Goal: Contribute content: Contribute content

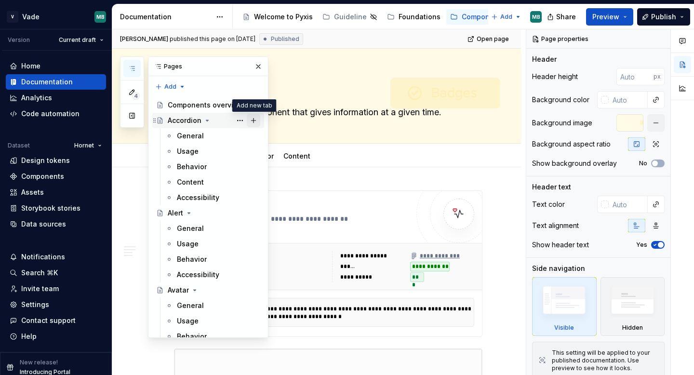
click at [253, 120] on button "Page tree" at bounding box center [253, 120] width 13 height 13
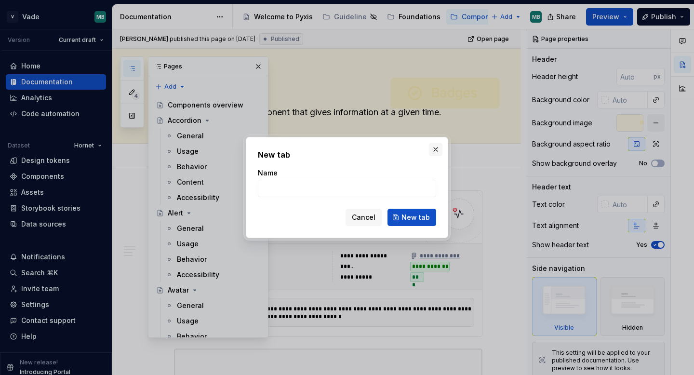
click at [438, 149] on button "button" at bounding box center [435, 149] width 13 height 13
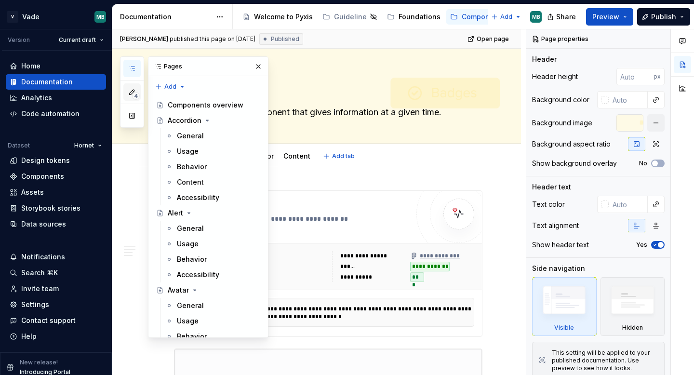
type textarea "*"
click at [162, 85] on div "4 Pages Add Accessibility guide for tree Page tree. Navigate the tree with the …" at bounding box center [194, 196] width 148 height 281
click at [179, 105] on div "New page" at bounding box center [201, 106] width 63 height 10
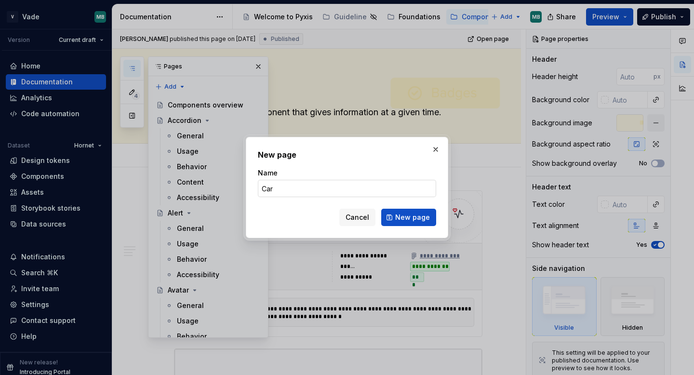
type input "Card"
click button "New page" at bounding box center [408, 217] width 55 height 17
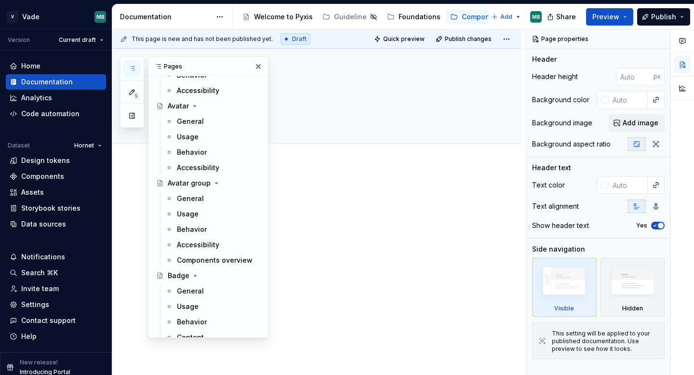
scroll to position [153, 0]
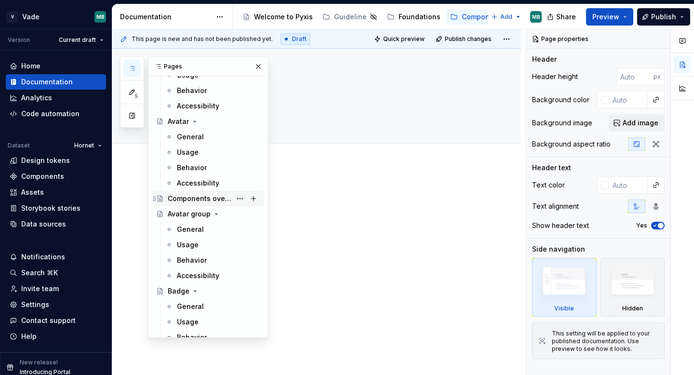
click at [169, 200] on div "Components overview" at bounding box center [200, 199] width 64 height 10
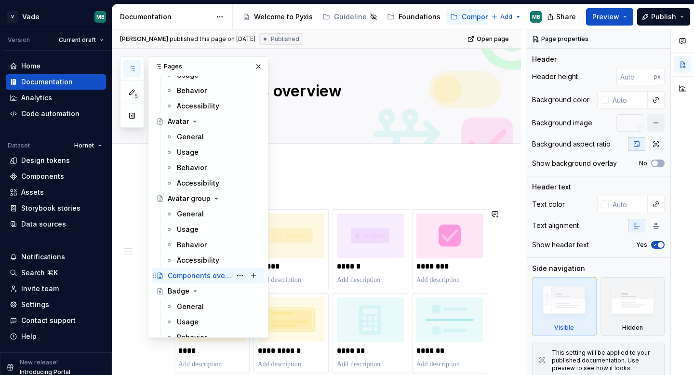
click at [197, 275] on div "Components overview" at bounding box center [200, 276] width 64 height 10
click at [309, 95] on textarea "Components overview" at bounding box center [326, 90] width 308 height 23
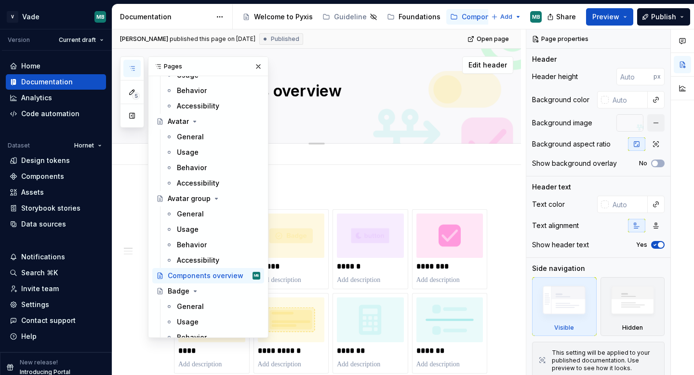
type textarea "*"
type textarea "C"
type textarea "*"
type textarea "Ca"
type textarea "*"
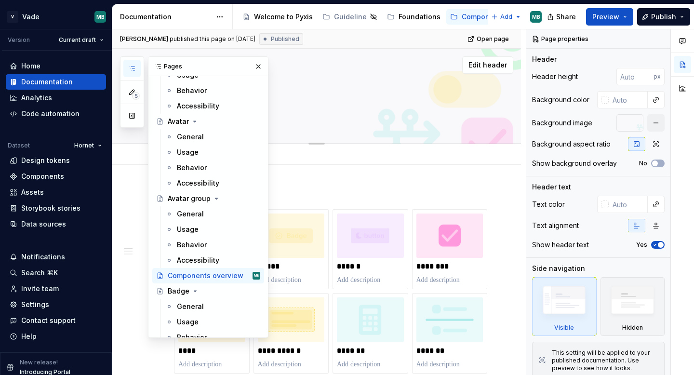
type textarea "Car"
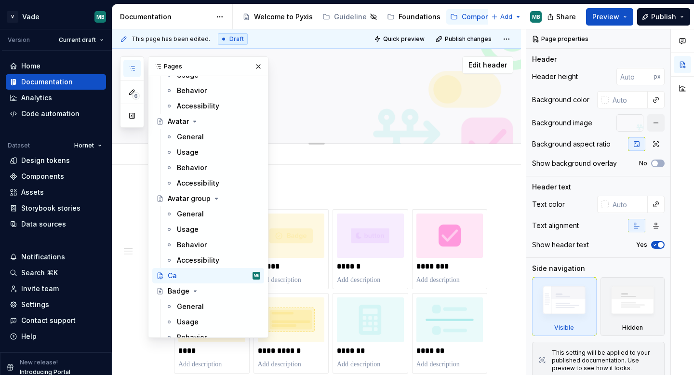
type textarea "*"
type textarea "Cars"
type textarea "*"
type textarea "Car"
type textarea "*"
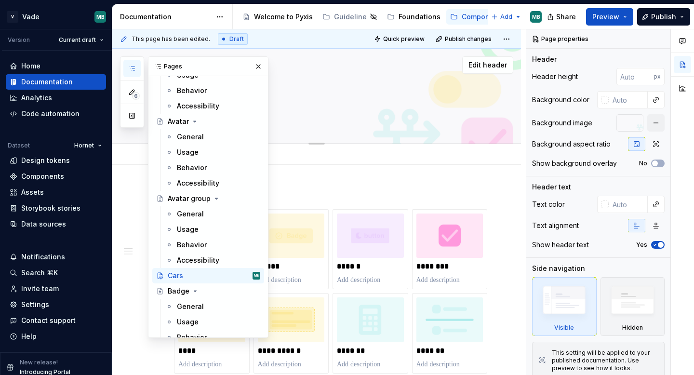
type textarea "Card"
type textarea "*"
type textarea "Card"
drag, startPoint x: 230, startPoint y: 65, endPoint x: 177, endPoint y: 65, distance: 53.0
click at [177, 65] on div "Pages" at bounding box center [207, 66] width 119 height 19
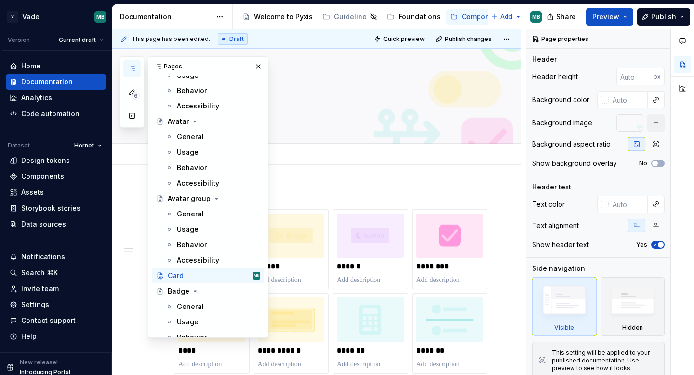
click at [301, 152] on div "Add tab" at bounding box center [328, 153] width 308 height 13
click at [237, 275] on button "Page tree" at bounding box center [239, 275] width 13 height 13
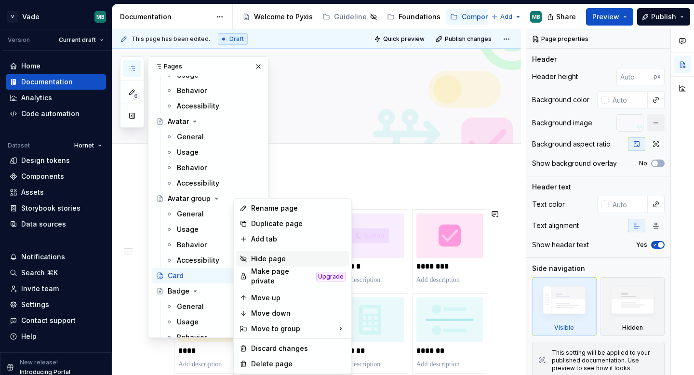
click at [272, 260] on div "Hide page" at bounding box center [298, 259] width 94 height 10
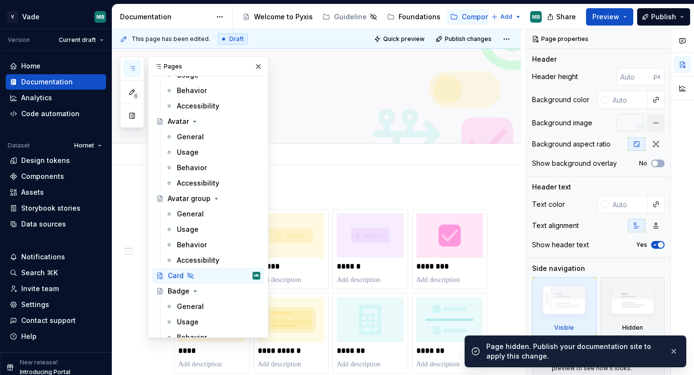
click at [306, 157] on div "Add tab" at bounding box center [328, 153] width 308 height 13
click at [259, 65] on button "button" at bounding box center [257, 66] width 13 height 13
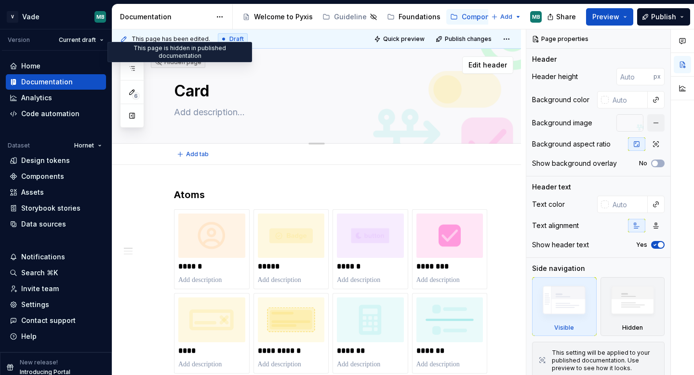
type textarea "*"
type textarea "Car"
type textarea "*"
type textarea "Cars"
type textarea "*"
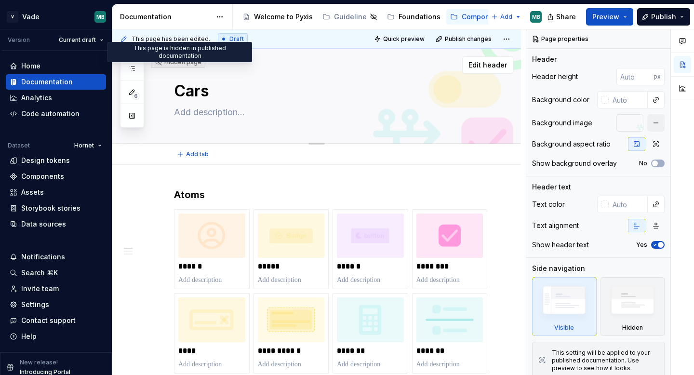
type textarea "Car"
type textarea "*"
type textarea "Ca"
type textarea "*"
type textarea "C"
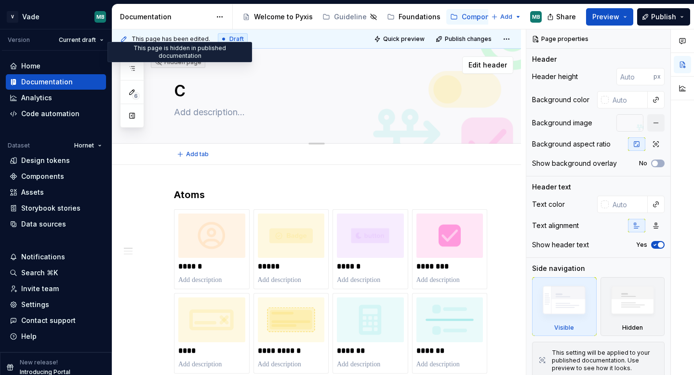
type textarea "*"
type textarea "Components overview"
type textarea "*"
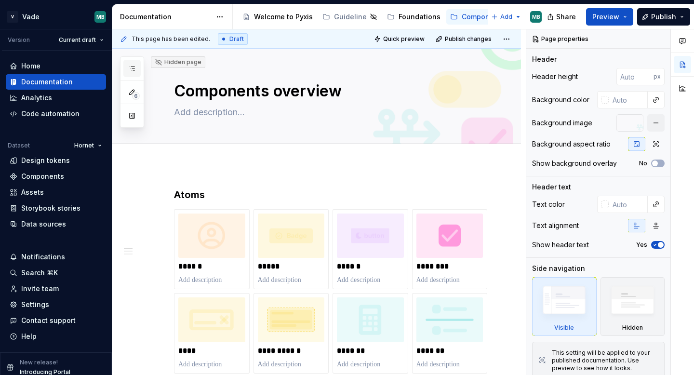
type textarea "Components overview"
type textarea "*"
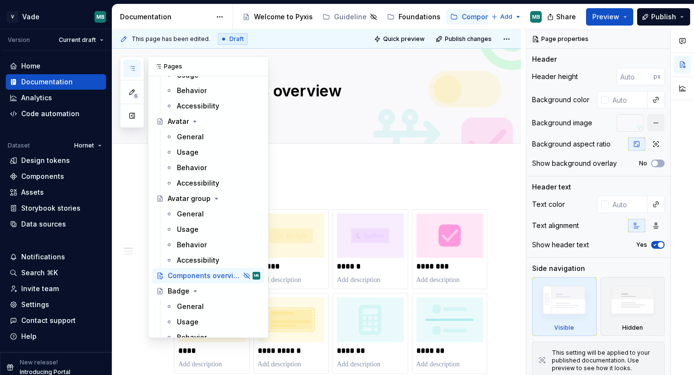
click at [134, 69] on icon "button" at bounding box center [132, 69] width 8 height 8
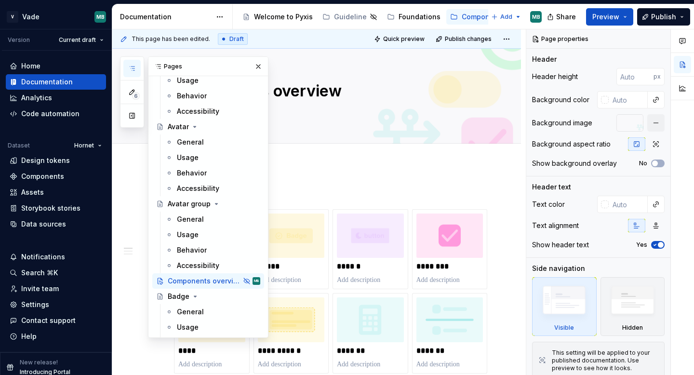
drag, startPoint x: 155, startPoint y: 277, endPoint x: 155, endPoint y: 266, distance: 11.1
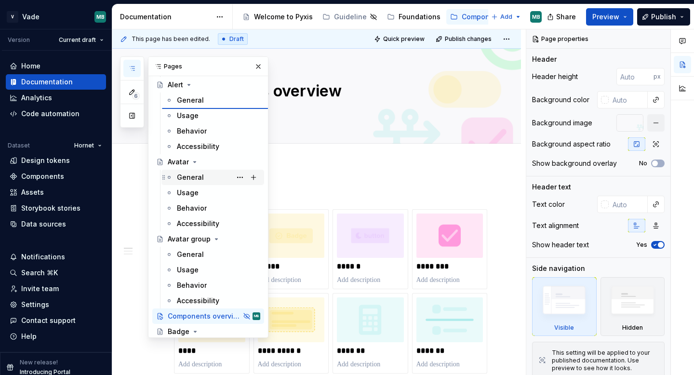
scroll to position [109, 0]
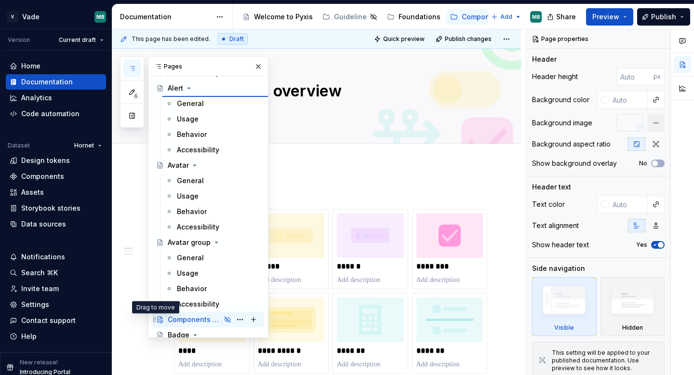
type textarea "*"
type textarea "Alert"
type textarea "To inform the user of something on a page or section."
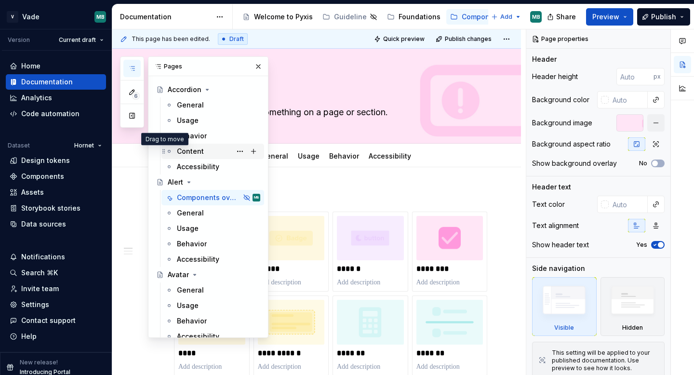
scroll to position [0, 0]
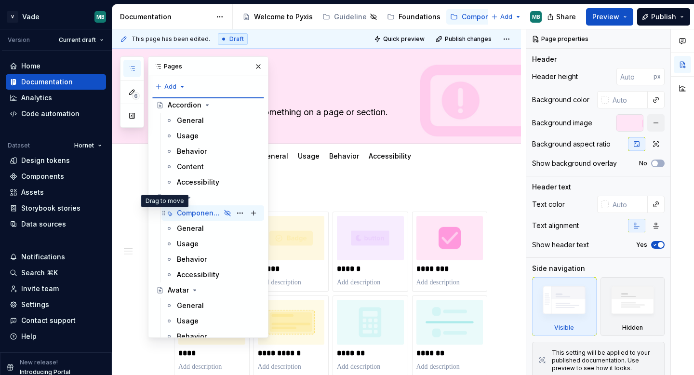
type textarea "*"
type textarea "Components overview"
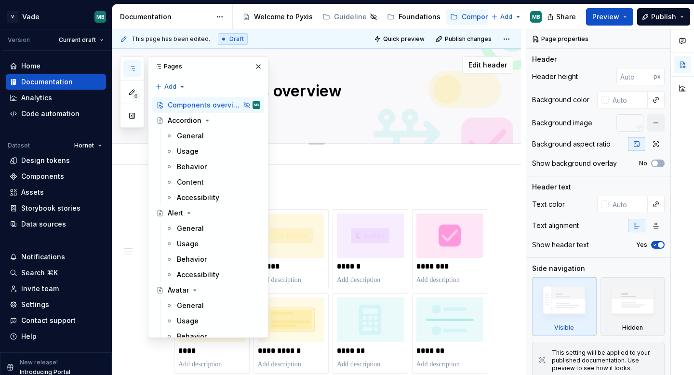
click at [329, 113] on textarea at bounding box center [326, 112] width 308 height 15
click at [262, 70] on button "button" at bounding box center [257, 66] width 13 height 13
click at [133, 64] on button "button" at bounding box center [131, 68] width 17 height 17
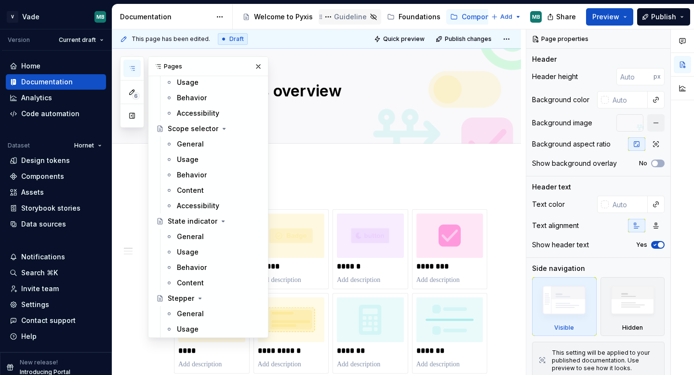
scroll to position [3553, 0]
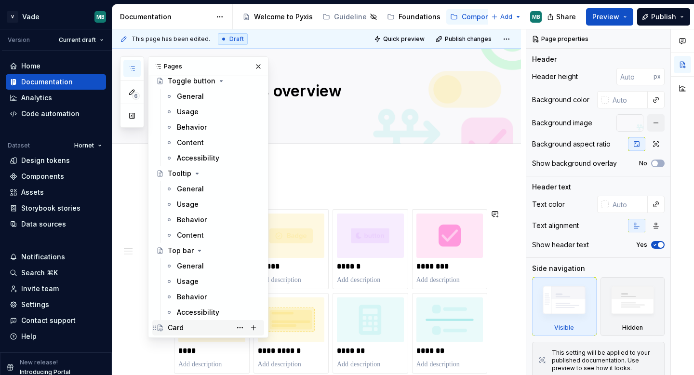
click at [193, 327] on div "Card" at bounding box center [214, 327] width 92 height 13
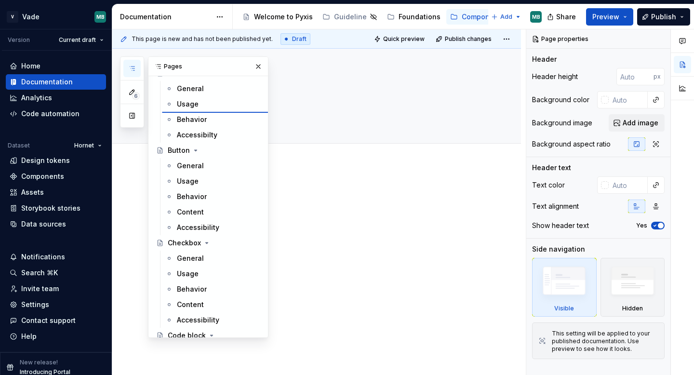
scroll to position [442, 0]
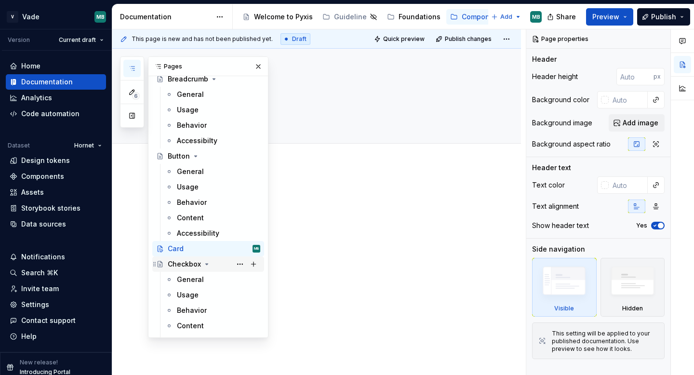
click at [185, 264] on div "Checkbox" at bounding box center [184, 264] width 33 height 10
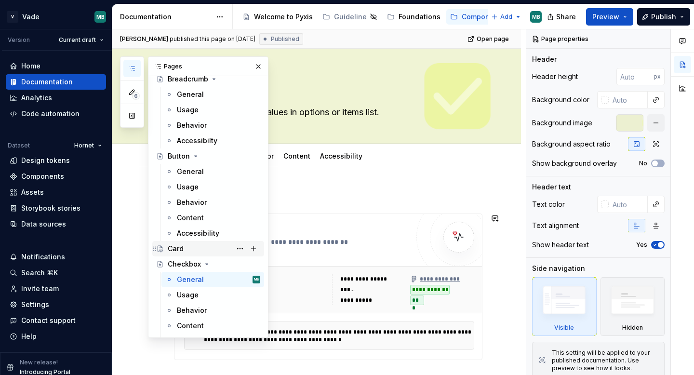
click at [197, 245] on div "Card" at bounding box center [214, 248] width 92 height 13
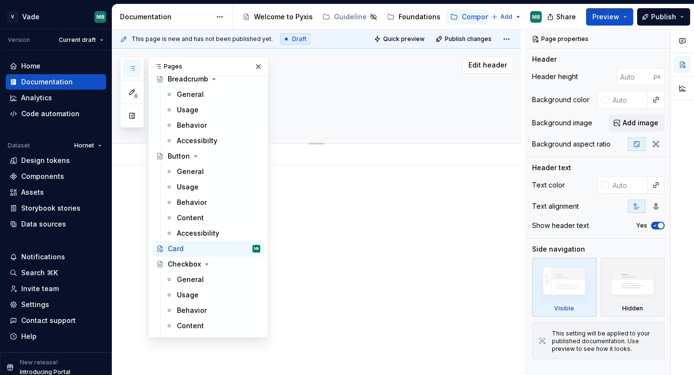
click at [337, 93] on textarea "Card" at bounding box center [326, 90] width 308 height 23
click at [260, 65] on button "button" at bounding box center [257, 66] width 13 height 13
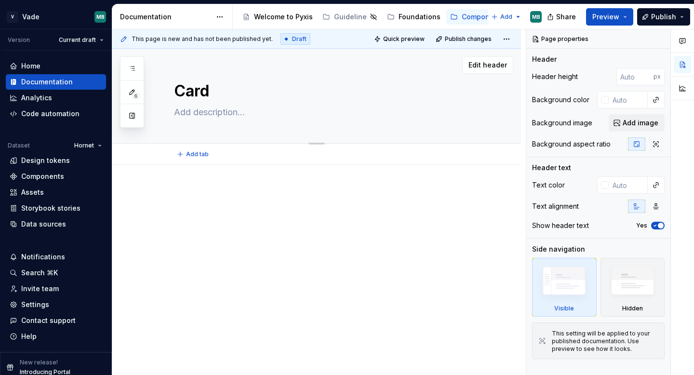
click at [216, 116] on textarea at bounding box center [326, 112] width 308 height 15
click at [190, 113] on textarea at bounding box center [326, 112] width 308 height 15
paste textarea "A Card is a container that groups related content with a consistent layout and …"
type textarea "*"
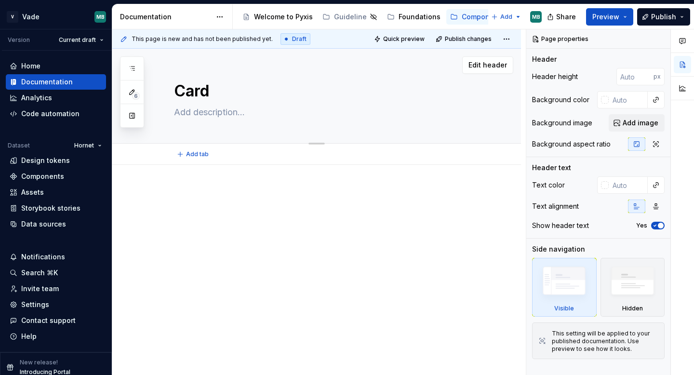
type textarea "A Card is a container that groups related content with a consistent layout and …"
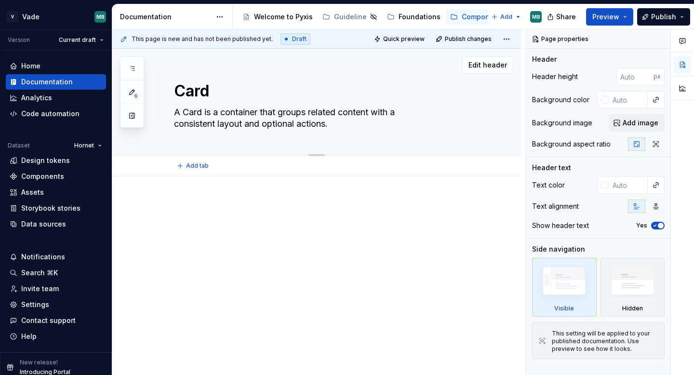
click at [343, 112] on textarea "A Card is a container that groups related content with a consistent layout and …" at bounding box center [326, 118] width 308 height 27
type textarea "*"
type textarea "A Card is a container that groups relatedcontent with a consistent layout and o…"
type textarea "*"
type textarea "A Card is a container that groups related content with a consistent layout and …"
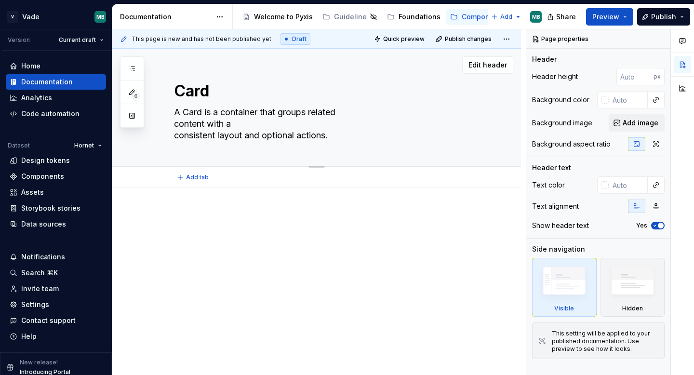
type textarea "*"
type textarea "A Card is a container that groups relatedcontent with a consistent layout and o…"
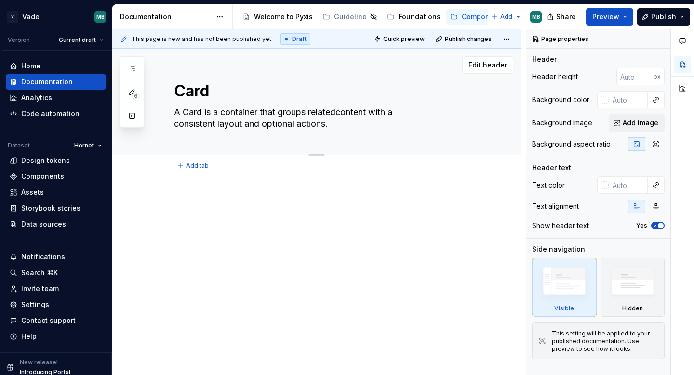
type textarea "*"
type textarea "A Card is a container that groups related content with a consistent layout and …"
click at [176, 123] on textarea "A Card is a container that groups related content with a consistent layout and …" at bounding box center [326, 118] width 308 height 27
type textarea "*"
type textarea "A Card is a container that groups related content with aconsistent layout and o…"
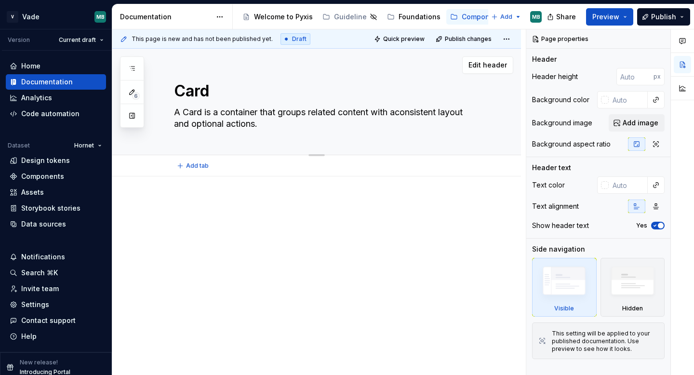
type textarea "*"
type textarea "A Card is a container that groups related content with a consistent layout and …"
click at [461, 126] on textarea "A Card is a container that groups related content with a consistent layout and …" at bounding box center [326, 118] width 308 height 27
type textarea "*"
type textarea "A Card is a container that groups related content with a consistent layout and …"
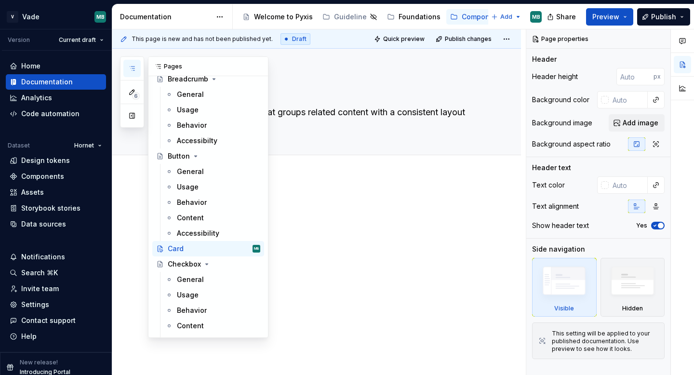
click at [127, 70] on button "button" at bounding box center [131, 68] width 17 height 17
click at [180, 149] on div "Button" at bounding box center [214, 155] width 92 height 13
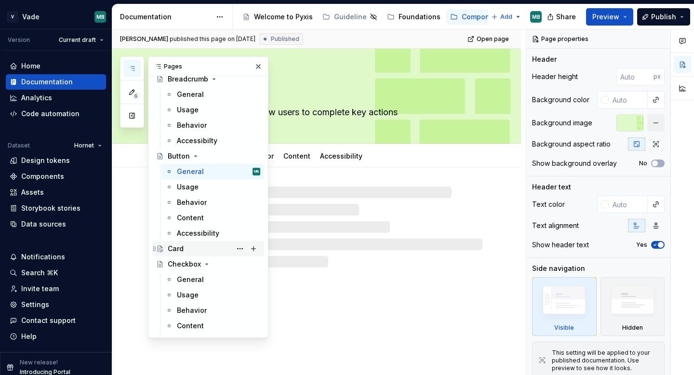
click at [176, 249] on div "Card" at bounding box center [176, 249] width 16 height 10
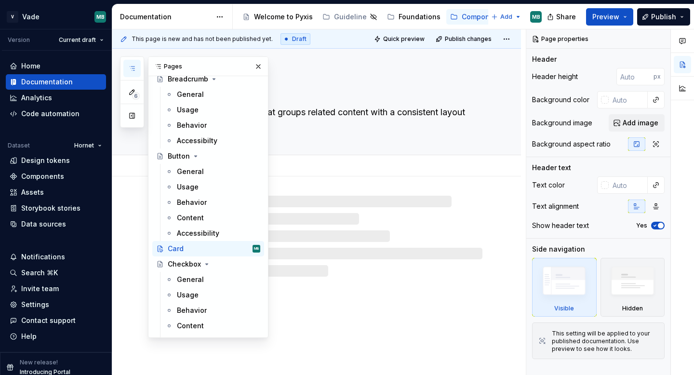
click at [397, 137] on div "Card A Card is a container that groups related content with a consistent layout…" at bounding box center [328, 102] width 308 height 106
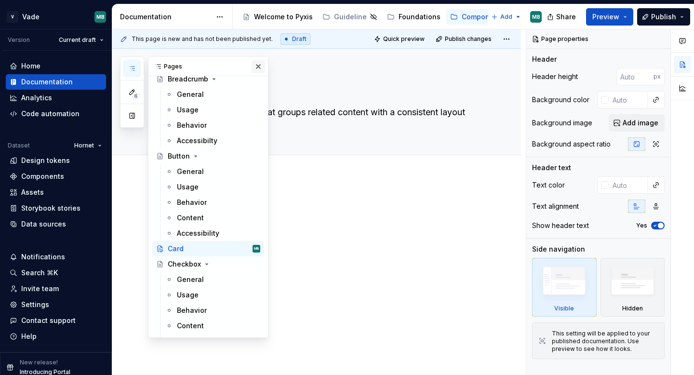
click at [264, 61] on div "Pages" at bounding box center [207, 66] width 119 height 19
click at [257, 67] on button "button" at bounding box center [257, 66] width 13 height 13
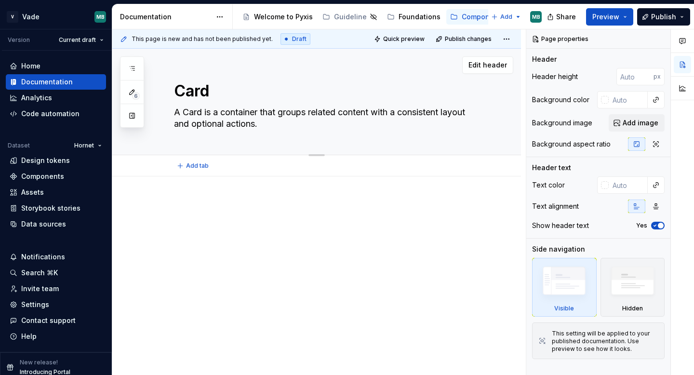
click at [224, 116] on textarea "A Card is a container that groups related content with a consistent layout and …" at bounding box center [326, 118] width 308 height 27
click at [223, 113] on textarea "A Card is a container that groups related content with a consistent layout and …" at bounding box center [326, 118] width 308 height 27
drag, startPoint x: 223, startPoint y: 113, endPoint x: 173, endPoint y: 106, distance: 50.5
click at [173, 106] on textarea "A Card is a container that groups related content with a consistent layout and …" at bounding box center [326, 118] width 308 height 27
type textarea "*"
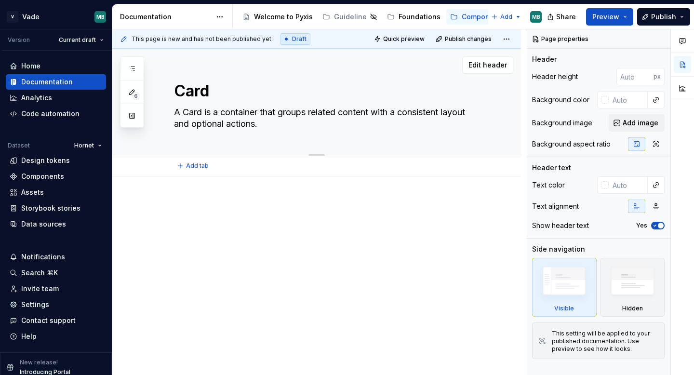
type textarea "Container that groups related content with a consistent layout and optional act…"
type textarea "*"
type textarea "Container that groups related content with a consistent layout and optional act…"
click at [271, 56] on div "Edit header" at bounding box center [312, 64] width 401 height 17
click at [489, 61] on span "Edit header" at bounding box center [487, 65] width 39 height 10
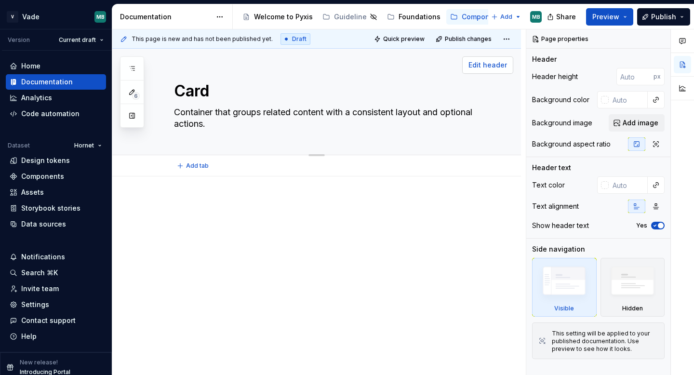
click at [491, 64] on span "Edit header" at bounding box center [487, 65] width 39 height 10
click at [644, 123] on span "Add image" at bounding box center [640, 123] width 36 height 10
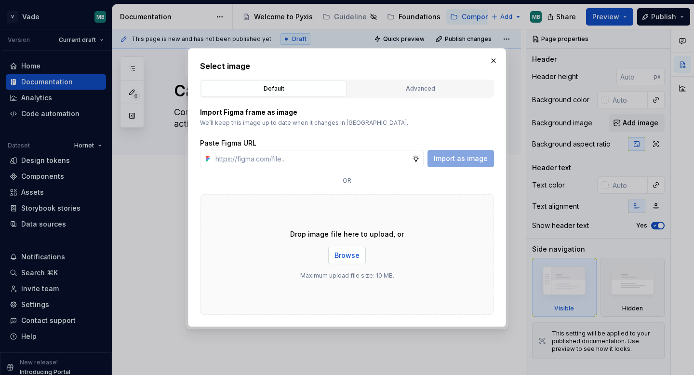
click at [341, 257] on span "Browse" at bounding box center [346, 255] width 25 height 10
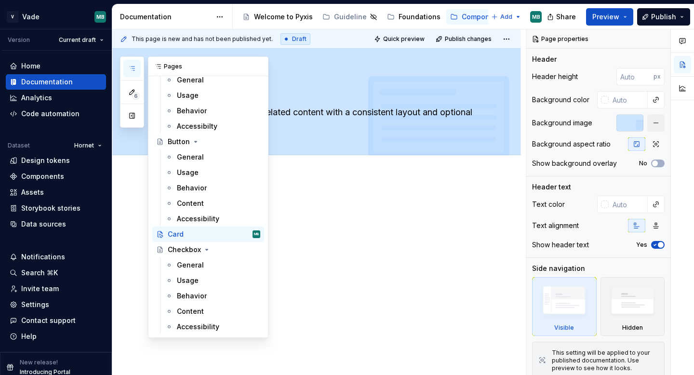
scroll to position [484, 0]
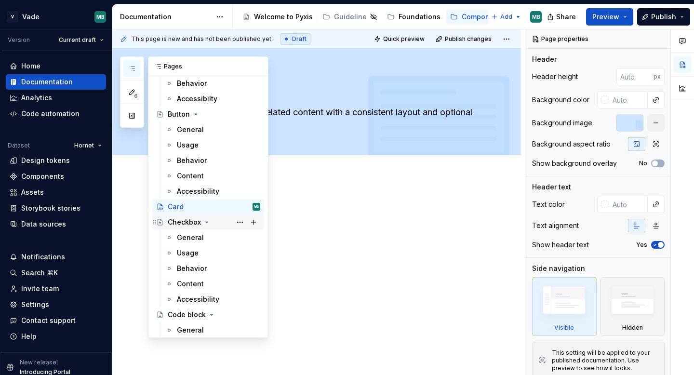
click at [175, 222] on div "Checkbox" at bounding box center [184, 222] width 33 height 10
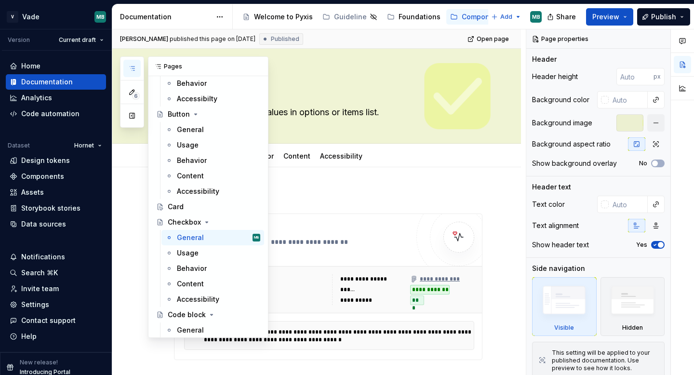
click at [131, 67] on icon "button" at bounding box center [132, 69] width 8 height 8
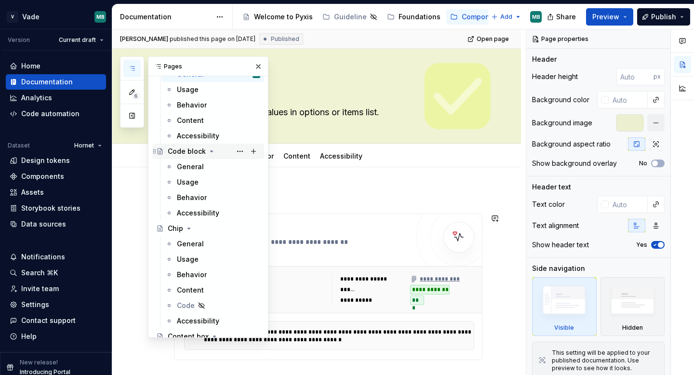
scroll to position [721, 0]
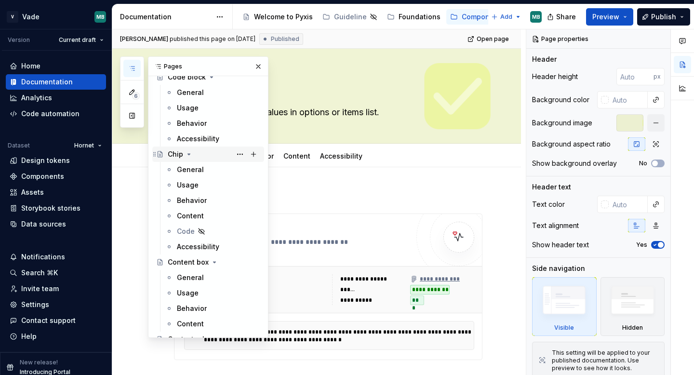
click at [175, 155] on div "Chip" at bounding box center [175, 154] width 15 height 10
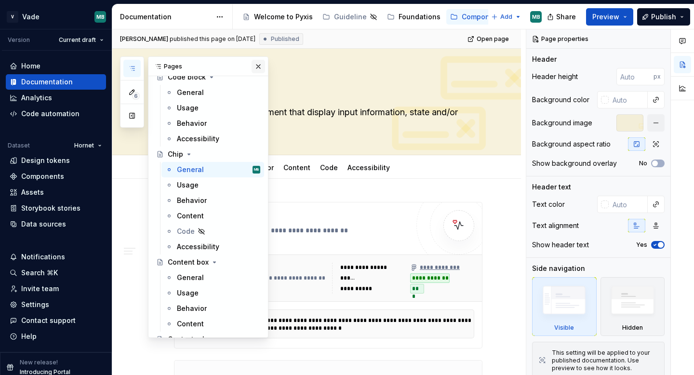
click at [258, 64] on button "button" at bounding box center [257, 66] width 13 height 13
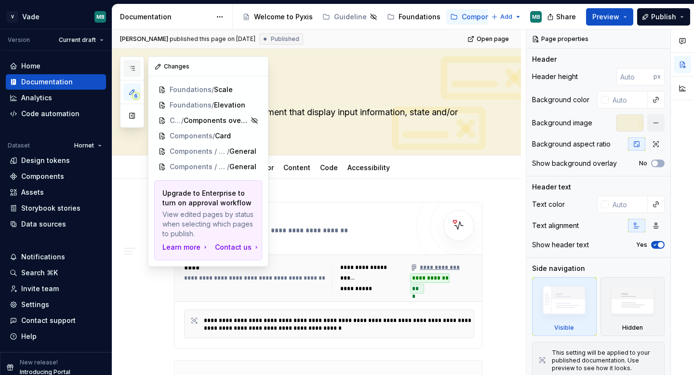
click at [128, 64] on button "button" at bounding box center [131, 68] width 17 height 17
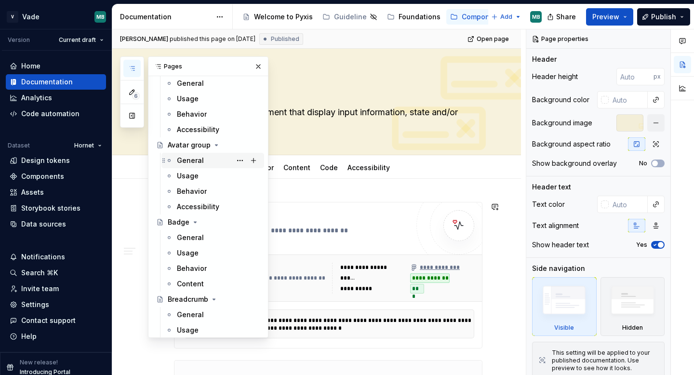
scroll to position [227, 0]
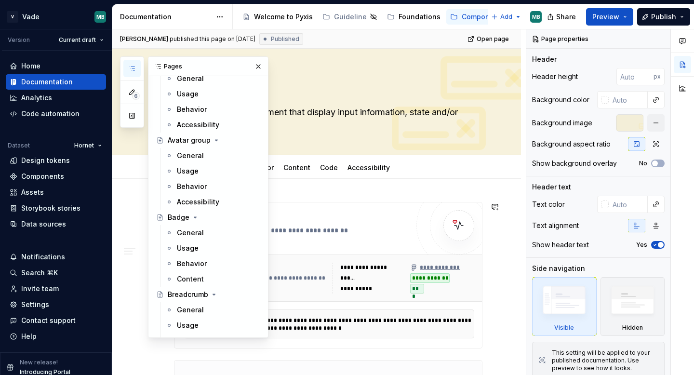
click at [309, 202] on div "**********" at bounding box center [328, 275] width 308 height 146
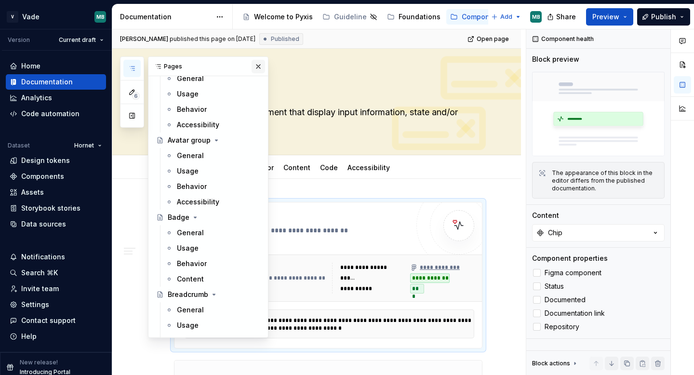
click at [255, 61] on button "button" at bounding box center [257, 66] width 13 height 13
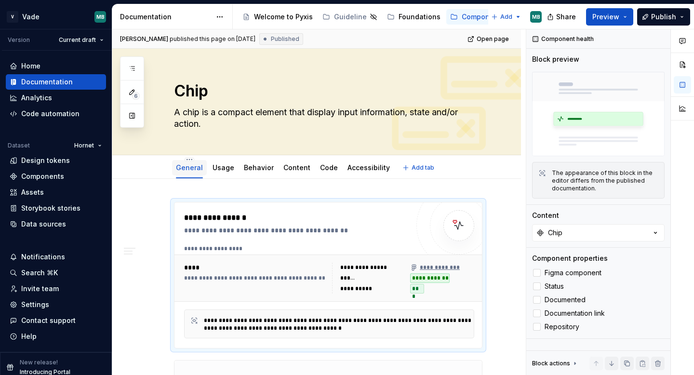
click at [188, 170] on link "General" at bounding box center [189, 167] width 27 height 8
click at [131, 65] on icon "button" at bounding box center [132, 69] width 8 height 8
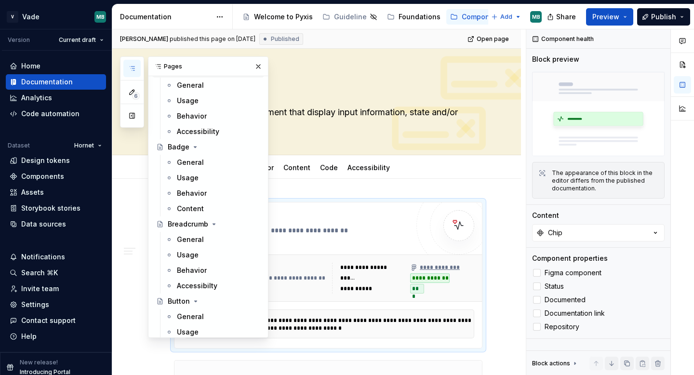
scroll to position [331, 0]
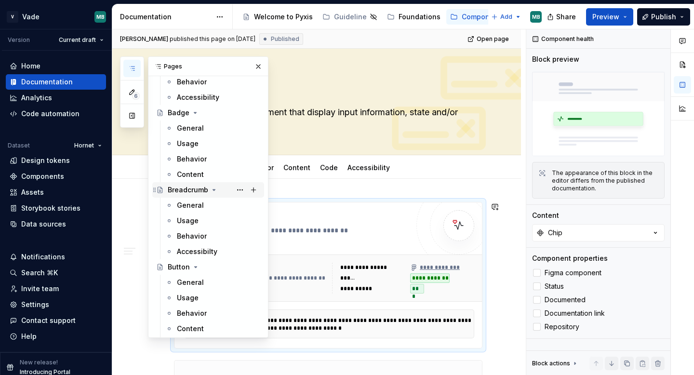
click at [189, 191] on div "Breadcrumb" at bounding box center [188, 190] width 40 height 10
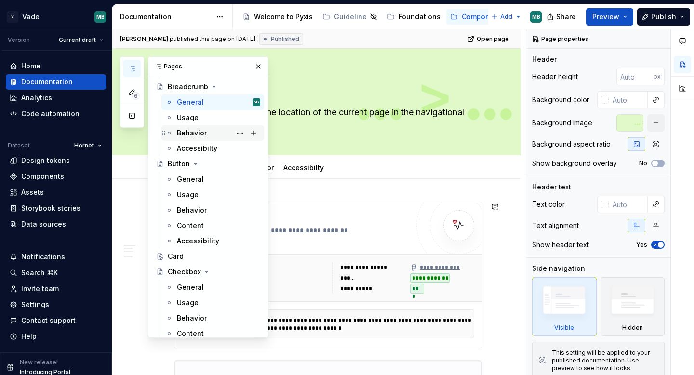
scroll to position [435, 0]
click at [190, 262] on div "Card" at bounding box center [208, 255] width 112 height 15
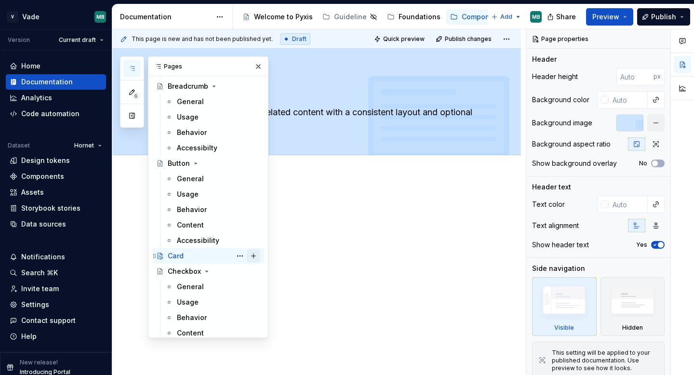
click at [257, 255] on button "Page tree" at bounding box center [253, 255] width 13 height 13
type textarea "*"
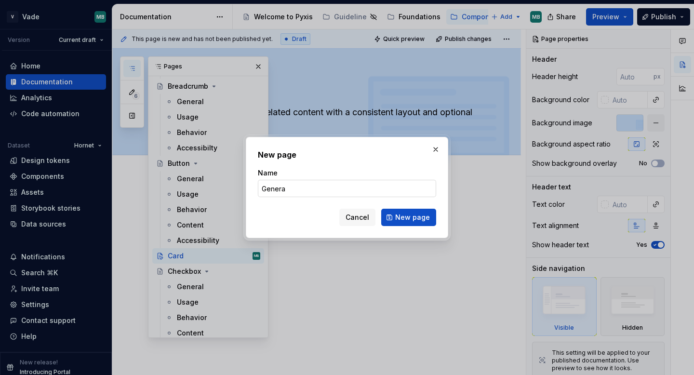
type input "General"
click button "New page" at bounding box center [408, 217] width 55 height 17
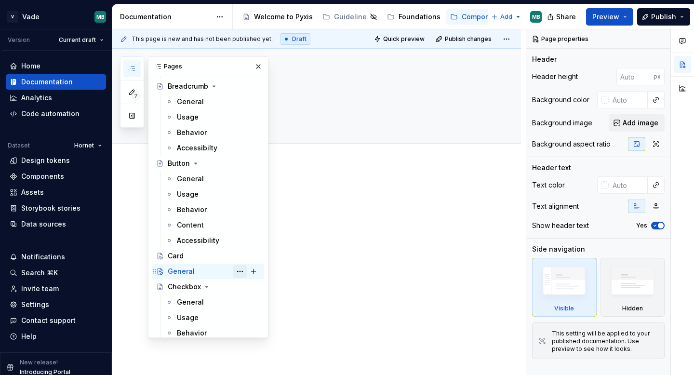
click at [242, 271] on button "Page tree" at bounding box center [239, 270] width 13 height 13
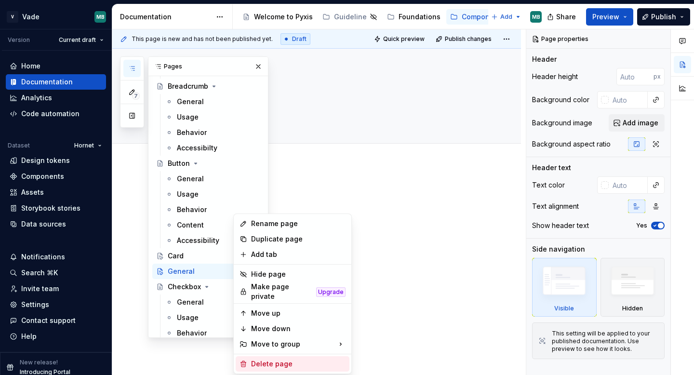
click at [258, 365] on div "Delete page" at bounding box center [293, 363] width 114 height 15
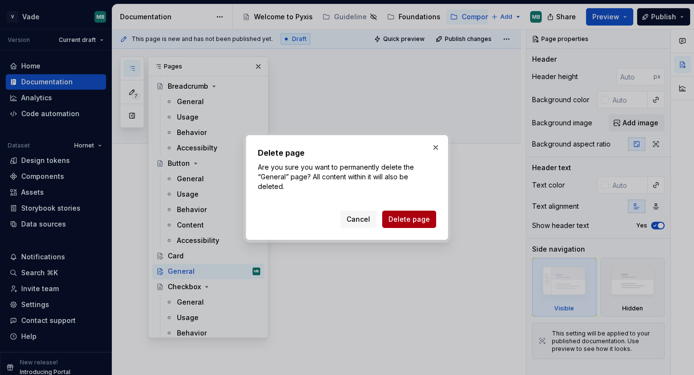
click at [414, 220] on span "Delete page" at bounding box center [408, 219] width 41 height 10
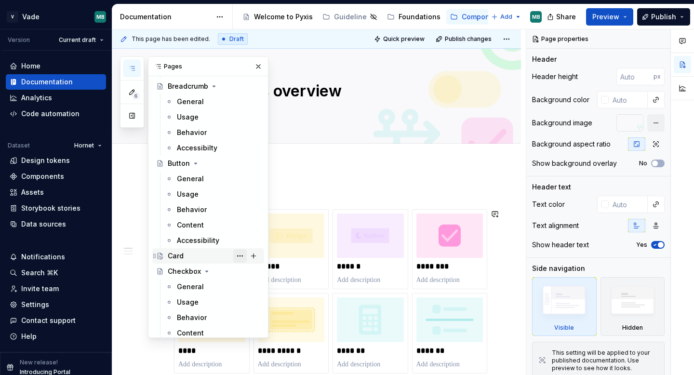
click at [239, 256] on button "Page tree" at bounding box center [239, 255] width 13 height 13
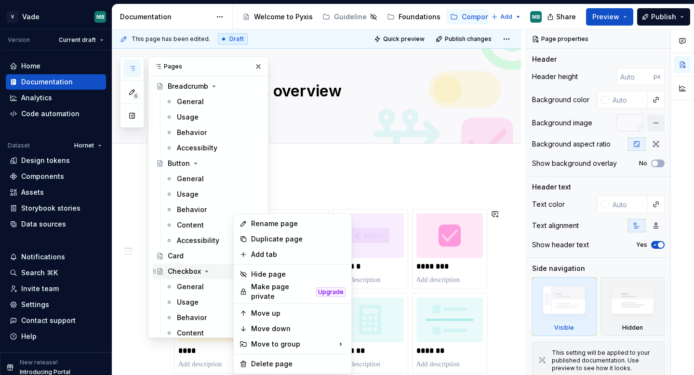
click at [168, 268] on div "6 Pages Add Accessibility guide for tree Page tree. Navigate the tree with the …" at bounding box center [194, 196] width 148 height 281
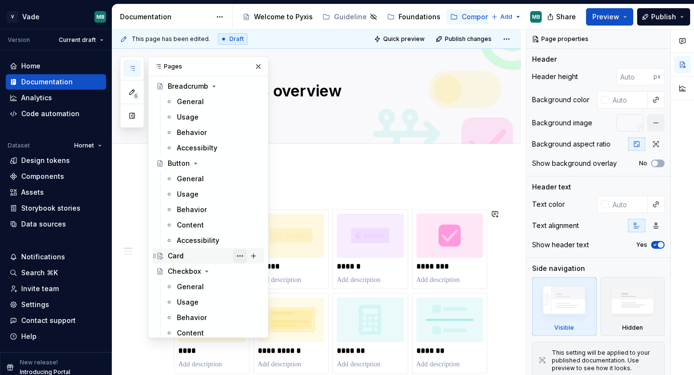
click at [241, 254] on button "Page tree" at bounding box center [239, 255] width 13 height 13
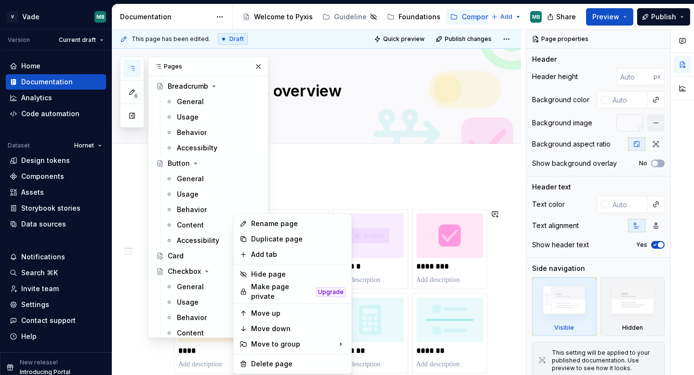
click at [185, 256] on div "6 Pages Add Accessibility guide for tree Page tree. Navigate the tree with the …" at bounding box center [194, 196] width 148 height 281
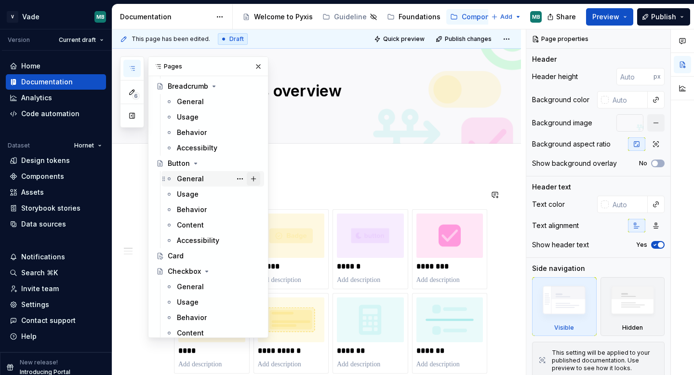
click at [256, 176] on button "Page tree" at bounding box center [253, 178] width 13 height 13
type textarea "*"
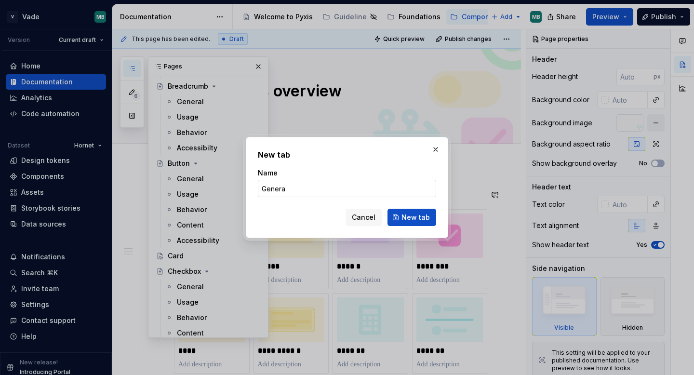
type input "General"
click button "New tab" at bounding box center [411, 217] width 49 height 17
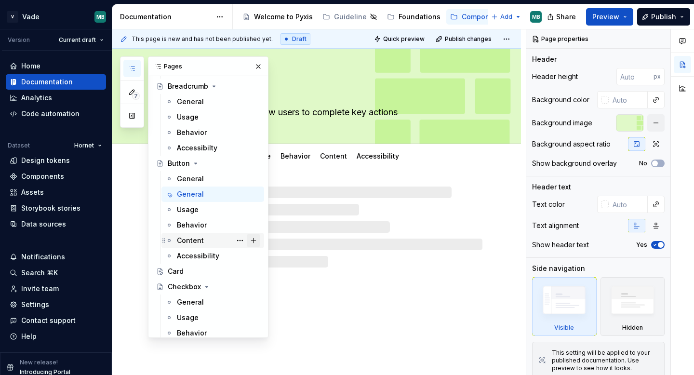
scroll to position [450, 0]
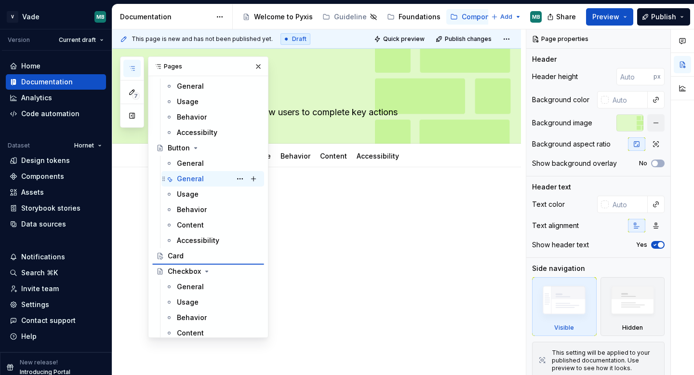
type textarea "*"
type textarea "General"
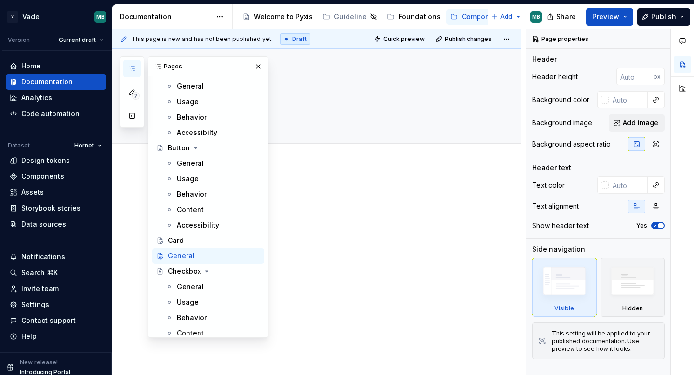
scroll to position [435, 0]
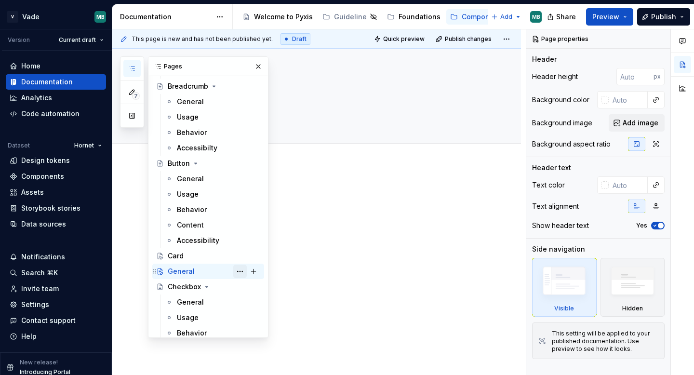
click at [241, 271] on button "Page tree" at bounding box center [239, 270] width 13 height 13
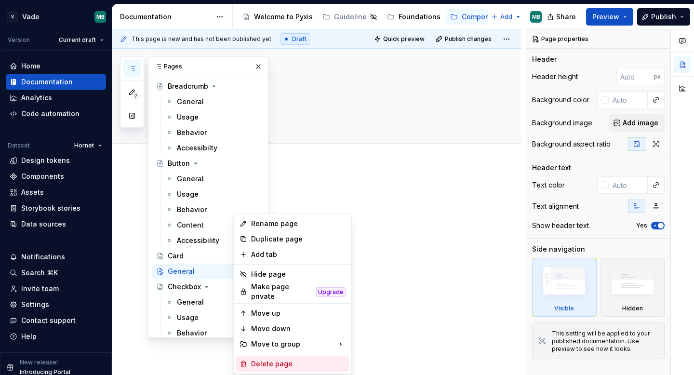
click at [272, 359] on div "Delete page" at bounding box center [298, 364] width 94 height 10
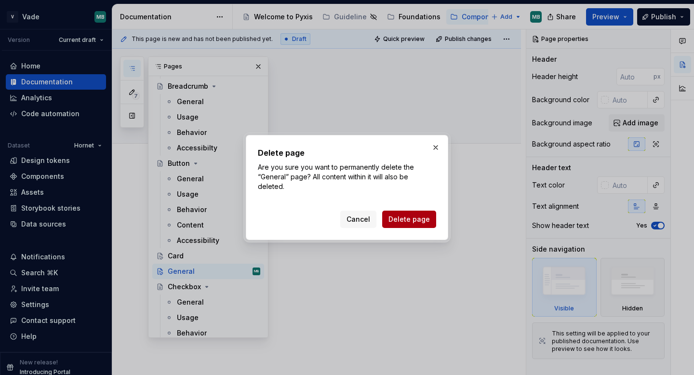
click at [415, 219] on span "Delete page" at bounding box center [408, 219] width 41 height 10
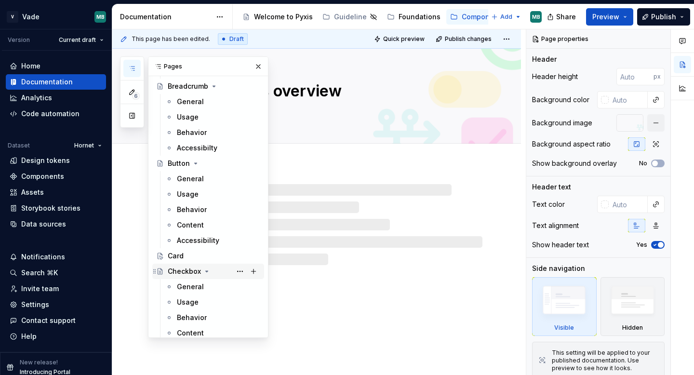
click at [206, 264] on div "Checkbox" at bounding box center [214, 270] width 92 height 13
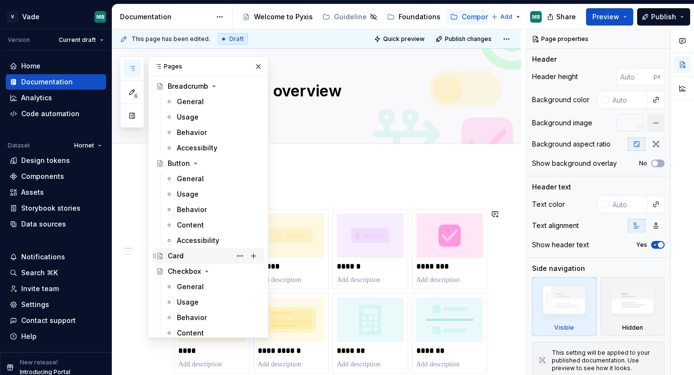
click at [203, 257] on div "Card" at bounding box center [214, 255] width 92 height 13
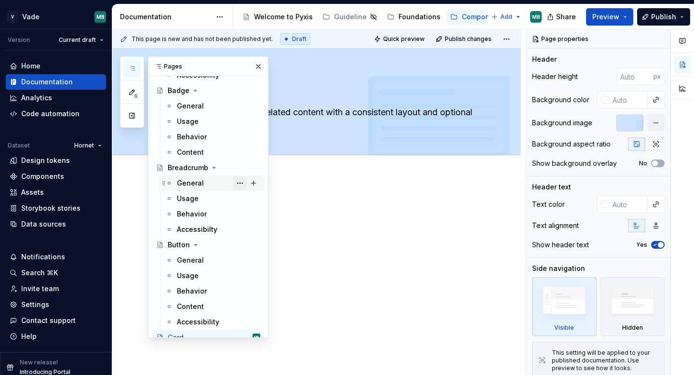
scroll to position [324, 0]
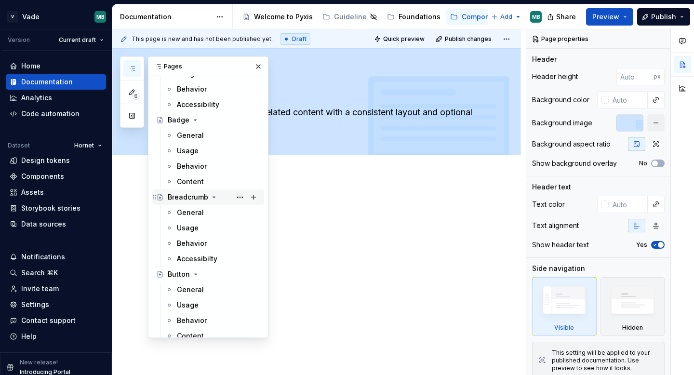
click at [207, 196] on div "Breadcrumb" at bounding box center [188, 197] width 40 height 10
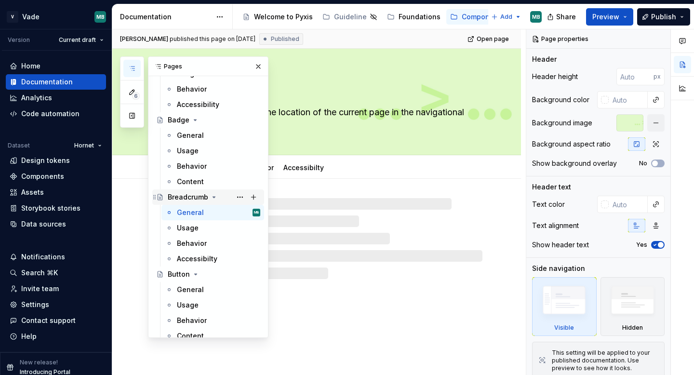
click at [210, 196] on icon "Page tree" at bounding box center [214, 197] width 8 height 8
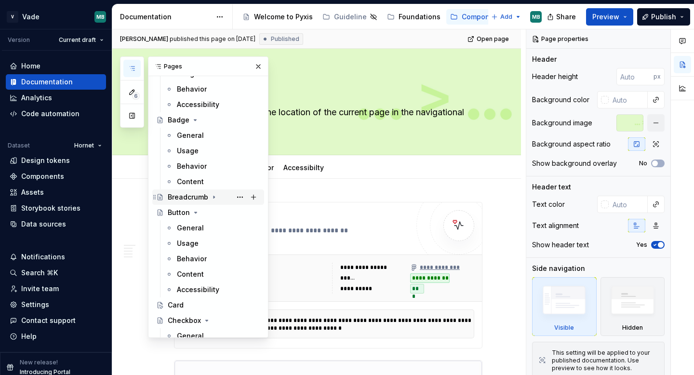
click at [210, 196] on icon "Page tree" at bounding box center [214, 197] width 8 height 8
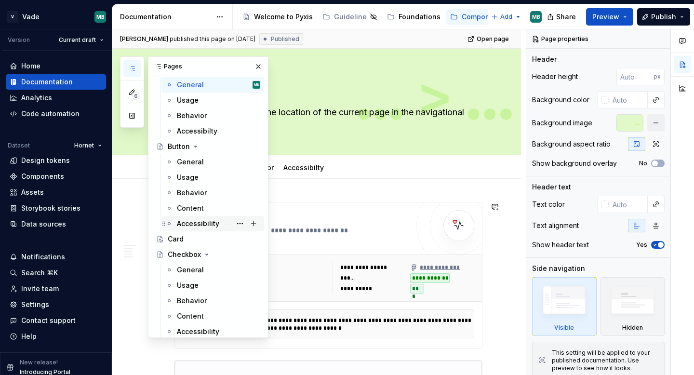
scroll to position [472, 0]
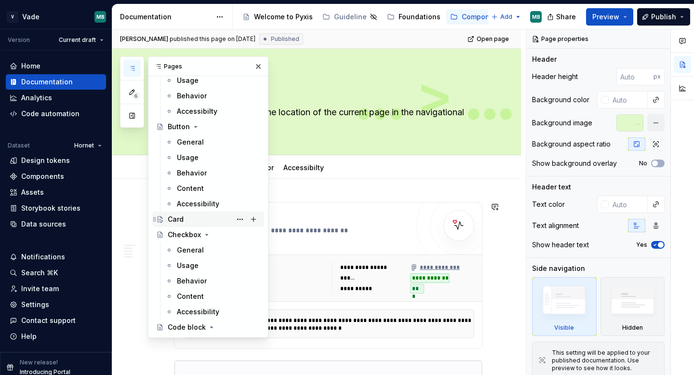
click at [176, 219] on div "Card" at bounding box center [176, 219] width 16 height 10
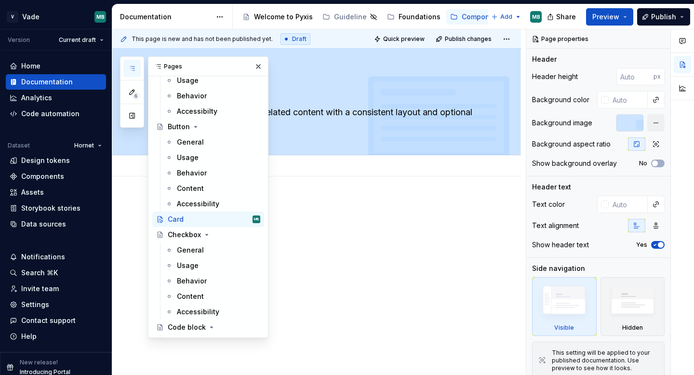
click at [353, 161] on div "Add tab" at bounding box center [328, 165] width 308 height 13
click at [301, 193] on div at bounding box center [316, 267] width 408 height 183
click at [259, 70] on button "button" at bounding box center [257, 66] width 13 height 13
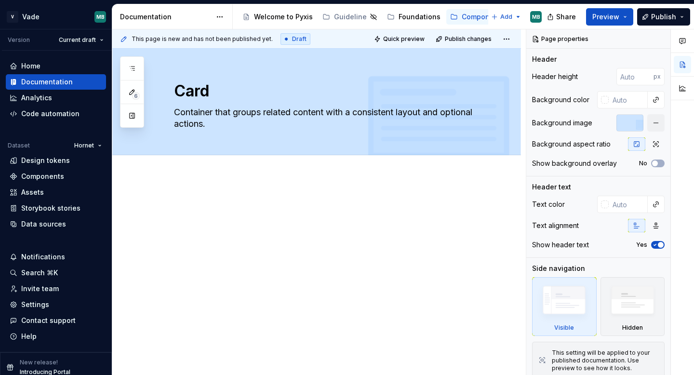
type textarea "*"
click at [195, 163] on span "Add tab" at bounding box center [197, 166] width 23 height 8
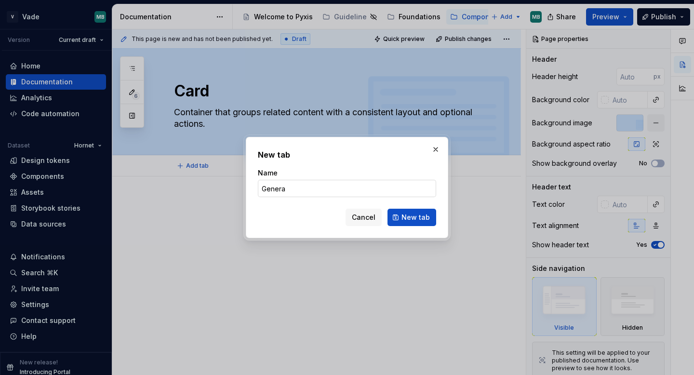
type input "General"
click button "New tab" at bounding box center [411, 217] width 49 height 17
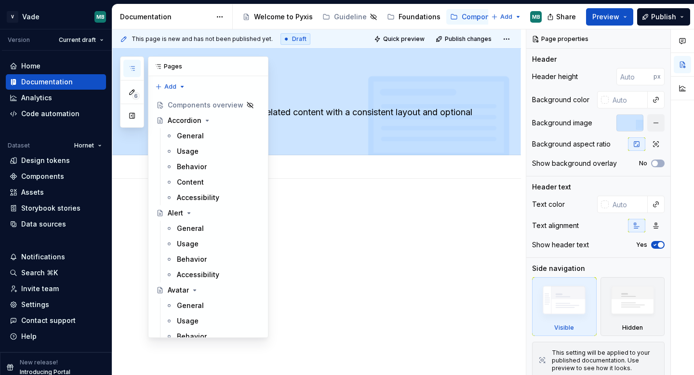
click at [131, 65] on icon "button" at bounding box center [132, 69] width 8 height 8
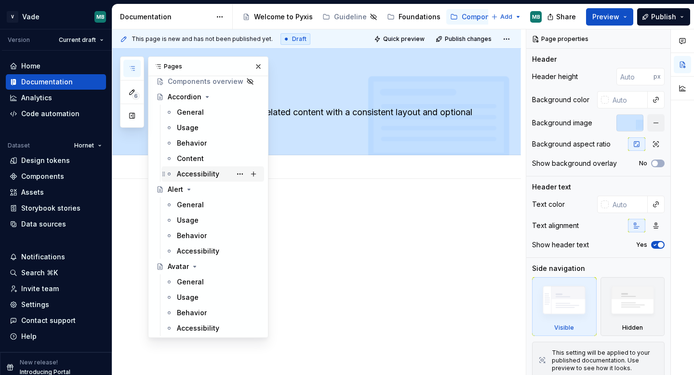
scroll to position [24, 0]
click at [315, 184] on div at bounding box center [316, 270] width 408 height 183
click at [262, 64] on button "button" at bounding box center [257, 66] width 13 height 13
type textarea "*"
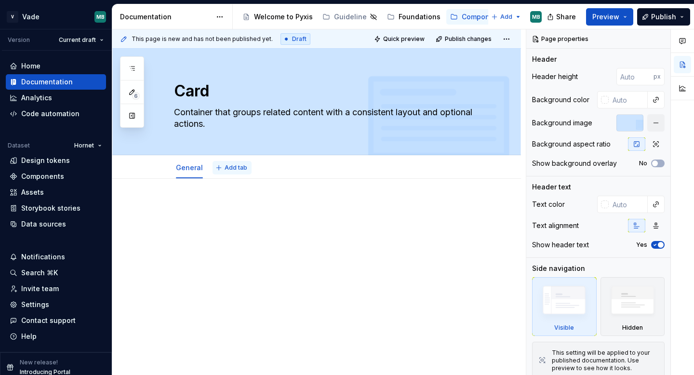
click at [234, 163] on button "Add tab" at bounding box center [231, 167] width 39 height 13
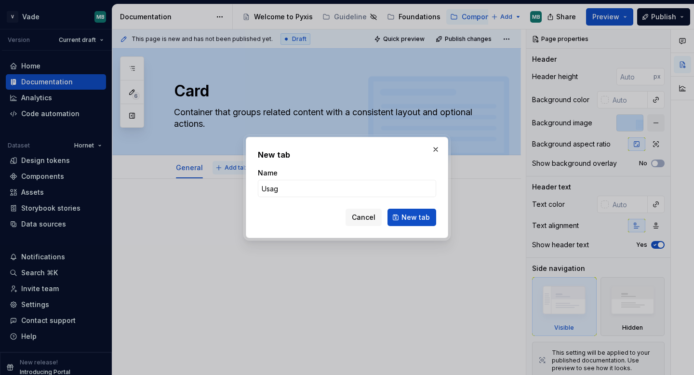
type input "Usage"
click button "New tab" at bounding box center [411, 217] width 49 height 17
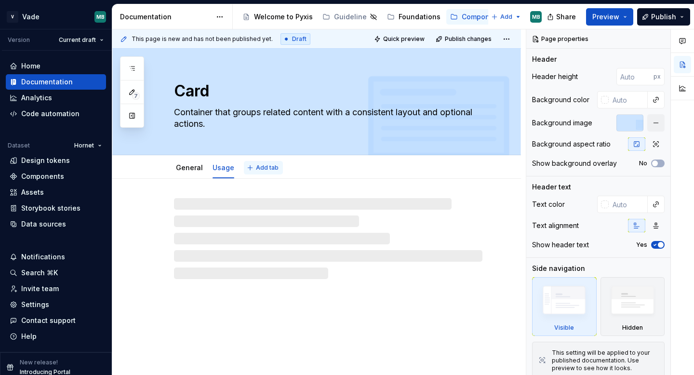
click at [260, 169] on span "Add tab" at bounding box center [267, 168] width 23 height 8
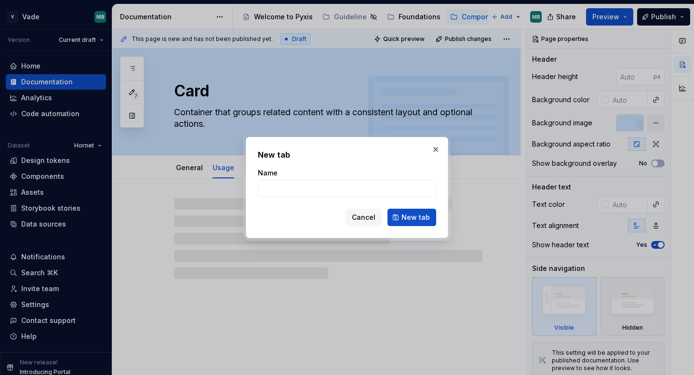
type textarea "*"
type input "beha"
type textarea "*"
type input "b"
type textarea "*"
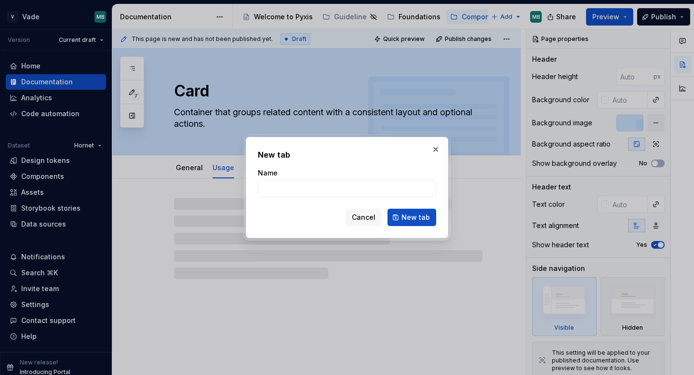
type textarea "*"
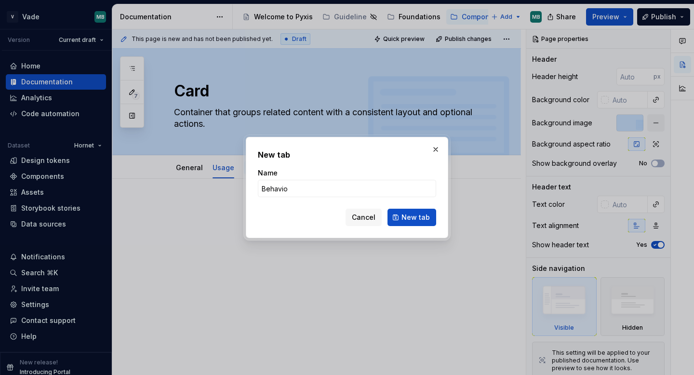
type input "Behavior"
click button "New tab" at bounding box center [411, 217] width 49 height 17
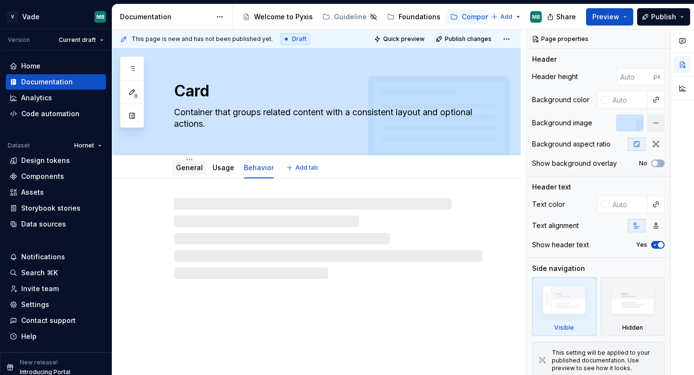
click at [190, 169] on link "General" at bounding box center [189, 167] width 27 height 8
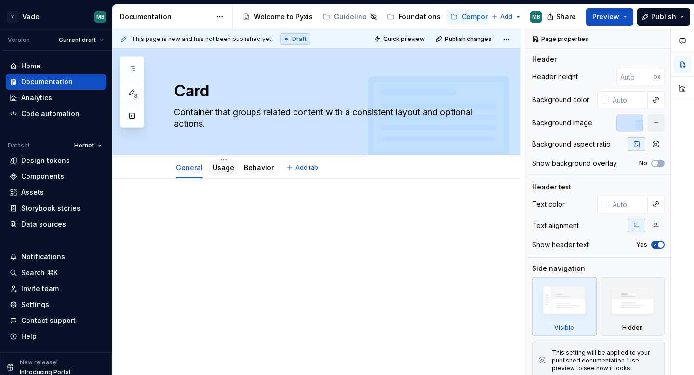
click at [222, 175] on div "Usage" at bounding box center [223, 167] width 29 height 15
click at [263, 175] on div "Behavior" at bounding box center [259, 167] width 38 height 15
click at [219, 170] on link "Usage" at bounding box center [223, 167] width 22 height 8
click at [194, 166] on link "General" at bounding box center [189, 167] width 27 height 8
click at [130, 66] on icon "button" at bounding box center [132, 69] width 8 height 8
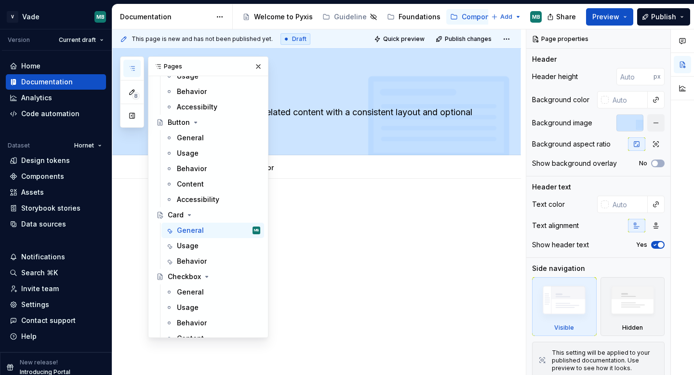
scroll to position [476, 0]
click at [238, 214] on button "Page tree" at bounding box center [239, 214] width 13 height 13
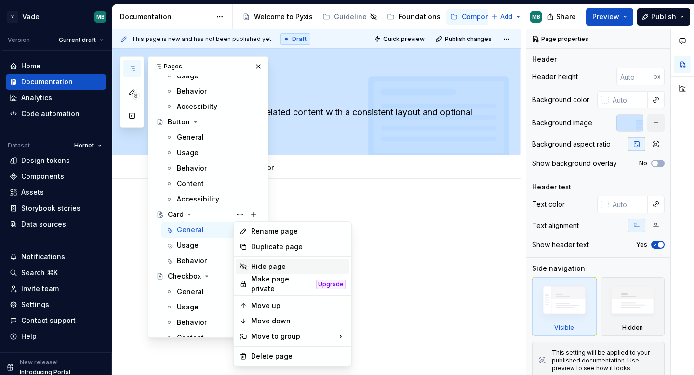
click at [260, 269] on div "Hide page" at bounding box center [298, 267] width 94 height 10
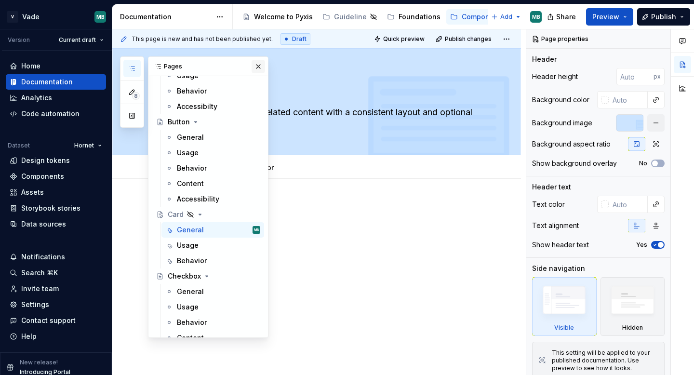
click at [258, 65] on button "button" at bounding box center [257, 66] width 13 height 13
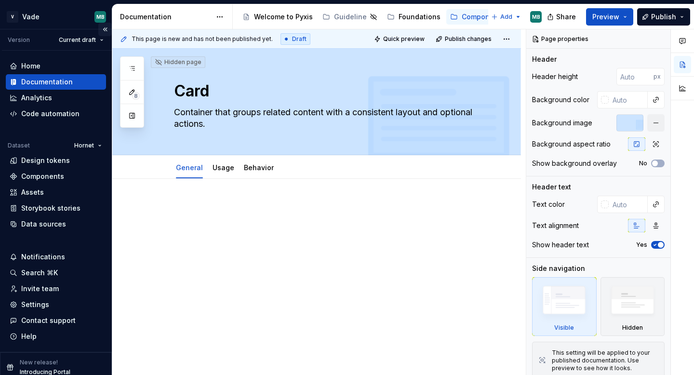
click at [104, 28] on button "Collapse sidebar" at bounding box center [104, 29] width 13 height 13
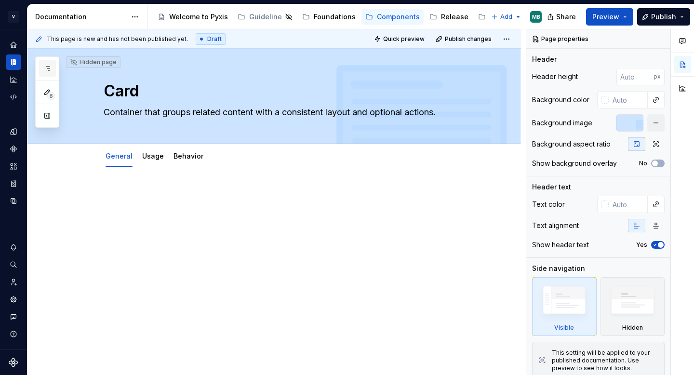
click at [40, 65] on button "button" at bounding box center [47, 68] width 17 height 17
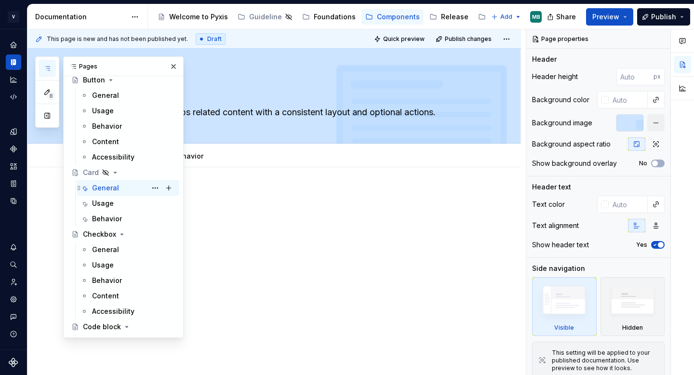
scroll to position [524, 0]
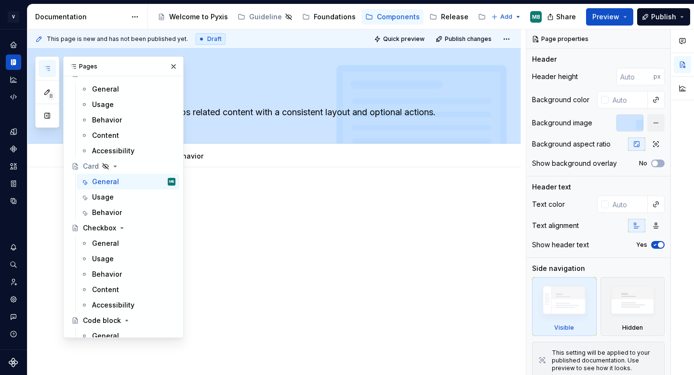
type textarea "*"
click at [217, 156] on button "Add tab" at bounding box center [232, 155] width 39 height 13
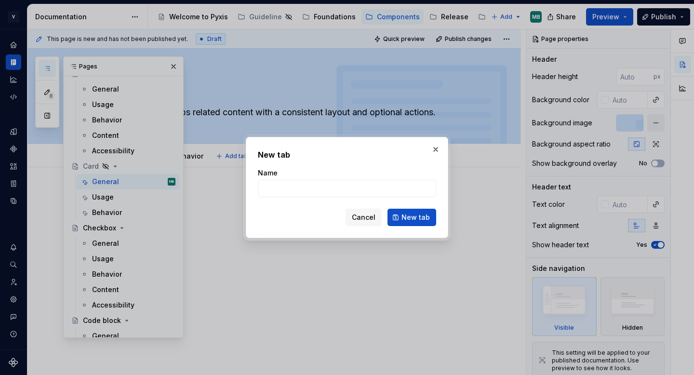
type input "C"
type textarea "*"
type input "Co"
type textarea "*"
type input "Content"
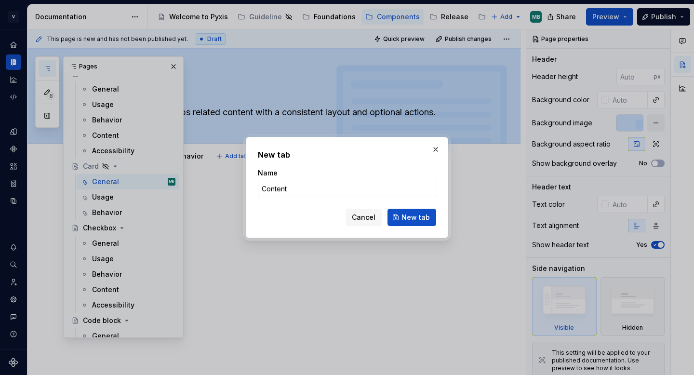
click at [417, 214] on span "New tab" at bounding box center [415, 217] width 28 height 10
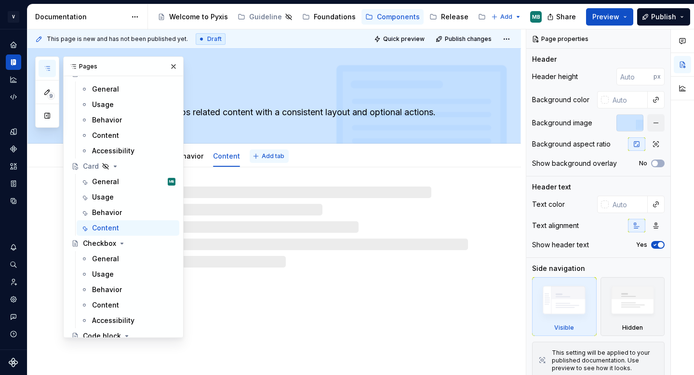
click at [266, 154] on span "Add tab" at bounding box center [273, 156] width 23 height 8
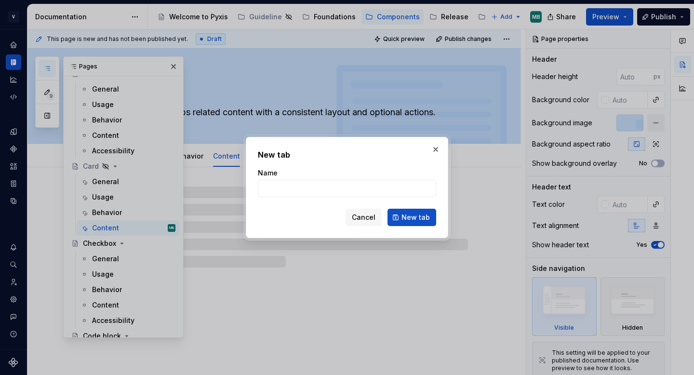
type textarea "*"
type input "A"
type textarea "*"
type input "Acce"
type textarea "*"
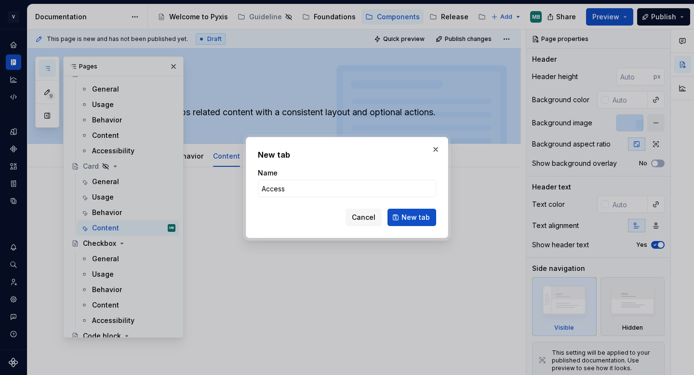
type input "Accessi"
type textarea "*"
type input "Accessibility"
click button "New tab" at bounding box center [411, 217] width 49 height 17
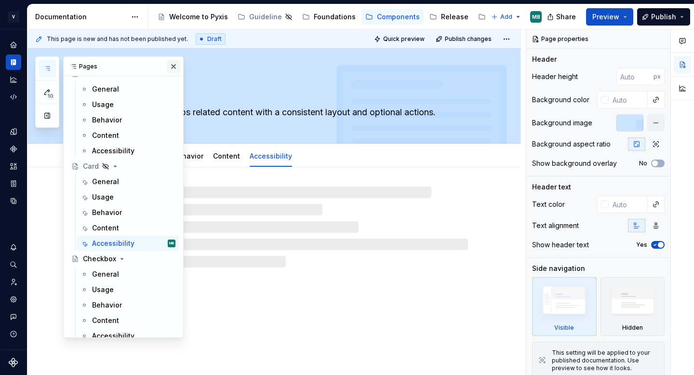
click at [172, 70] on button "button" at bounding box center [173, 66] width 13 height 13
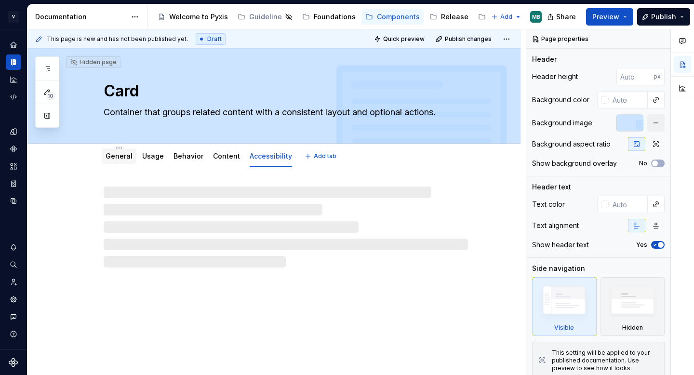
click at [131, 157] on link "General" at bounding box center [118, 156] width 27 height 8
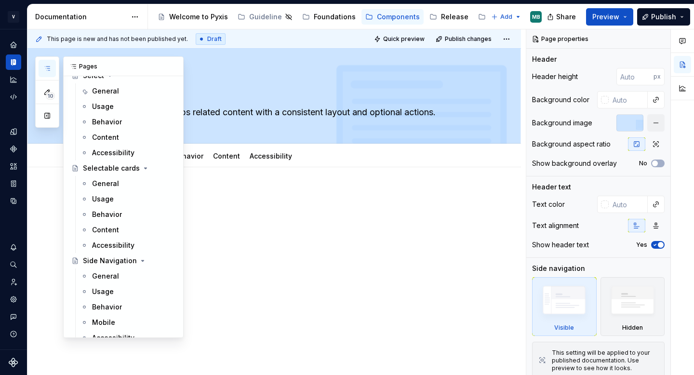
scroll to position [2472, 0]
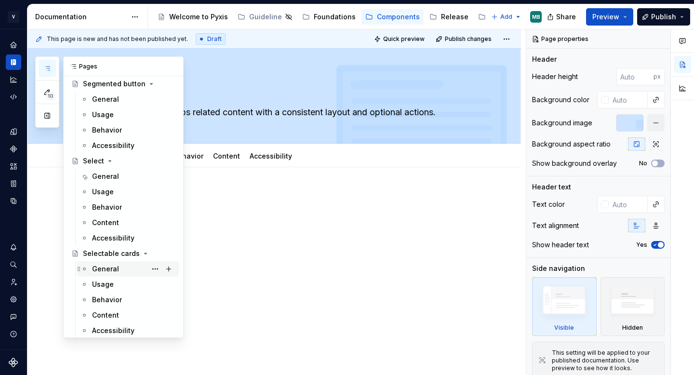
click at [112, 273] on div "General" at bounding box center [105, 269] width 27 height 10
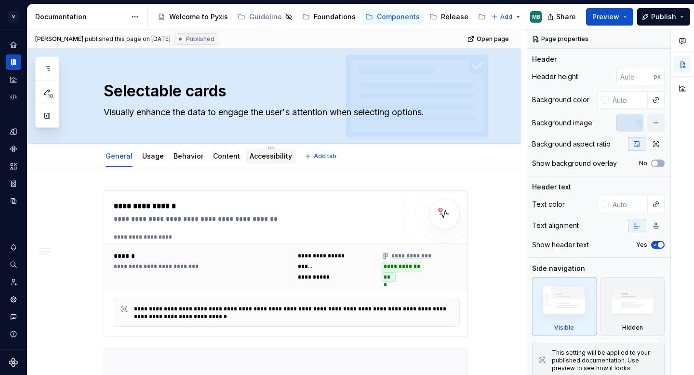
click at [277, 162] on div "Accessibility" at bounding box center [271, 155] width 50 height 15
click at [260, 154] on link "Accessibility" at bounding box center [270, 156] width 42 height 8
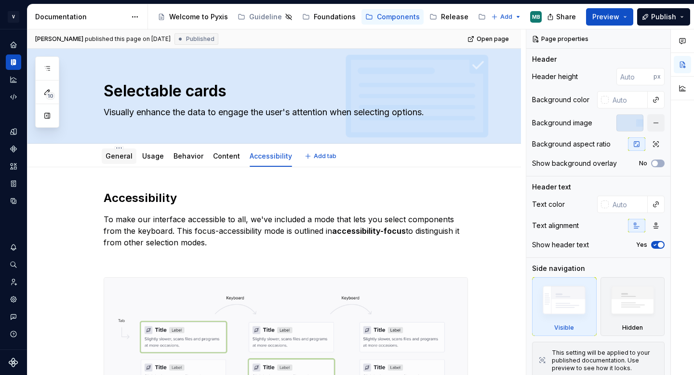
click at [119, 160] on div "General" at bounding box center [118, 156] width 27 height 10
click at [216, 158] on link "Content" at bounding box center [226, 156] width 27 height 8
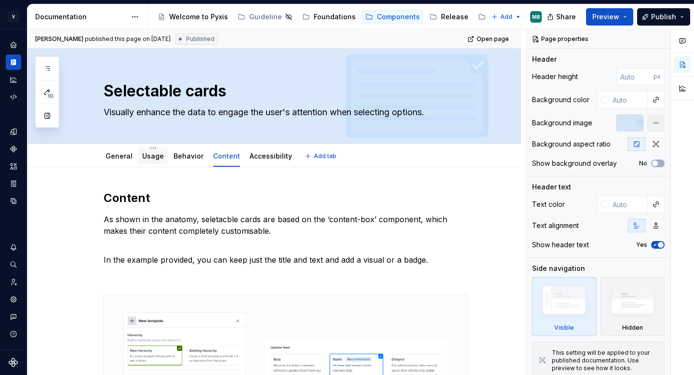
click at [145, 153] on link "Usage" at bounding box center [153, 156] width 22 height 8
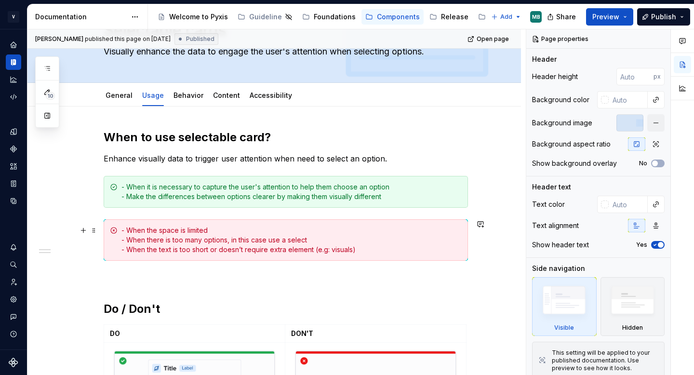
scroll to position [61, 0]
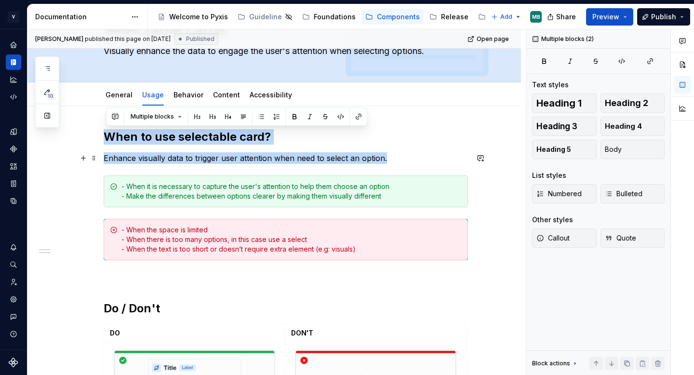
drag, startPoint x: 109, startPoint y: 136, endPoint x: 391, endPoint y: 157, distance: 282.6
copy div "When to use selectable card? Enhance visually data to trigger user attention wh…"
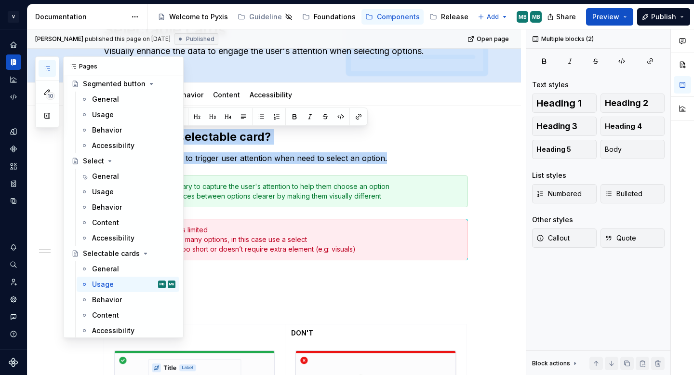
click at [49, 68] on icon "button" at bounding box center [47, 69] width 8 height 8
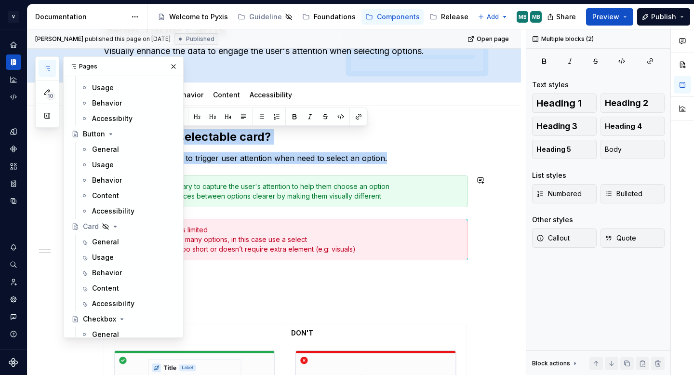
scroll to position [414, 0]
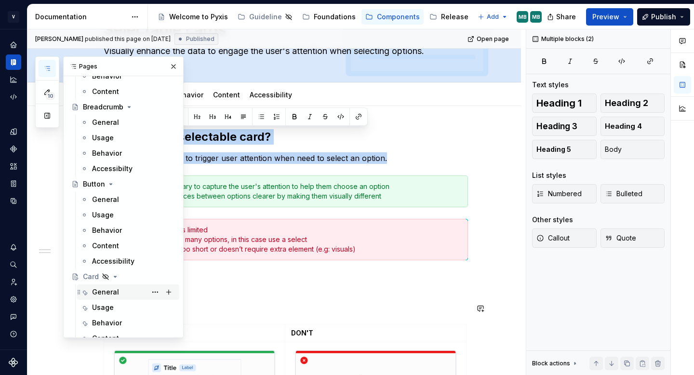
click at [133, 309] on div "Usage" at bounding box center [133, 307] width 83 height 10
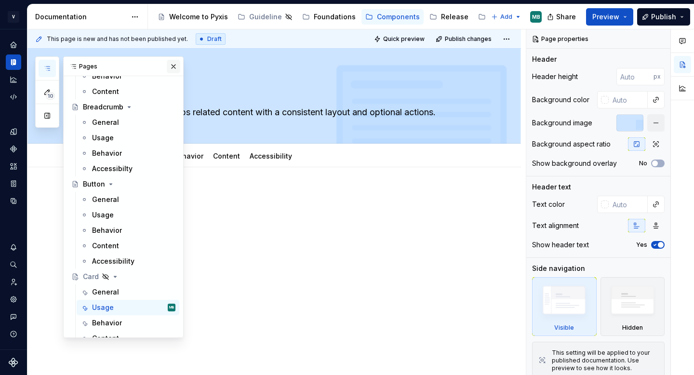
click at [171, 65] on button "button" at bounding box center [173, 66] width 13 height 13
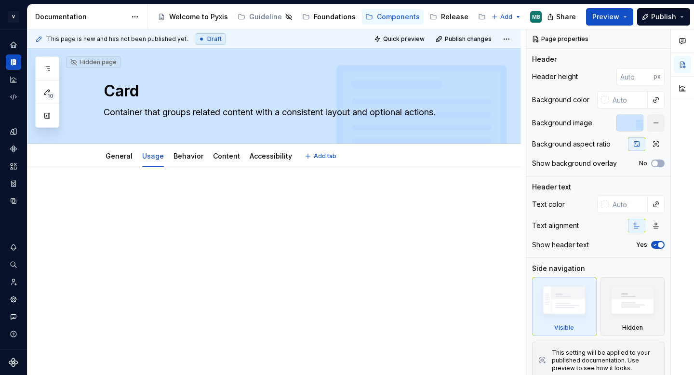
type textarea "*"
click at [205, 191] on p at bounding box center [286, 196] width 364 height 12
paste div
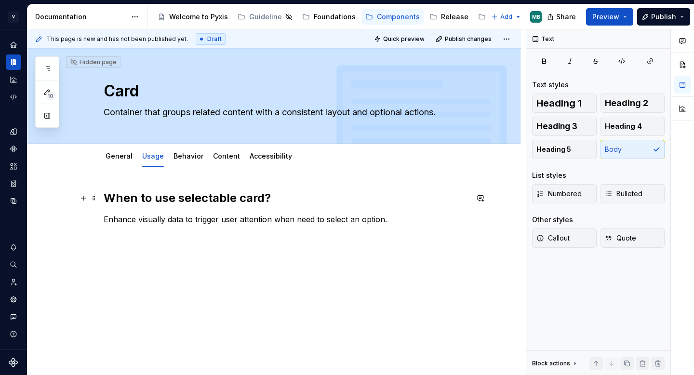
click at [244, 200] on h2 "When to use selectable card?" at bounding box center [286, 197] width 364 height 15
click at [212, 201] on h2 "When to use selectable card?" at bounding box center [286, 197] width 364 height 15
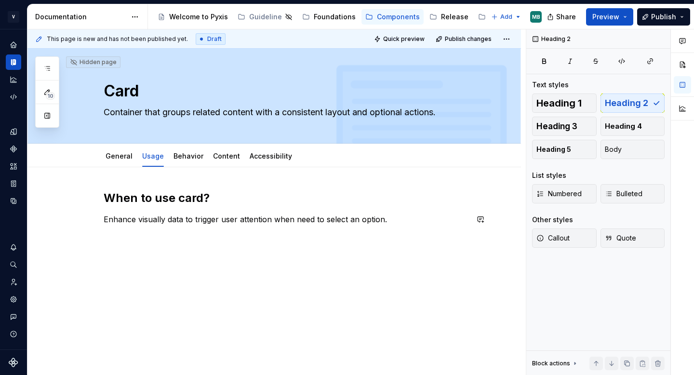
click at [181, 232] on div "When to use card? Enhance visually data to trigger user attention when need to …" at bounding box center [286, 214] width 364 height 48
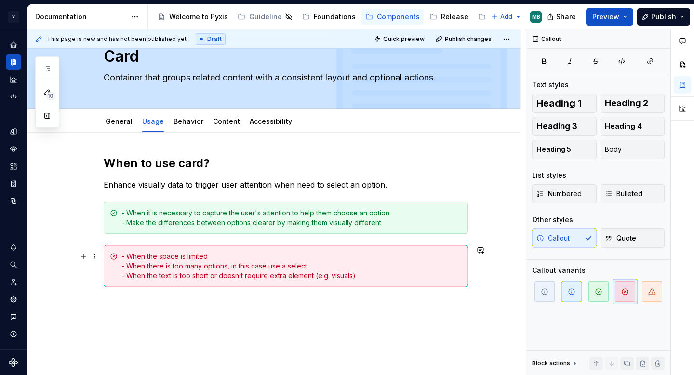
scroll to position [39, 0]
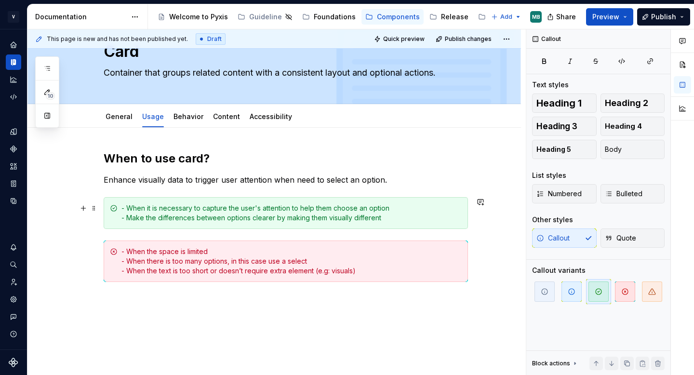
click at [171, 219] on div "- When it is necessary to capture the user's attention to help them choose an o…" at bounding box center [291, 212] width 340 height 19
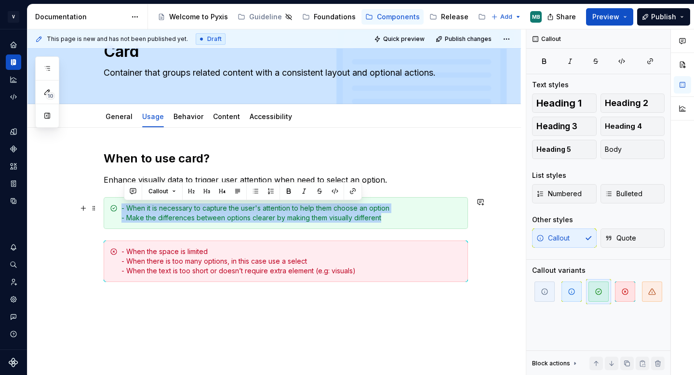
click at [171, 219] on div "- When it is necessary to capture the user's attention to help them choose an o…" at bounding box center [291, 212] width 340 height 19
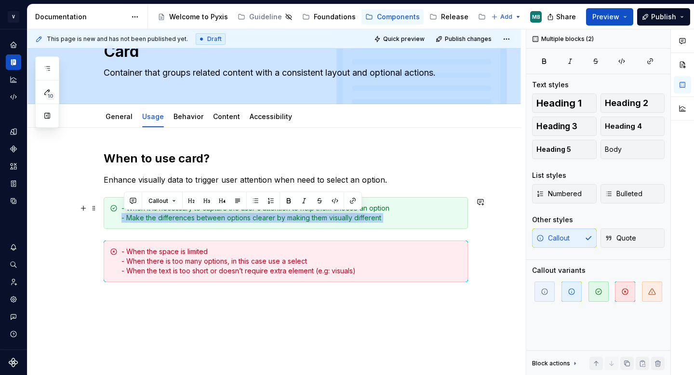
click at [171, 219] on div "- When it is necessary to capture the user's attention to help them choose an o…" at bounding box center [291, 212] width 340 height 19
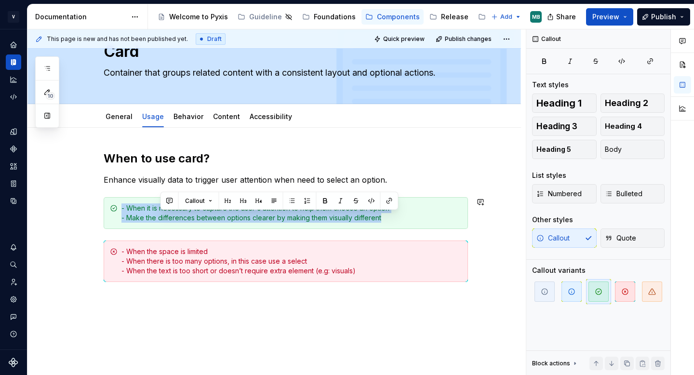
click at [171, 219] on div "- When it is necessary to capture the user's attention to help them choose an o…" at bounding box center [291, 212] width 340 height 19
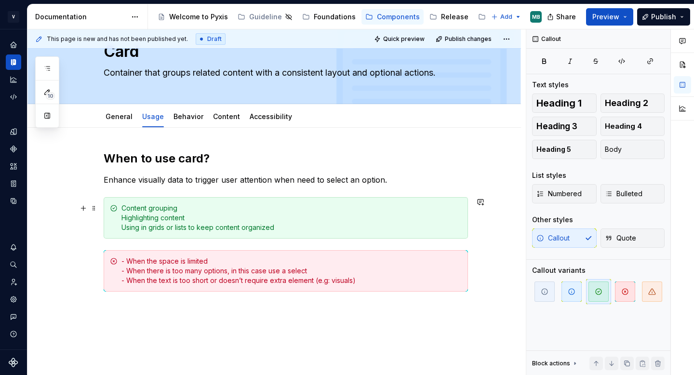
click at [125, 209] on div "Content grouping Highlighting content Using in grids or lists to keep content o…" at bounding box center [291, 217] width 340 height 29
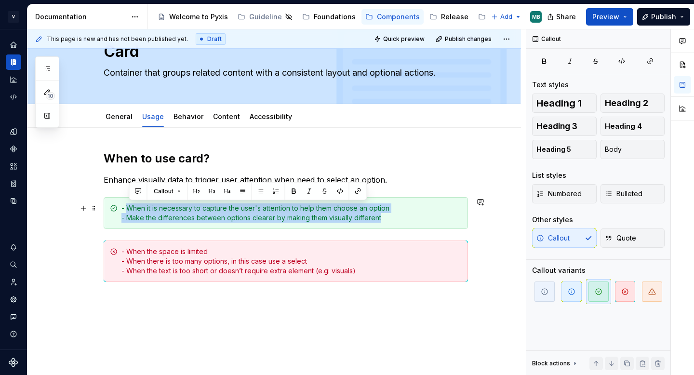
drag, startPoint x: 129, startPoint y: 206, endPoint x: 454, endPoint y: 218, distance: 324.8
click at [454, 218] on div "- When it is necessary to capture the user's attention to help them choose an o…" at bounding box center [291, 212] width 340 height 19
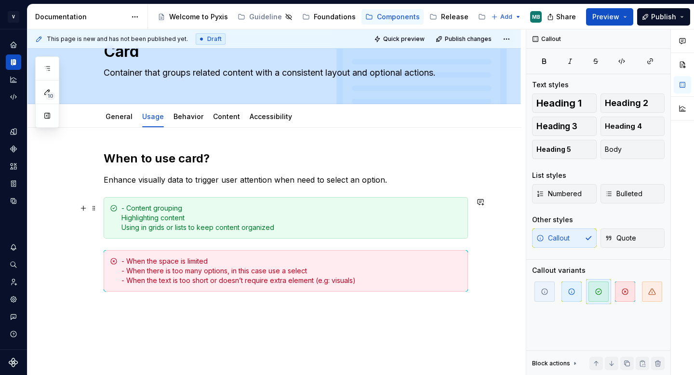
click at [130, 210] on div "- Content grouping Highlighting content Using in grids or lists to keep content…" at bounding box center [291, 217] width 340 height 29
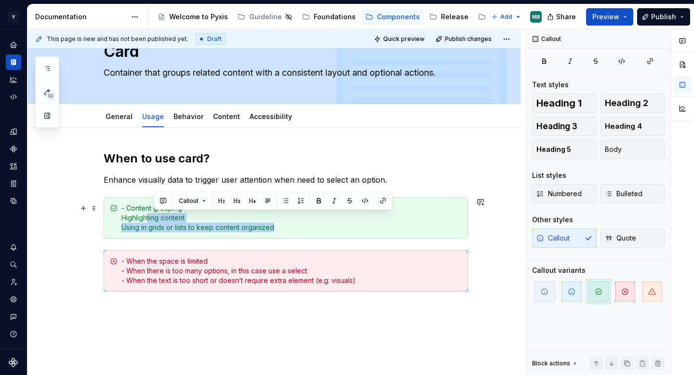
drag, startPoint x: 289, startPoint y: 228, endPoint x: 150, endPoint y: 213, distance: 140.4
click at [150, 213] on div "- Content grouping Highlighting content Using in grids or lists to keep content…" at bounding box center [291, 217] width 340 height 29
click at [150, 216] on div "- Content grouping Highlighting content Using in grids or lists to keep content…" at bounding box center [291, 217] width 340 height 29
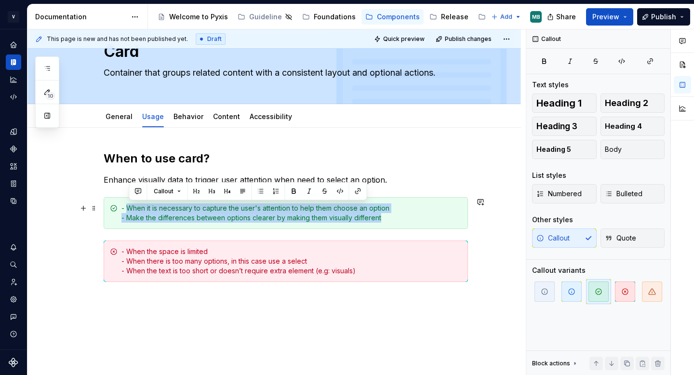
drag, startPoint x: 393, startPoint y: 216, endPoint x: 131, endPoint y: 208, distance: 262.1
click at [130, 208] on div "- When it is necessary to capture the user's attention to help them choose an o…" at bounding box center [291, 212] width 340 height 19
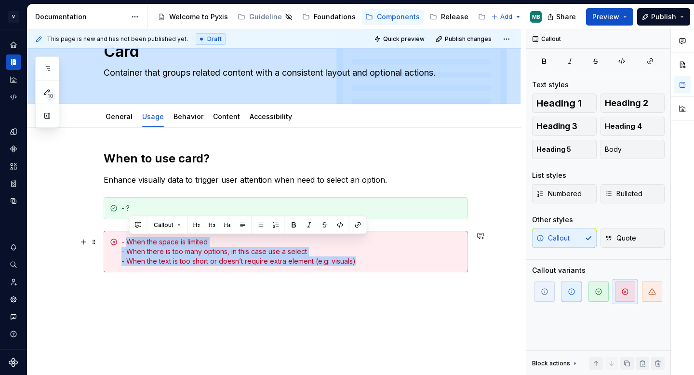
drag, startPoint x: 364, startPoint y: 262, endPoint x: 129, endPoint y: 242, distance: 235.4
click at [129, 242] on div "- When the space is limited - When there is too many options, in this case use …" at bounding box center [291, 251] width 340 height 29
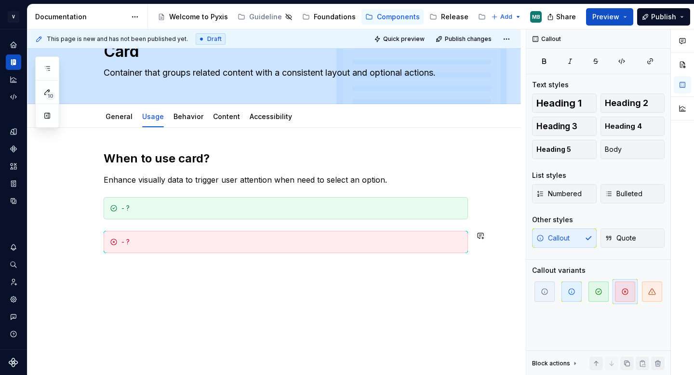
click at [185, 322] on div "When to use card? Enhance visually data to trigger user attention when need to …" at bounding box center [273, 252] width 493 height 249
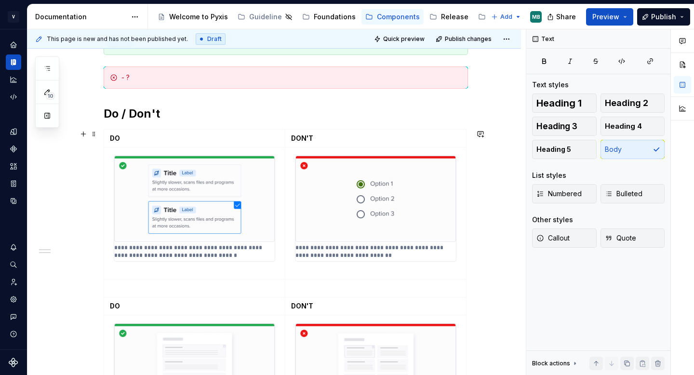
scroll to position [247, 0]
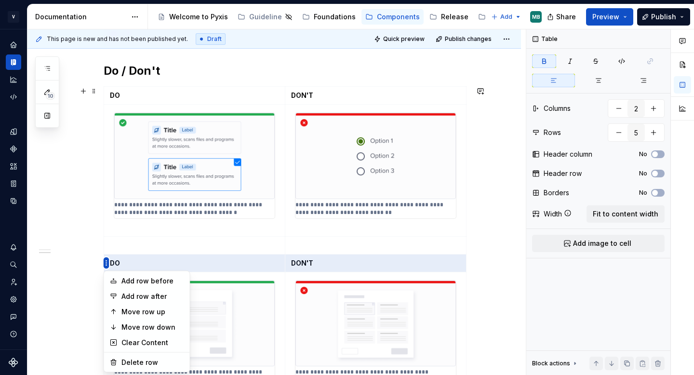
click at [104, 262] on html "V Vade MB Dataset Hornet Documentation Accessibility guide for tree Page tree. …" at bounding box center [347, 187] width 694 height 375
click at [105, 260] on html "V Vade MB Dataset Hornet Documentation Accessibility guide for tree Page tree. …" at bounding box center [347, 187] width 694 height 375
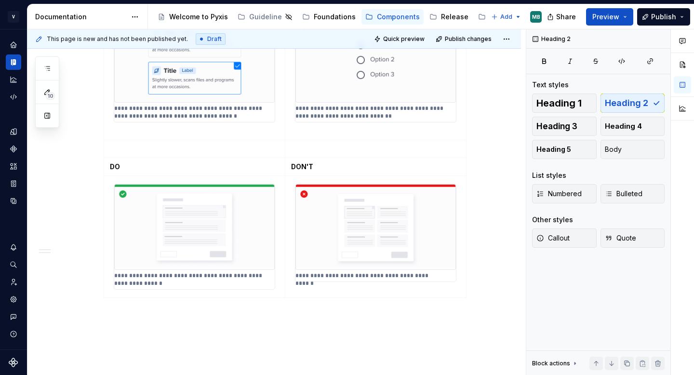
scroll to position [350, 0]
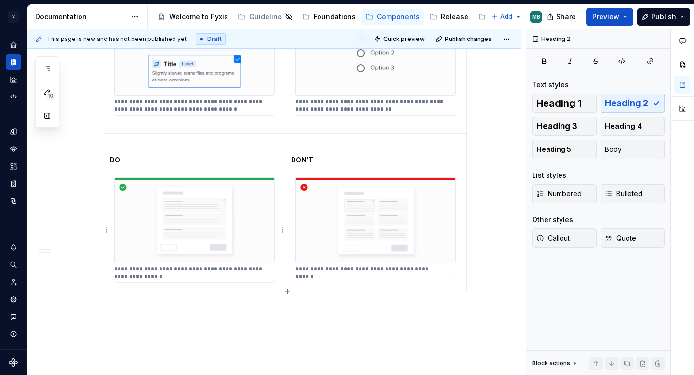
click at [184, 243] on img at bounding box center [194, 220] width 160 height 86
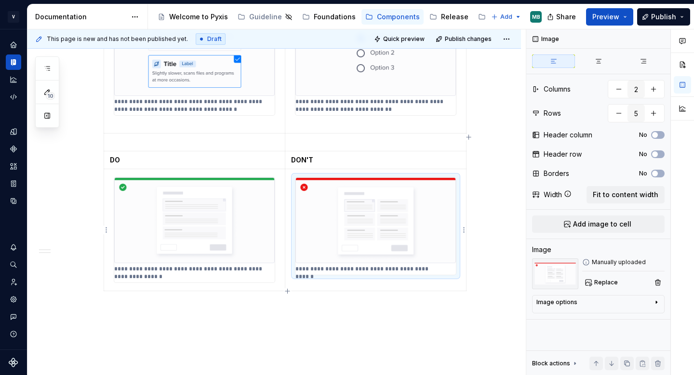
click at [369, 207] on img at bounding box center [375, 220] width 160 height 86
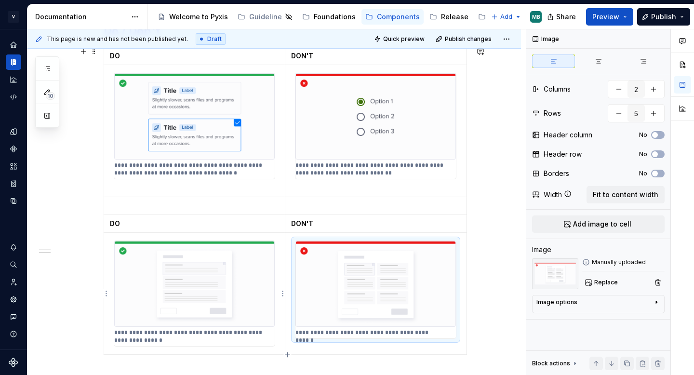
click at [224, 285] on img at bounding box center [194, 284] width 160 height 86
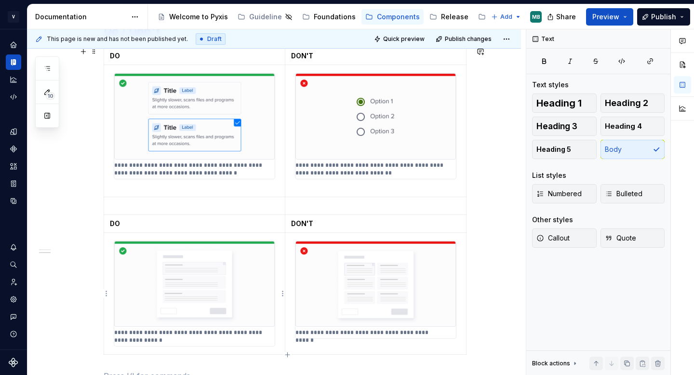
click at [183, 272] on img at bounding box center [194, 284] width 160 height 86
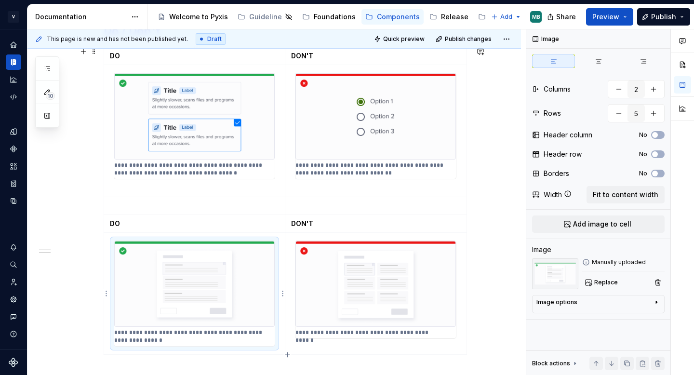
click at [100, 284] on div "**********" at bounding box center [273, 193] width 493 height 625
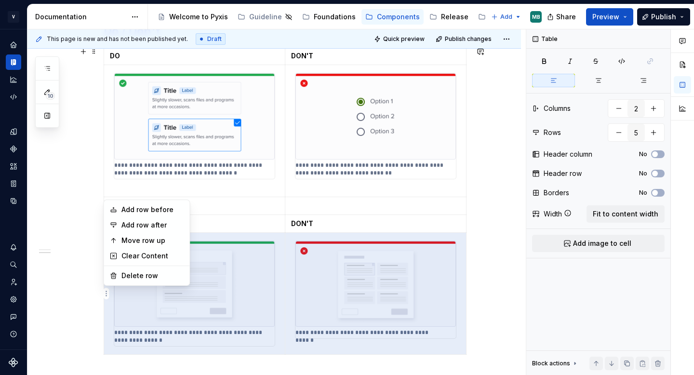
click at [108, 294] on html "V Vade MB Dataset Hornet Documentation Accessibility guide for tree Page tree. …" at bounding box center [347, 187] width 694 height 375
click at [121, 276] on div "Delete row" at bounding box center [152, 276] width 63 height 10
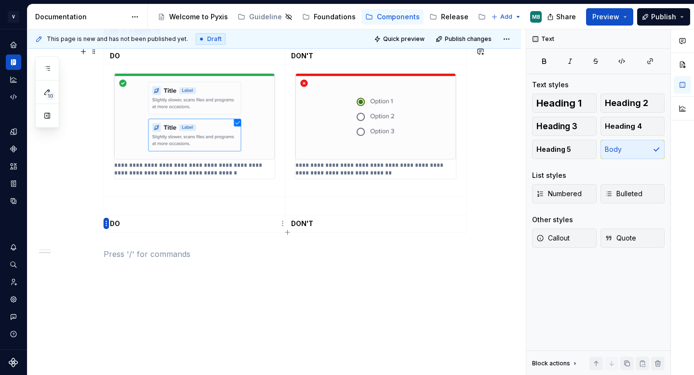
click at [105, 222] on html "V Vade MB Dataset Hornet Documentation Accessibility guide for tree Page tree. …" at bounding box center [347, 187] width 694 height 375
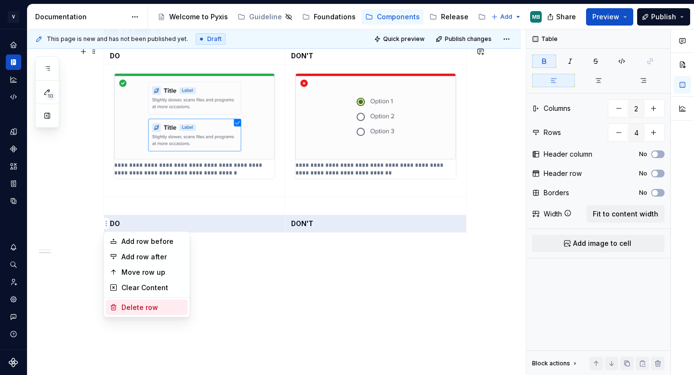
click at [126, 309] on div "Delete row" at bounding box center [152, 307] width 63 height 10
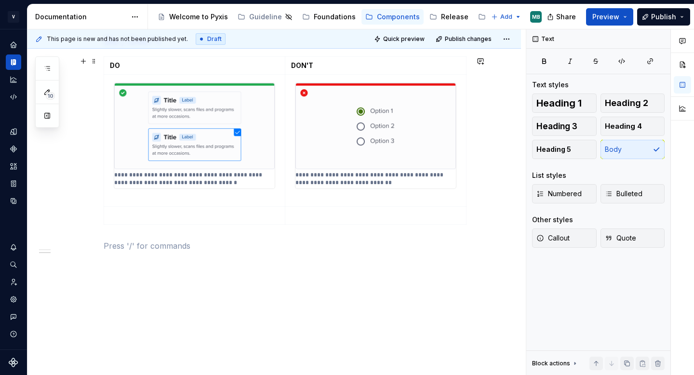
scroll to position [276, 0]
click at [185, 153] on img at bounding box center [194, 126] width 160 height 86
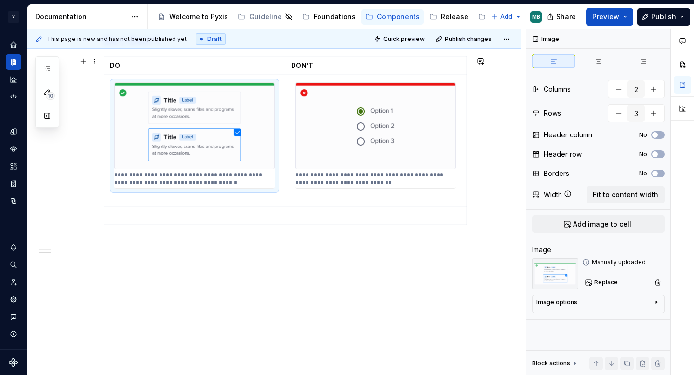
scroll to position [244, 0]
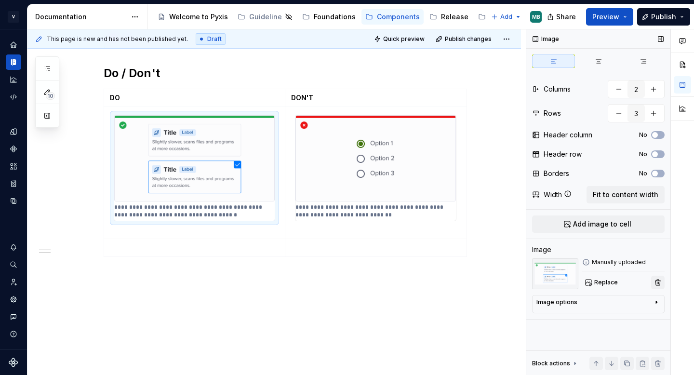
click at [657, 284] on button "button" at bounding box center [657, 281] width 13 height 13
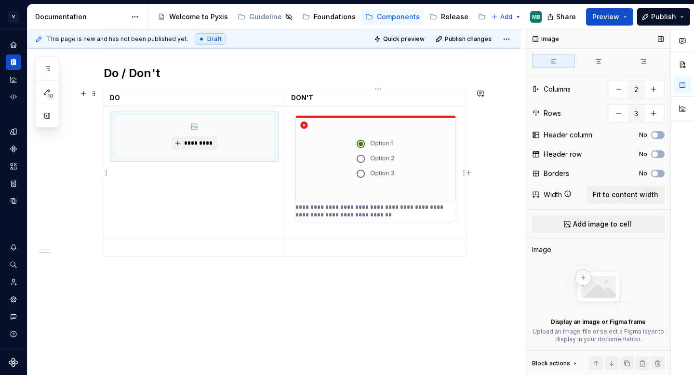
click at [352, 148] on img at bounding box center [375, 158] width 160 height 86
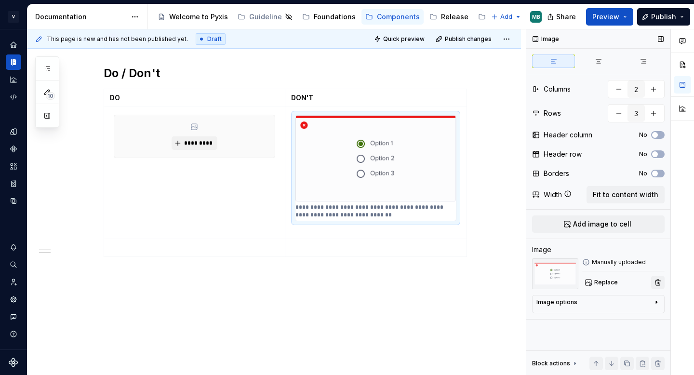
click at [656, 281] on button "button" at bounding box center [657, 281] width 13 height 13
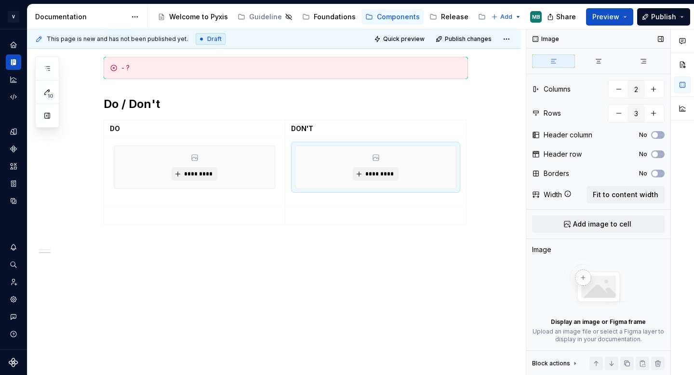
scroll to position [213, 0]
click at [409, 224] on table "DO DON'T ********* *********" at bounding box center [285, 171] width 363 height 105
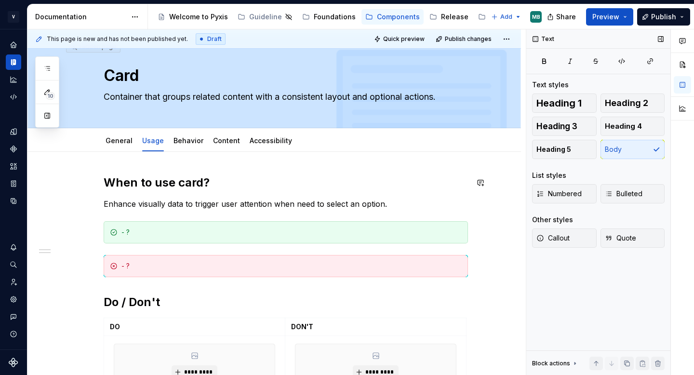
scroll to position [0, 0]
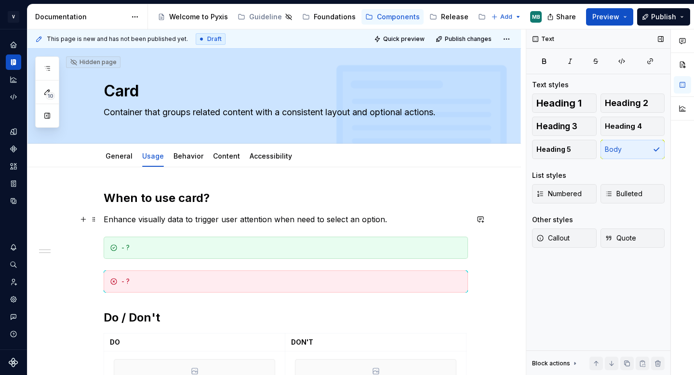
click at [222, 220] on p "Enhance visually data to trigger user attention when need to select an option." at bounding box center [286, 219] width 364 height 12
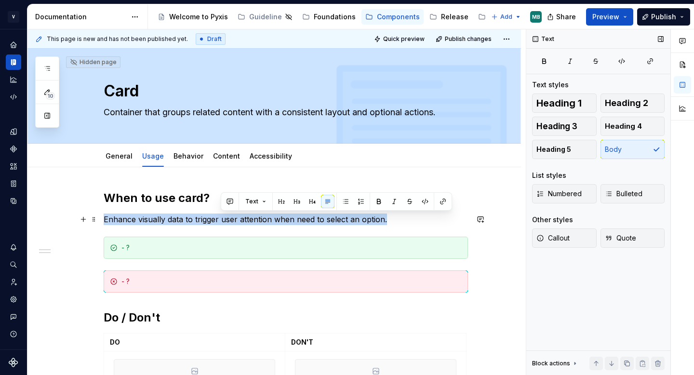
click at [222, 220] on p "Enhance visually data to trigger user attention when need to select an option." at bounding box center [286, 219] width 364 height 12
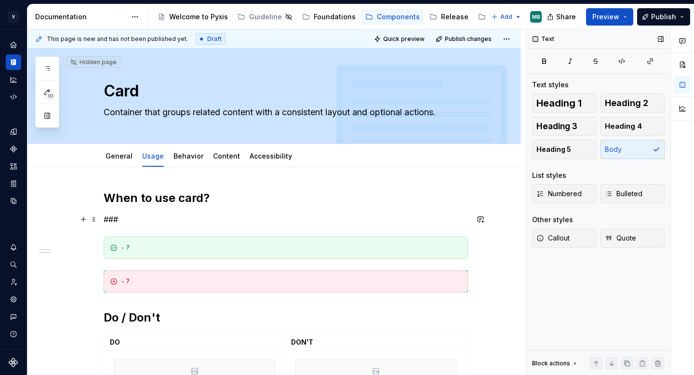
click at [116, 221] on p "###" at bounding box center [286, 219] width 364 height 12
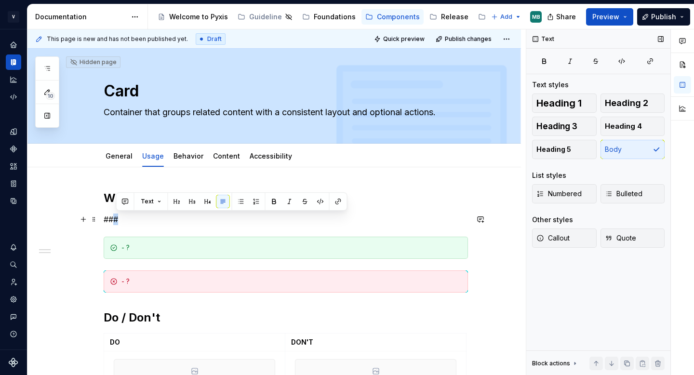
click at [116, 221] on p "###" at bounding box center [286, 219] width 364 height 12
copy p "###"
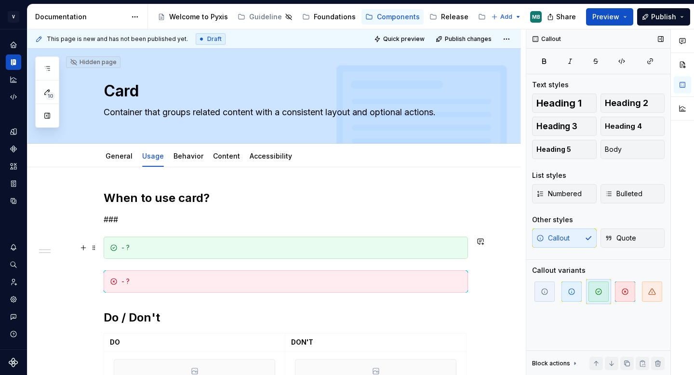
click at [132, 245] on div "- ?" at bounding box center [291, 248] width 340 height 10
click at [135, 280] on div "- ?" at bounding box center [291, 281] width 340 height 10
click at [192, 149] on div "Behavior" at bounding box center [189, 155] width 38 height 15
click at [193, 161] on div "Behavior" at bounding box center [188, 156] width 30 height 12
click at [188, 156] on link "Behavior" at bounding box center [188, 156] width 30 height 8
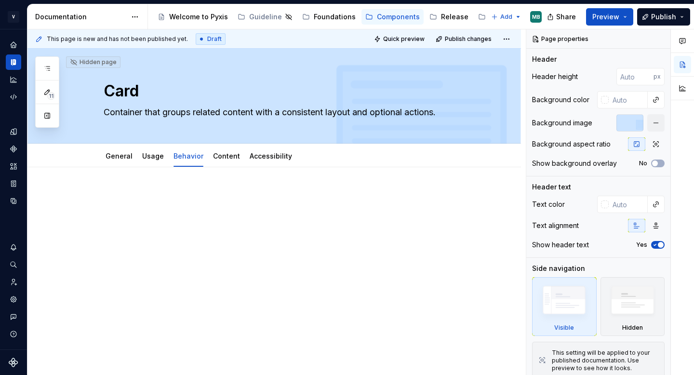
type textarea "*"
click at [142, 198] on p at bounding box center [286, 196] width 364 height 12
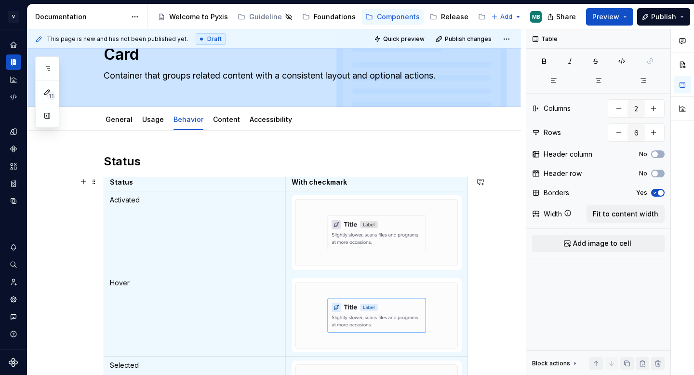
scroll to position [43, 0]
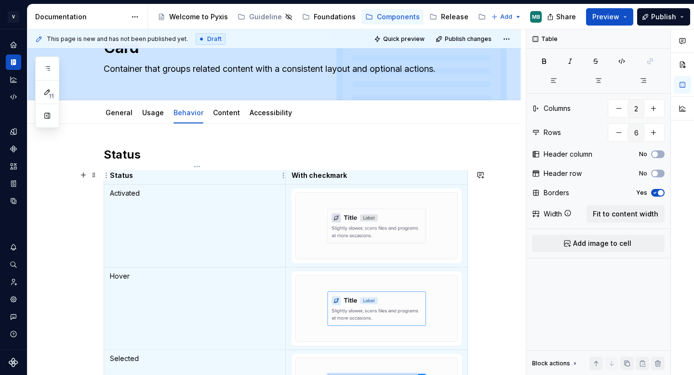
click at [259, 182] on td "Status" at bounding box center [195, 176] width 182 height 18
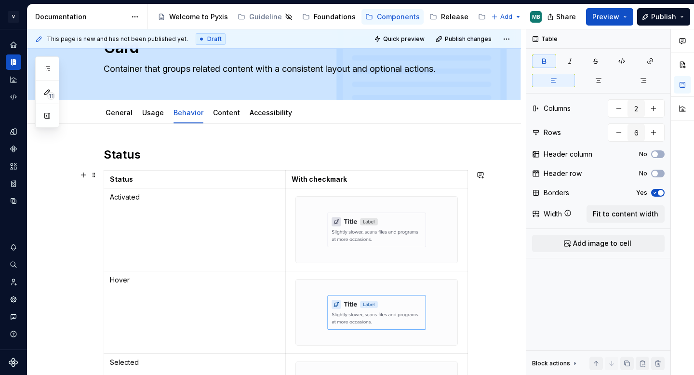
scroll to position [220, 0]
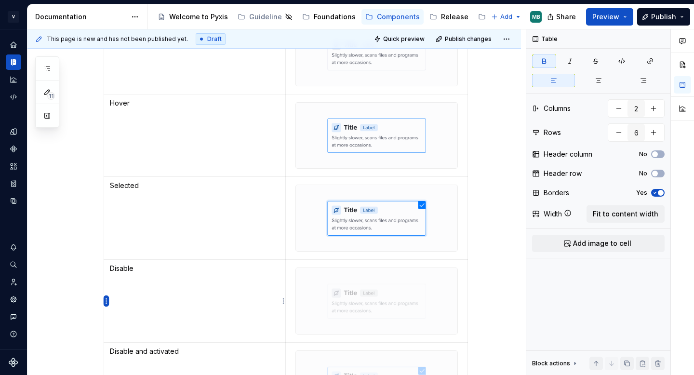
click at [106, 299] on html "V Vade MB Dataset Hornet Documentation Accessibility guide for tree Page tree. …" at bounding box center [347, 187] width 694 height 375
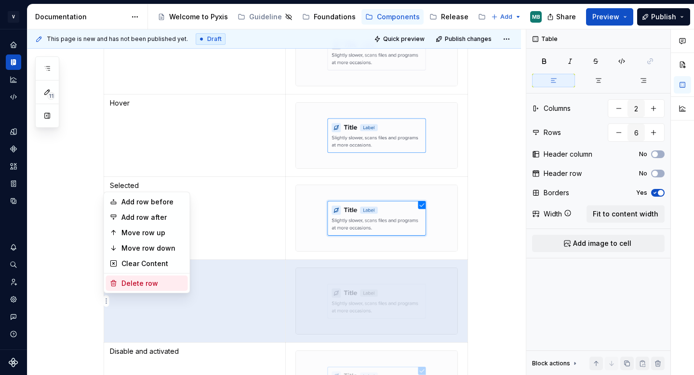
click at [130, 284] on div "Delete row" at bounding box center [152, 283] width 63 height 10
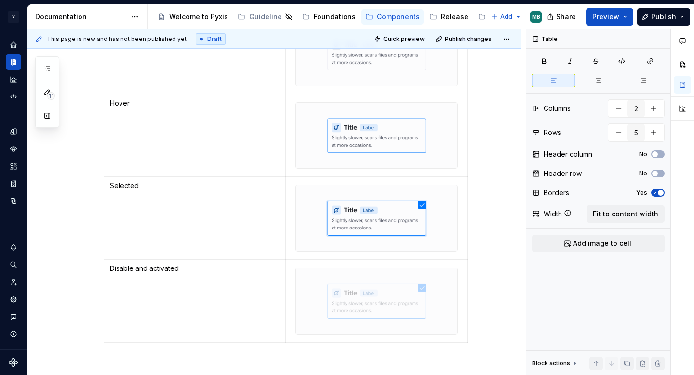
click at [105, 304] on div "Status Status With checkmark Activated Hover Selected Disable and activated" at bounding box center [273, 208] width 493 height 523
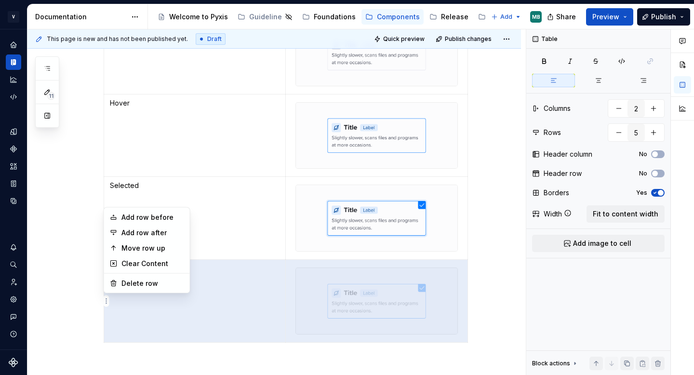
click at [107, 299] on html "V Vade MB Dataset Hornet Documentation Accessibility guide for tree Page tree. …" at bounding box center [347, 187] width 694 height 375
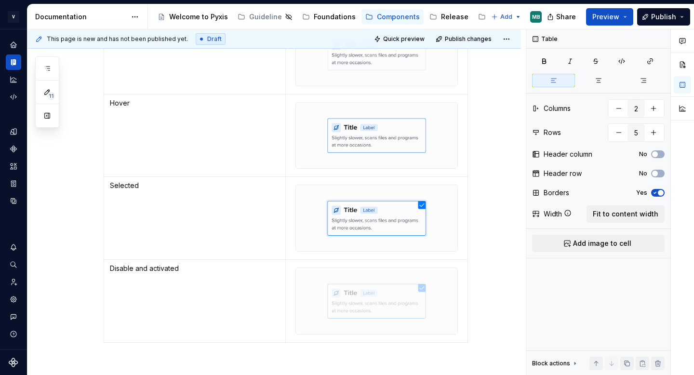
click at [156, 185] on html "V Vade MB Dataset Hornet Documentation Accessibility guide for tree Page tree. …" at bounding box center [347, 187] width 694 height 375
click at [102, 190] on div "Status Status With checkmark Activated Hover Selected Disable and activated" at bounding box center [273, 208] width 493 height 523
click at [104, 213] on div "Status Status With checkmark Activated Hover Selected Disable and activated" at bounding box center [273, 208] width 493 height 523
click at [107, 216] on html "V Vade MB Dataset Hornet Documentation Accessibility guide for tree Page tree. …" at bounding box center [347, 187] width 694 height 375
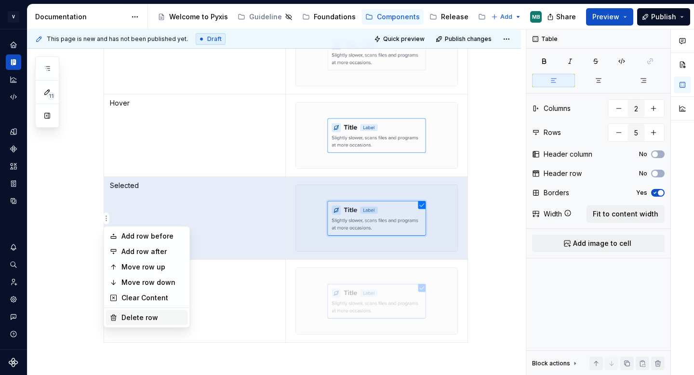
click at [130, 318] on div "Delete row" at bounding box center [152, 318] width 63 height 10
type input "4"
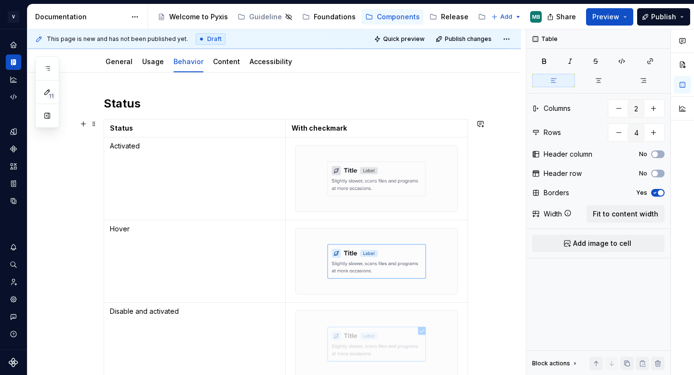
scroll to position [70, 0]
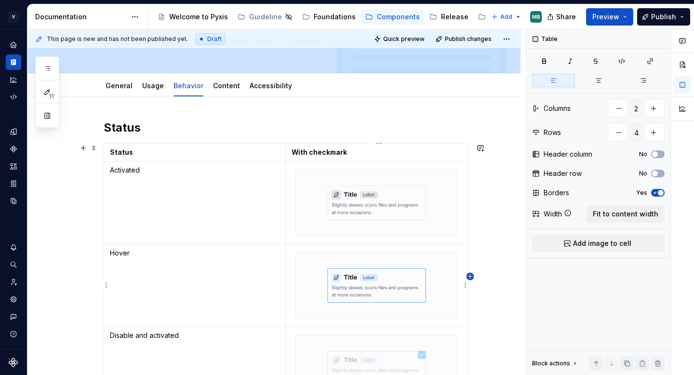
click at [470, 275] on icon "button" at bounding box center [470, 277] width 8 height 8
type input "3"
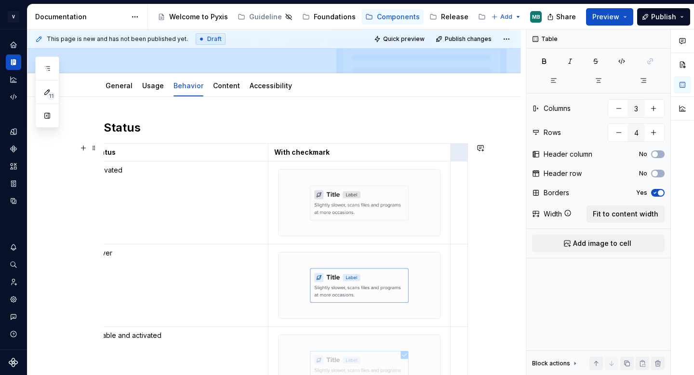
scroll to position [0, 0]
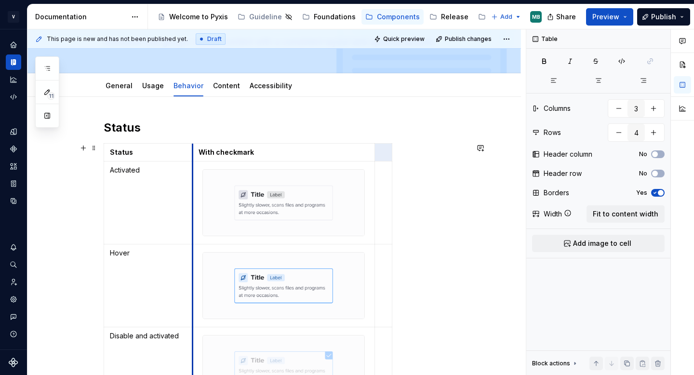
drag, startPoint x: 289, startPoint y: 155, endPoint x: 196, endPoint y: 157, distance: 93.5
click at [196, 157] on td "With checkmark" at bounding box center [284, 153] width 182 height 18
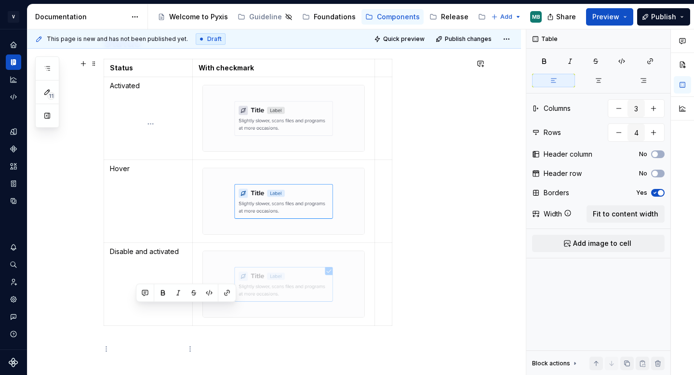
drag, startPoint x: 136, startPoint y: 333, endPoint x: 228, endPoint y: 331, distance: 92.5
click at [228, 332] on div "Status Status With checkmark Activated Hover Disable and activated" at bounding box center [273, 233] width 493 height 441
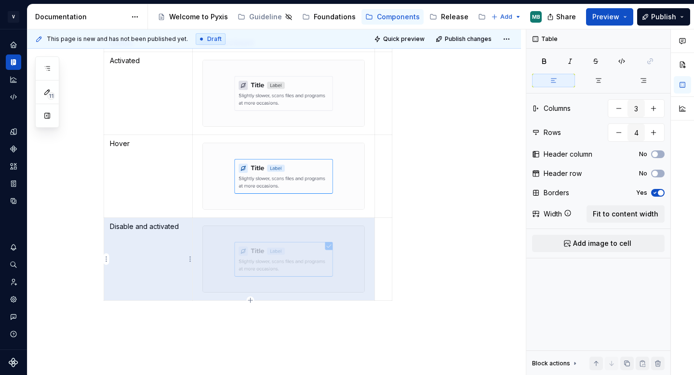
click at [158, 254] on td "Disable and activated" at bounding box center [148, 258] width 89 height 83
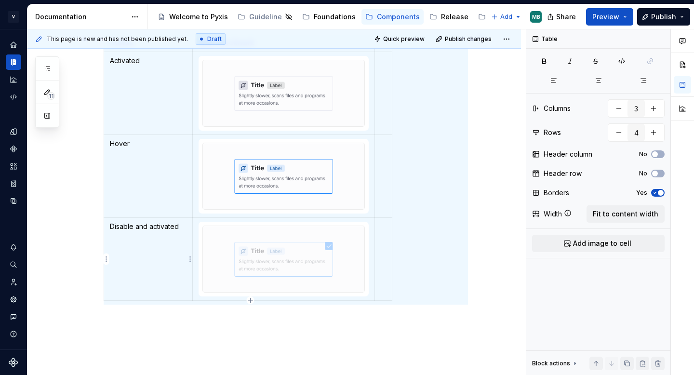
click at [147, 230] on p "Disable and activated" at bounding box center [148, 227] width 77 height 10
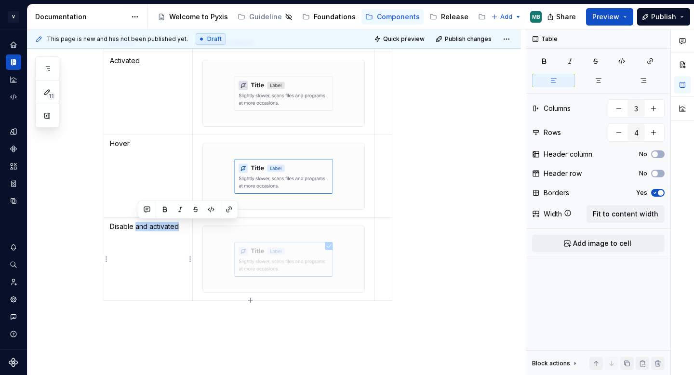
drag, startPoint x: 139, startPoint y: 226, endPoint x: 183, endPoint y: 225, distance: 44.3
click at [183, 225] on p "Disable and activated" at bounding box center [148, 227] width 77 height 10
click at [132, 224] on p "Disable" at bounding box center [148, 227] width 77 height 10
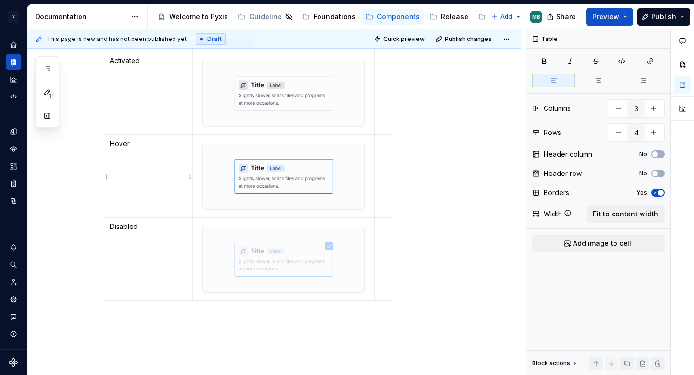
click at [124, 143] on p "Hover" at bounding box center [148, 144] width 77 height 10
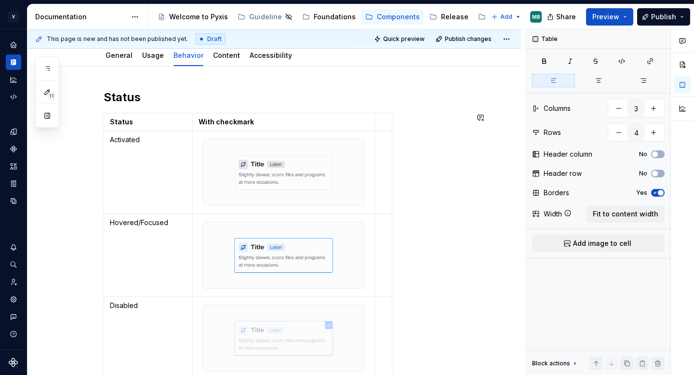
scroll to position [90, 0]
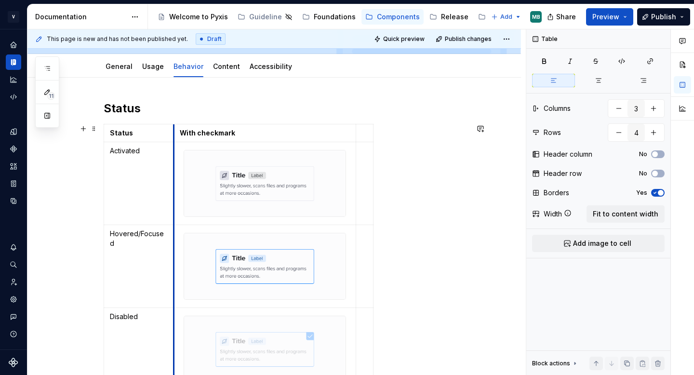
drag, startPoint x: 194, startPoint y: 133, endPoint x: 175, endPoint y: 136, distance: 19.5
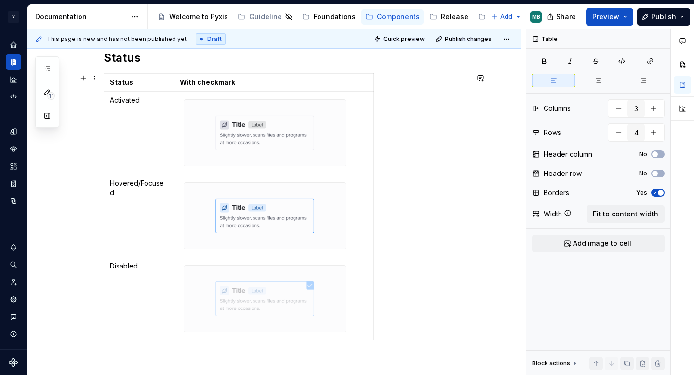
scroll to position [145, 0]
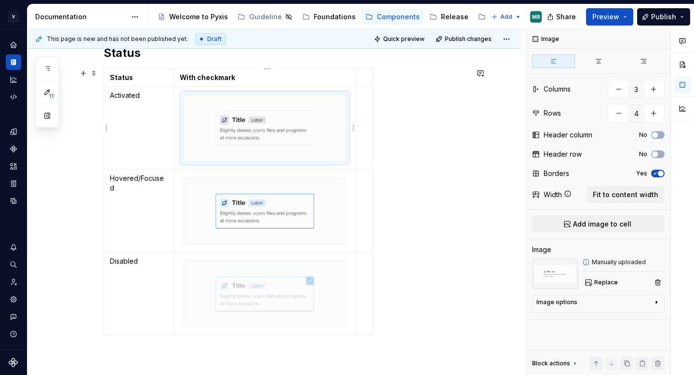
click at [286, 120] on img at bounding box center [264, 128] width 161 height 66
click at [653, 276] on button "button" at bounding box center [657, 281] width 13 height 13
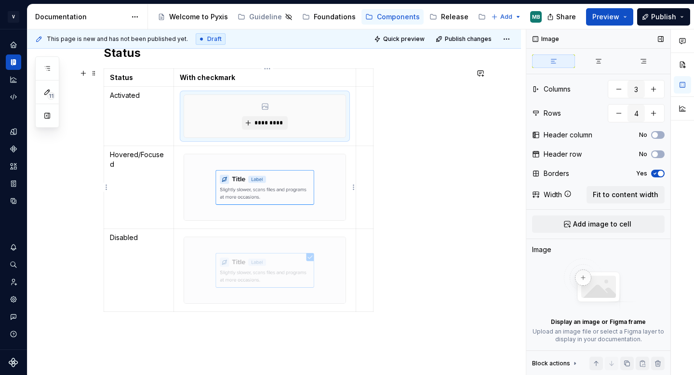
click at [282, 179] on img at bounding box center [264, 187] width 161 height 66
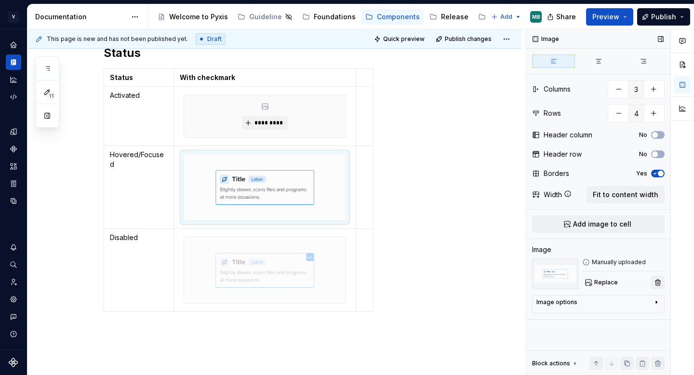
click at [662, 281] on button "button" at bounding box center [657, 281] width 13 height 13
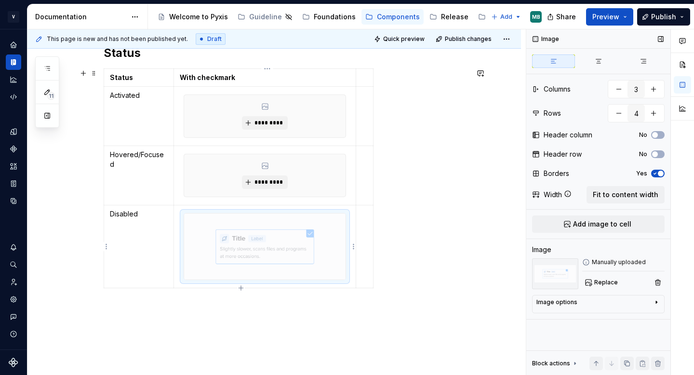
click at [296, 253] on img at bounding box center [264, 246] width 161 height 66
type textarea "*"
click at [651, 282] on button "button" at bounding box center [657, 281] width 13 height 13
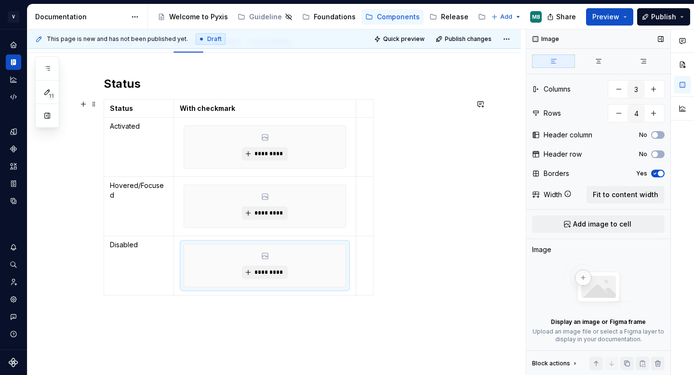
scroll to position [77, 0]
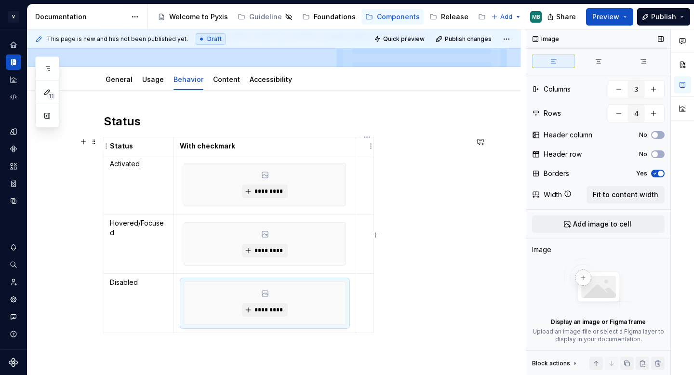
click at [369, 138] on html "V Vade MB Dataset Hornet Documentation Accessibility guide for tree Page tree. …" at bounding box center [347, 187] width 694 height 375
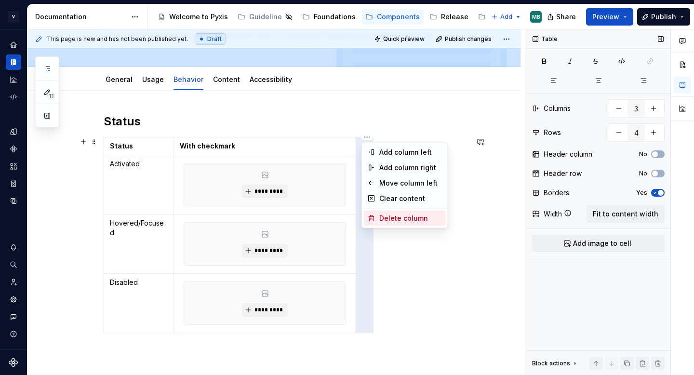
click at [395, 218] on div "Delete column" at bounding box center [410, 218] width 63 height 10
type input "2"
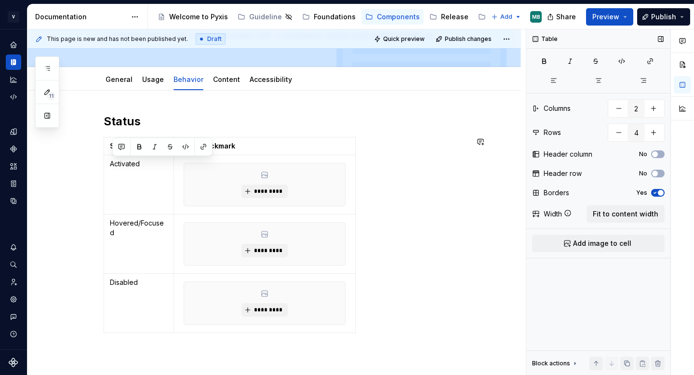
click at [266, 135] on div "Status Status With checkmark Activated ********* Hovered/Focused ********* Disa…" at bounding box center [286, 225] width 364 height 223
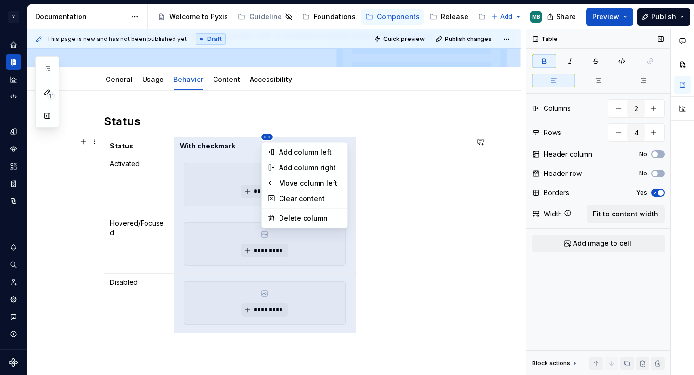
click at [267, 137] on html "V Vade MB Dataset Hornet Documentation Accessibility guide for tree Page tree. …" at bounding box center [347, 187] width 694 height 375
type textarea "*"
click at [318, 166] on div "Add column right" at bounding box center [310, 168] width 63 height 10
type input "3"
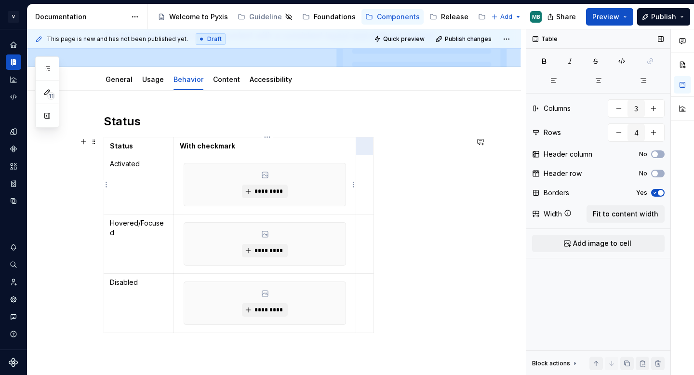
click at [268, 177] on icon at bounding box center [265, 175] width 8 height 8
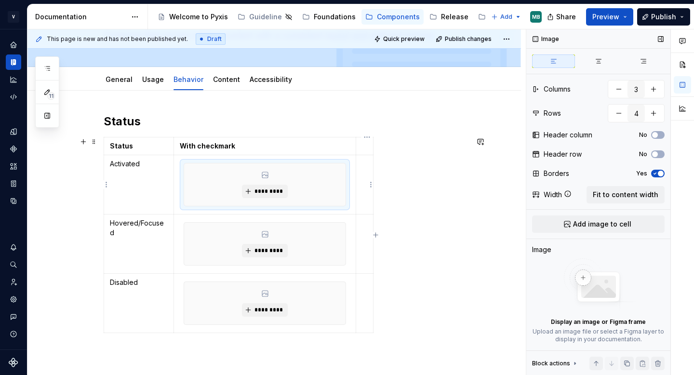
click at [367, 170] on td at bounding box center [364, 184] width 17 height 59
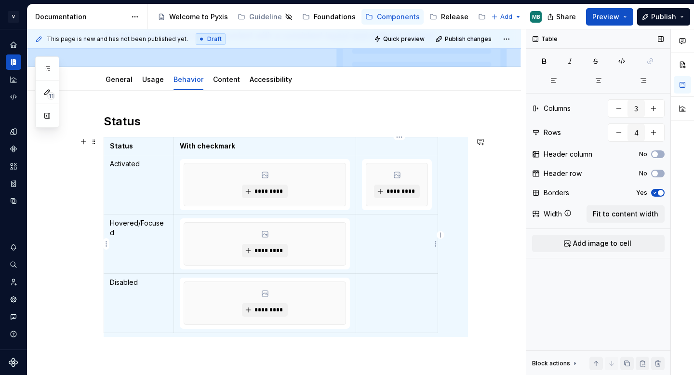
click at [381, 231] on td at bounding box center [397, 243] width 82 height 59
click at [386, 289] on td at bounding box center [397, 303] width 82 height 59
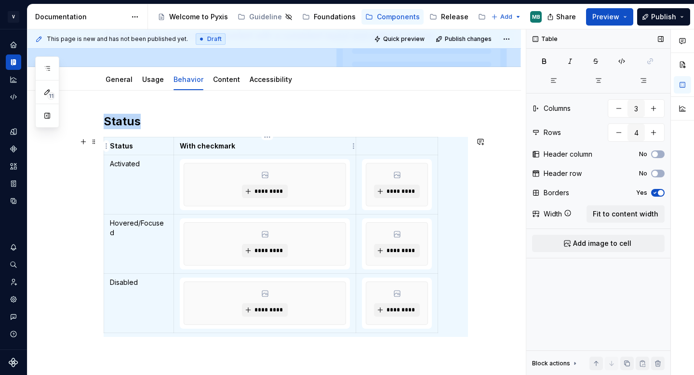
click at [347, 146] on p "With checkmark" at bounding box center [265, 146] width 170 height 10
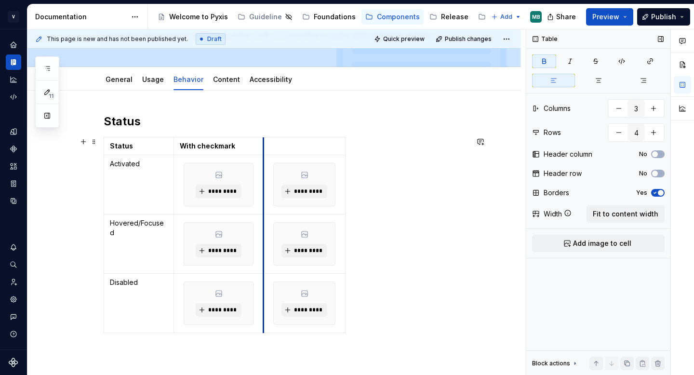
drag, startPoint x: 359, startPoint y: 145, endPoint x: 266, endPoint y: 147, distance: 92.5
click at [266, 147] on td at bounding box center [304, 146] width 82 height 18
click at [331, 144] on p at bounding box center [304, 146] width 70 height 10
click at [349, 146] on div "Status With checkmark Activated ********* ********* Hovered/Focused ********* *…" at bounding box center [286, 237] width 364 height 200
click at [339, 144] on p at bounding box center [304, 146] width 70 height 10
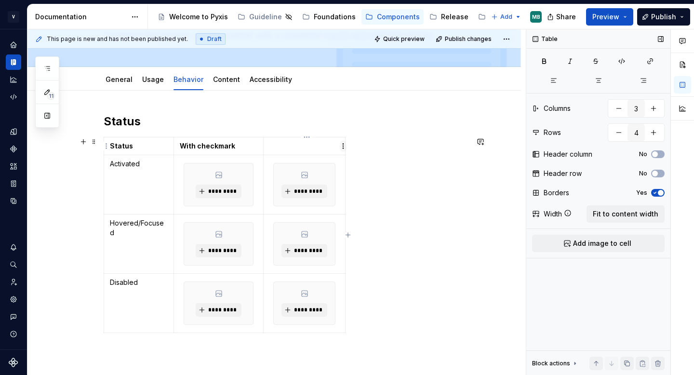
click at [343, 144] on html "V Vade MB Dataset Hornet Documentation Accessibility guide for tree Page tree. …" at bounding box center [347, 187] width 694 height 375
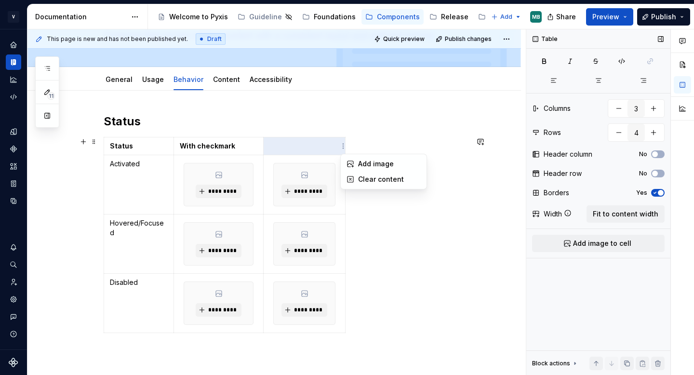
click at [338, 138] on html "V Vade MB Dataset Hornet Documentation Accessibility guide for tree Page tree. …" at bounding box center [347, 187] width 694 height 375
click at [303, 136] on div "Status Status With checkmark Activated ********* ********* Hovered/Focused ****…" at bounding box center [286, 225] width 364 height 223
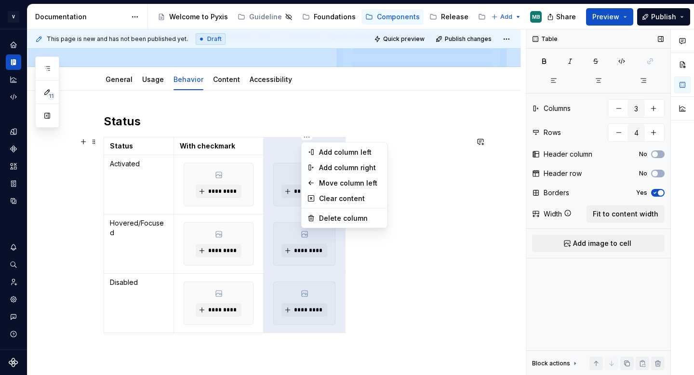
click at [306, 138] on html "V Vade MB Dataset Hornet Documentation Accessibility guide for tree Page tree. …" at bounding box center [347, 187] width 694 height 375
click at [346, 168] on div "Add column right" at bounding box center [350, 168] width 63 height 10
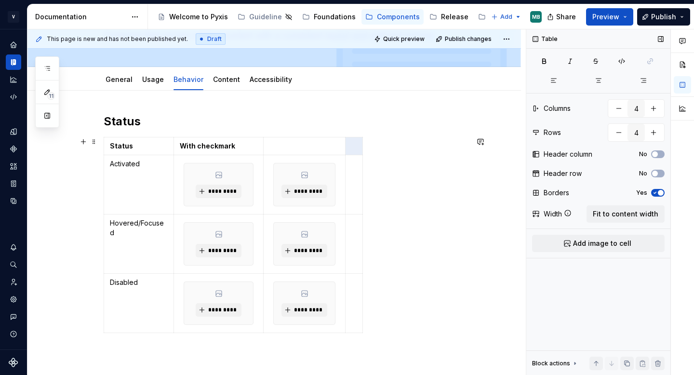
click at [360, 186] on html "V Vade MB Dataset Hornet Documentation Accessibility guide for tree Page tree. …" at bounding box center [347, 187] width 694 height 375
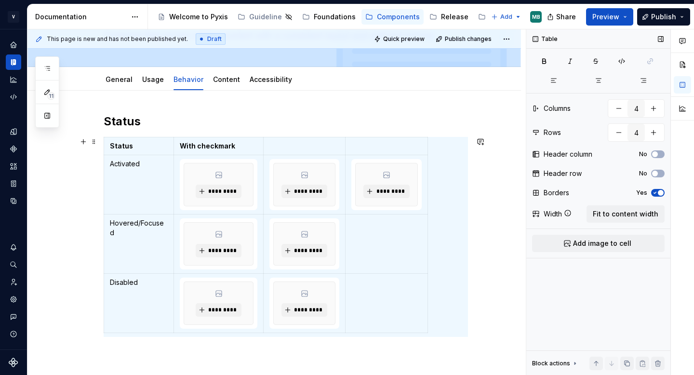
click at [362, 240] on html "V Vade MB Dataset Hornet Documentation Accessibility guide for tree Page tree. …" at bounding box center [347, 187] width 694 height 375
click at [372, 302] on td at bounding box center [386, 303] width 82 height 59
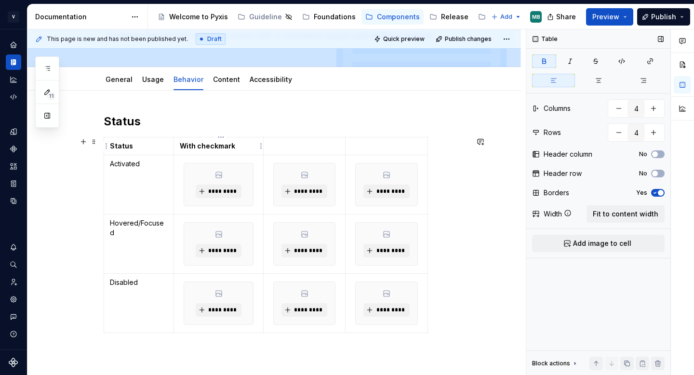
click at [222, 141] on p "With checkmark" at bounding box center [219, 146] width 78 height 10
click at [221, 141] on p "With checkmark" at bounding box center [219, 146] width 78 height 10
click at [292, 152] on td at bounding box center [304, 146] width 82 height 18
click at [236, 136] on div "Status Status With checkmark With checkmark Activated ********* ********* *****…" at bounding box center [286, 225] width 364 height 223
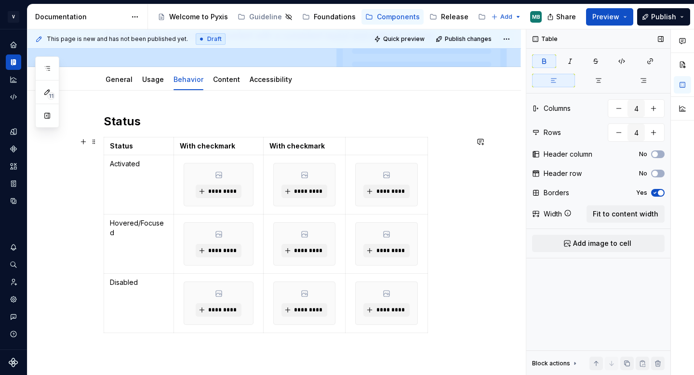
click at [217, 137] on table "Status With checkmark With checkmark Activated ********* ********* ********* Ho…" at bounding box center [266, 235] width 324 height 196
click at [223, 136] on html "V Vade MB Dataset Hornet Documentation Accessibility guide for tree Page tree. …" at bounding box center [347, 187] width 694 height 375
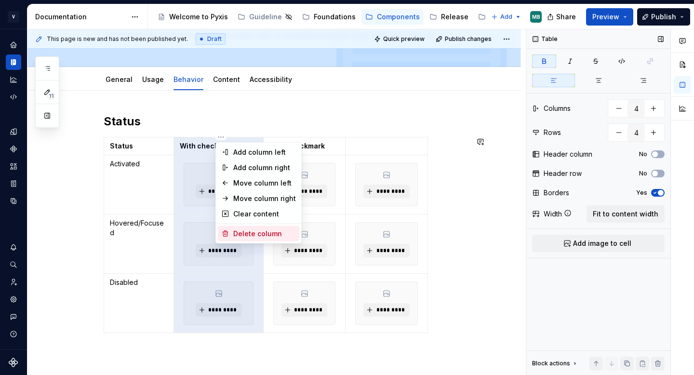
click at [236, 227] on div "Delete column" at bounding box center [259, 233] width 82 height 15
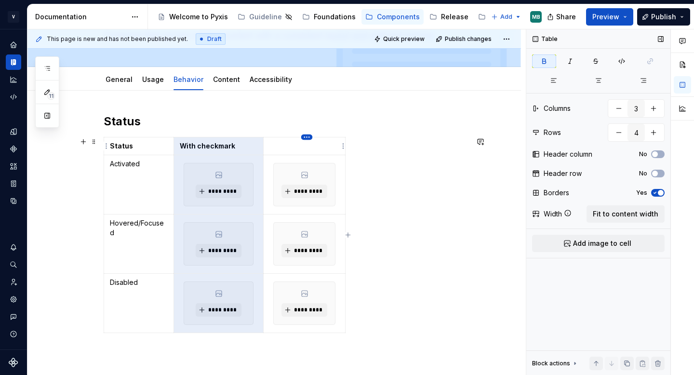
click at [305, 137] on html "V Vade MB Dataset Hornet Documentation Accessibility guide for tree Page tree. …" at bounding box center [347, 187] width 694 height 375
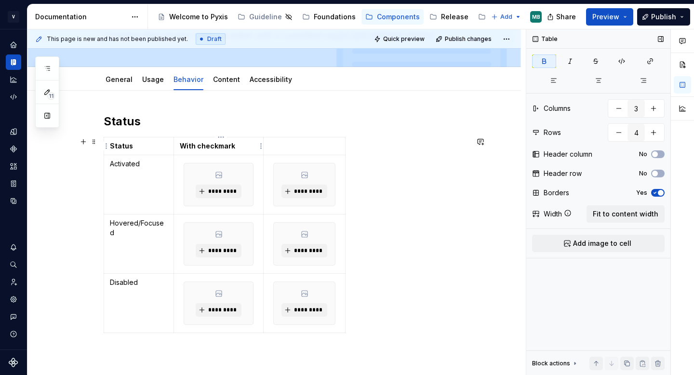
click at [222, 139] on html "V Vade MB Dataset Hornet Documentation Accessibility guide for tree Page tree. …" at bounding box center [347, 187] width 694 height 375
click at [220, 138] on html "V Vade MB Dataset Hornet Documentation Accessibility guide for tree Page tree. …" at bounding box center [347, 187] width 694 height 375
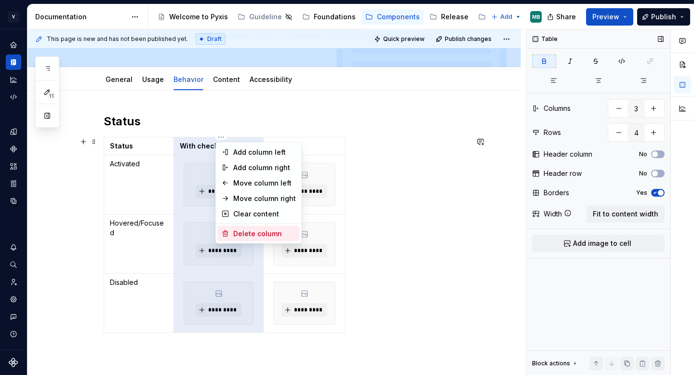
click at [245, 237] on div "Delete column" at bounding box center [264, 234] width 63 height 10
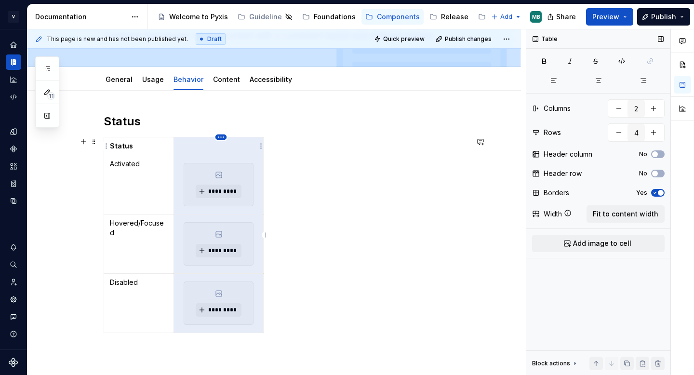
click at [221, 140] on html "V Vade MB Dataset Hornet Documentation Accessibility guide for tree Page tree. …" at bounding box center [347, 187] width 694 height 375
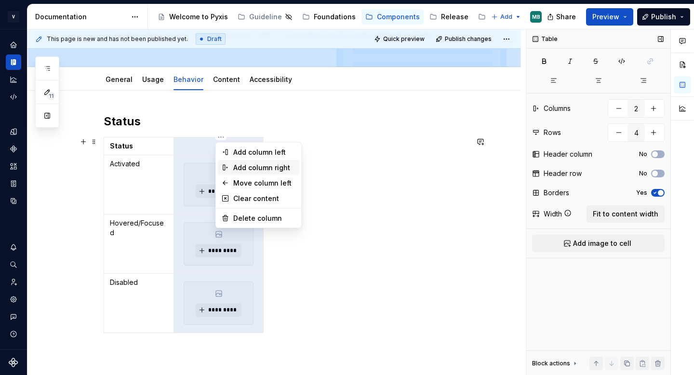
click at [265, 169] on div "Add column right" at bounding box center [264, 168] width 63 height 10
type input "3"
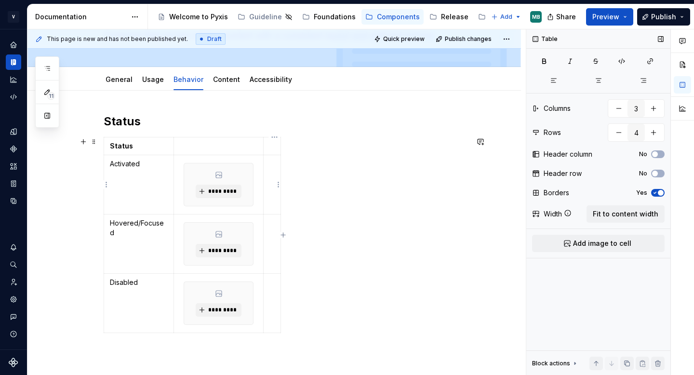
click at [276, 191] on td at bounding box center [271, 184] width 17 height 59
click at [244, 181] on div "*********" at bounding box center [218, 184] width 69 height 42
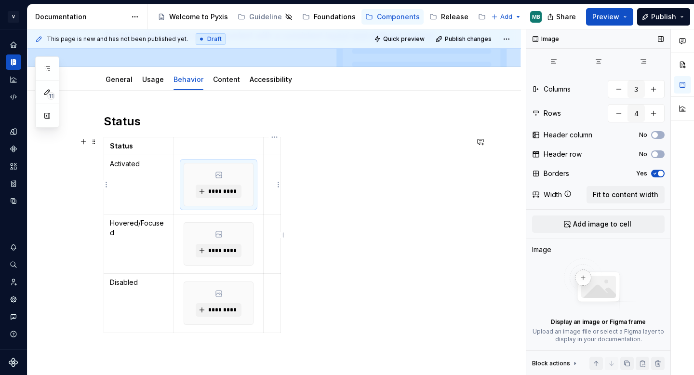
click at [270, 189] on td at bounding box center [271, 184] width 17 height 59
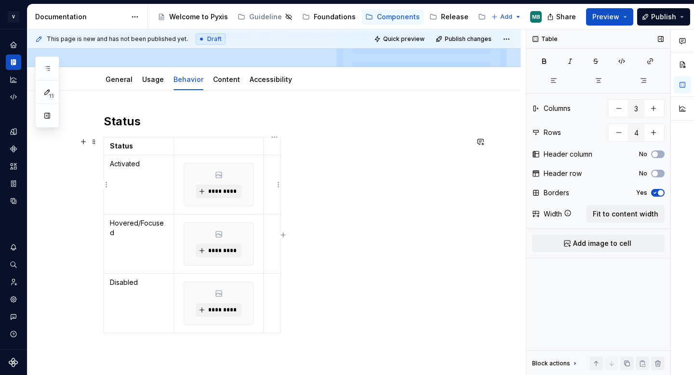
click at [272, 173] on td at bounding box center [271, 184] width 17 height 59
click at [253, 163] on div "*********" at bounding box center [218, 184] width 70 height 43
drag, startPoint x: 262, startPoint y: 161, endPoint x: 207, endPoint y: 190, distance: 61.8
click at [207, 190] on td "*********" at bounding box center [219, 184] width 90 height 59
click at [184, 163] on div "*********" at bounding box center [218, 184] width 70 height 43
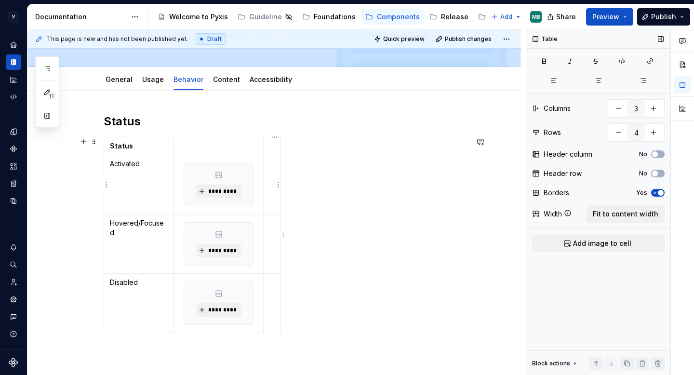
click at [273, 182] on td at bounding box center [271, 184] width 17 height 59
drag, startPoint x: 257, startPoint y: 160, endPoint x: 204, endPoint y: 207, distance: 71.0
click at [205, 206] on div "*********" at bounding box center [218, 184] width 70 height 43
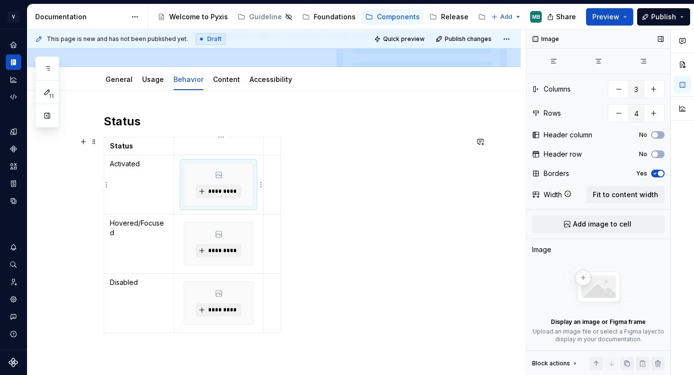
click at [180, 158] on td "*********" at bounding box center [219, 184] width 90 height 59
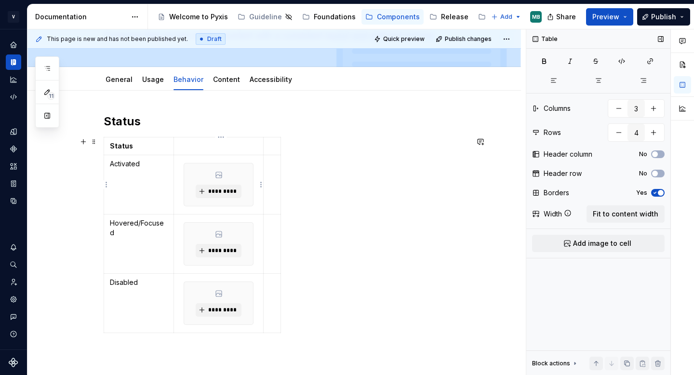
drag, startPoint x: 179, startPoint y: 158, endPoint x: 249, endPoint y: 205, distance: 84.6
click at [250, 205] on td "*********" at bounding box center [219, 184] width 90 height 59
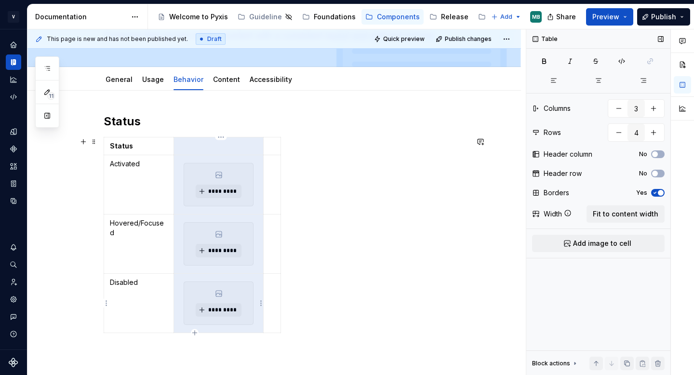
drag, startPoint x: 188, startPoint y: 143, endPoint x: 258, endPoint y: 281, distance: 154.6
click at [258, 281] on tbody "Status Activated ********* Hovered/Focused ********* Disabled *********" at bounding box center [192, 235] width 177 height 196
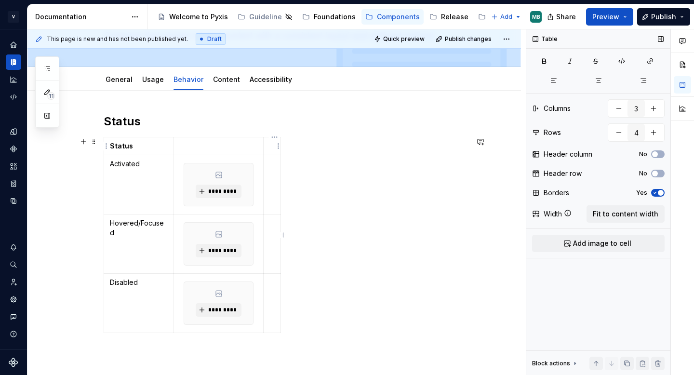
click at [273, 148] on p at bounding box center [271, 146] width 5 height 10
click at [273, 178] on td at bounding box center [271, 184] width 17 height 59
click at [272, 173] on td at bounding box center [271, 184] width 17 height 59
type textarea "*"
click at [611, 240] on span "Add image to cell" at bounding box center [602, 243] width 58 height 10
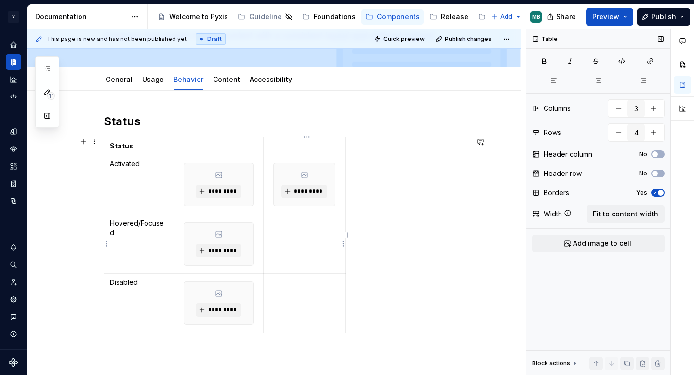
click at [314, 243] on td at bounding box center [304, 243] width 82 height 59
click at [607, 233] on div "Table Columns 3 Rows 4 Header column No Header row No Borders Yes Width Fit to …" at bounding box center [598, 202] width 144 height 346
click at [601, 240] on span "Add image to cell" at bounding box center [602, 243] width 58 height 10
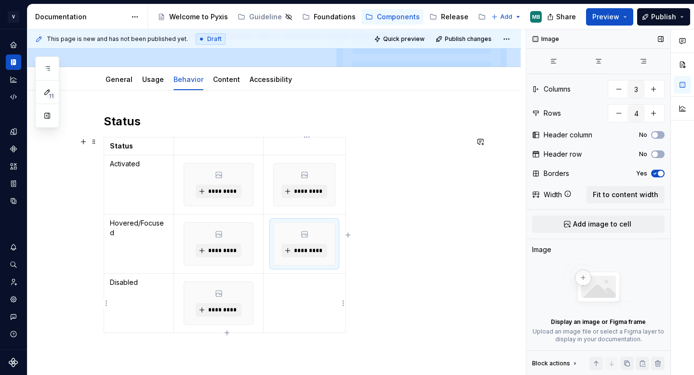
click at [322, 311] on td at bounding box center [304, 303] width 82 height 59
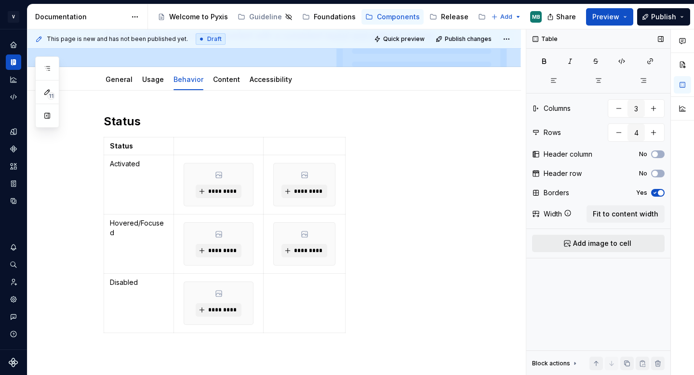
click at [572, 241] on button "Add image to cell" at bounding box center [598, 243] width 132 height 17
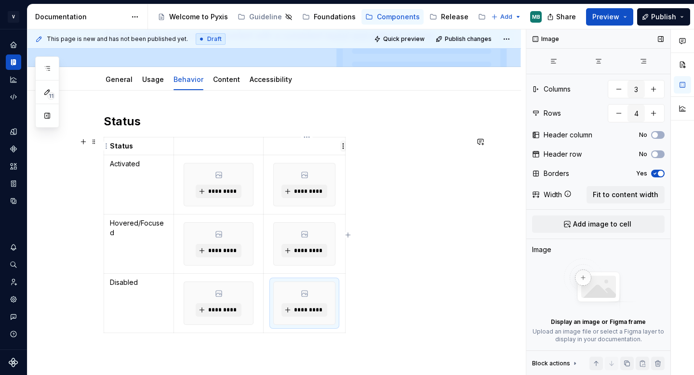
click at [341, 141] on html "V Vade MB Dataset Hornet Documentation Accessibility guide for tree Page tree. …" at bounding box center [347, 187] width 694 height 375
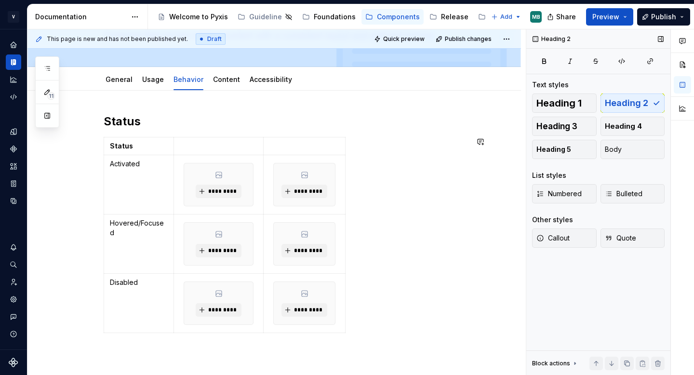
click at [314, 135] on html "V Vade MB Dataset Hornet Documentation Accessibility guide for tree Page tree. …" at bounding box center [347, 187] width 694 height 375
click at [305, 134] on div "Status Status Activated ********* ********* Hovered/Focused ********* *********…" at bounding box center [286, 225] width 364 height 223
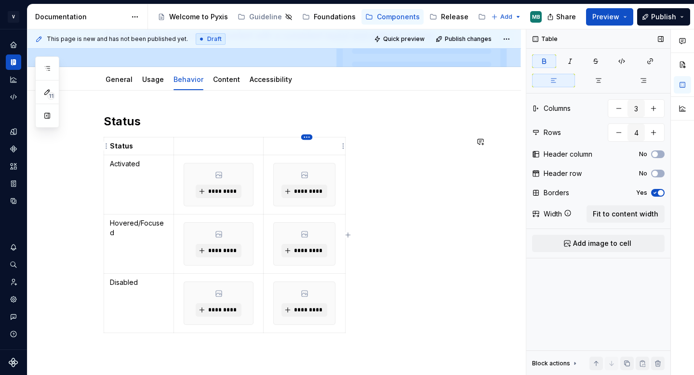
click at [306, 136] on html "V Vade MB Dataset Hornet Documentation Accessibility guide for tree Page tree. …" at bounding box center [347, 187] width 694 height 375
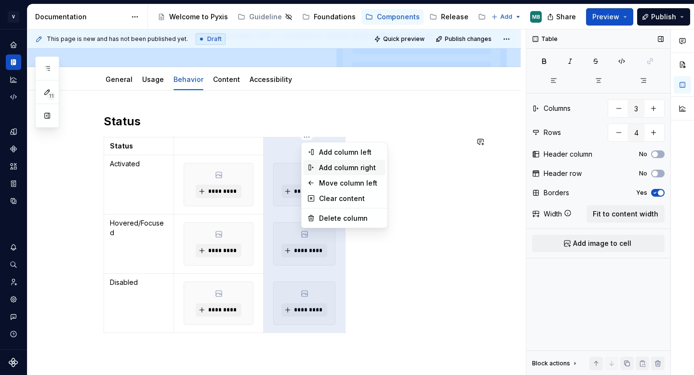
click at [340, 167] on div "Add column right" at bounding box center [350, 168] width 63 height 10
type input "4"
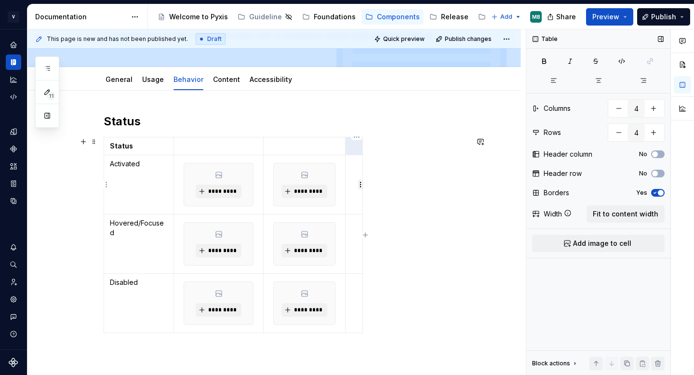
click at [357, 183] on html "V Vade MB Dataset Hornet Documentation Accessibility guide for tree Page tree. …" at bounding box center [347, 187] width 694 height 375
click at [571, 239] on div "Comments Open comments No comments yet Select ‘Comment’ from the block context …" at bounding box center [610, 202] width 168 height 346
click at [587, 247] on span "Add image to cell" at bounding box center [602, 243] width 58 height 10
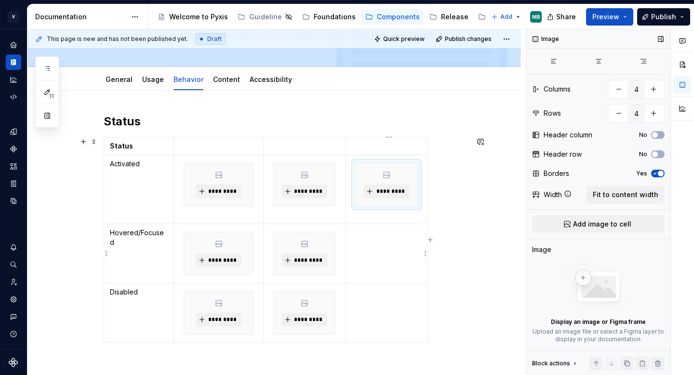
click at [356, 257] on td at bounding box center [386, 253] width 82 height 59
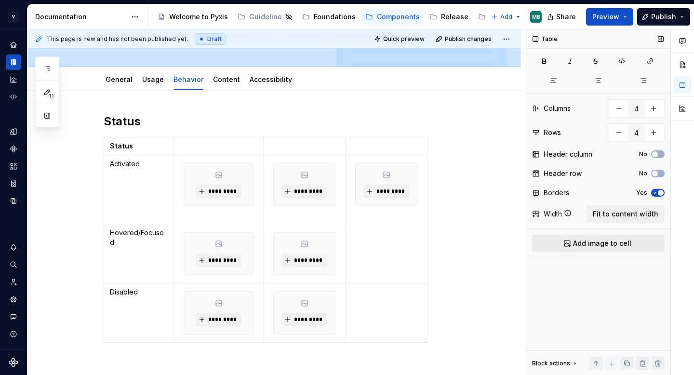
click at [596, 246] on span "Add image to cell" at bounding box center [602, 243] width 58 height 10
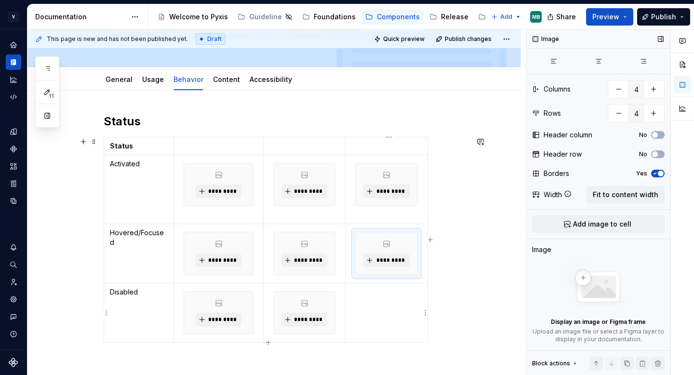
click at [391, 326] on td at bounding box center [386, 312] width 82 height 59
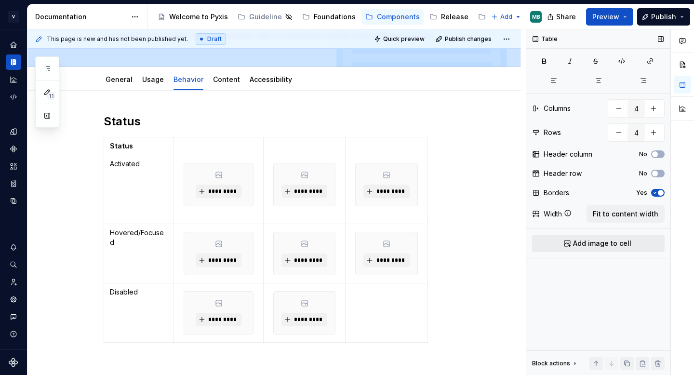
click at [573, 245] on button "Add image to cell" at bounding box center [598, 243] width 132 height 17
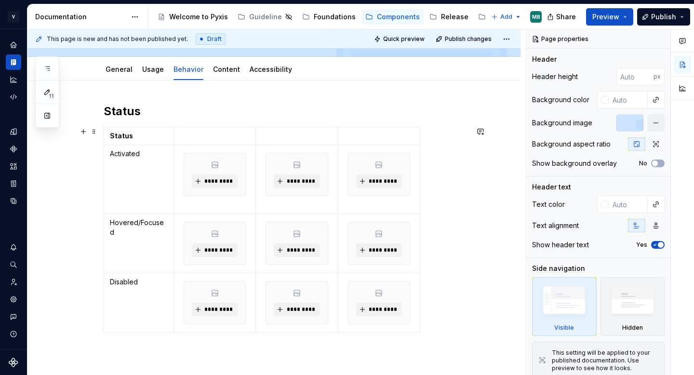
scroll to position [91, 0]
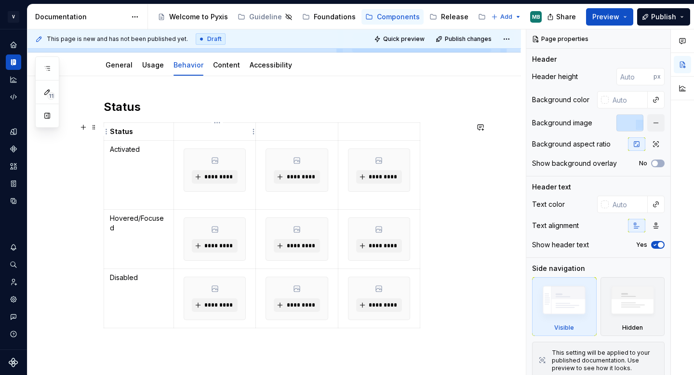
click at [227, 132] on p at bounding box center [215, 132] width 70 height 10
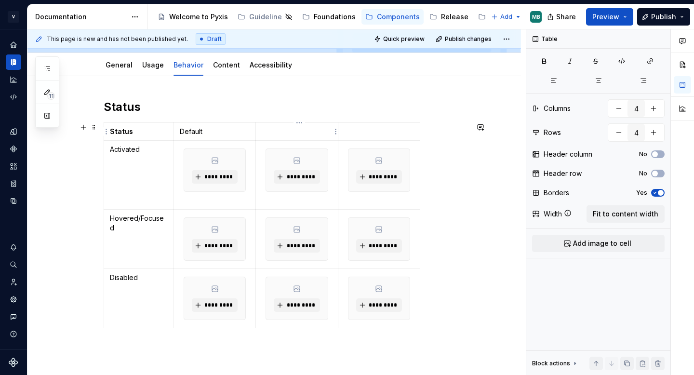
click at [283, 132] on p at bounding box center [297, 132] width 70 height 10
click at [380, 134] on p at bounding box center [379, 132] width 70 height 10
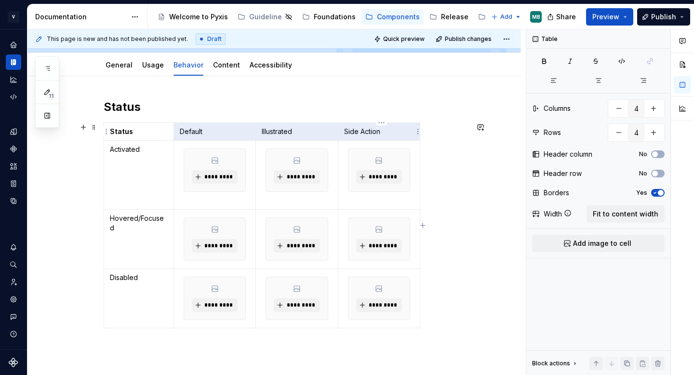
drag, startPoint x: 179, startPoint y: 131, endPoint x: 387, endPoint y: 129, distance: 208.1
click at [387, 129] on tr "Status Default Illustrated Side Action" at bounding box center [262, 132] width 316 height 18
click at [542, 63] on icon "button" at bounding box center [543, 61] width 3 height 4
click at [239, 129] on p "Default" at bounding box center [215, 132] width 70 height 10
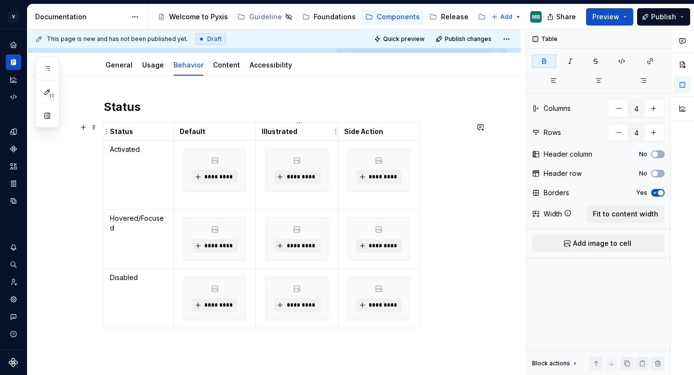
click at [310, 126] on td "Illustrated" at bounding box center [297, 132] width 82 height 18
click at [310, 136] on p "Illustrated" at bounding box center [297, 132] width 70 height 10
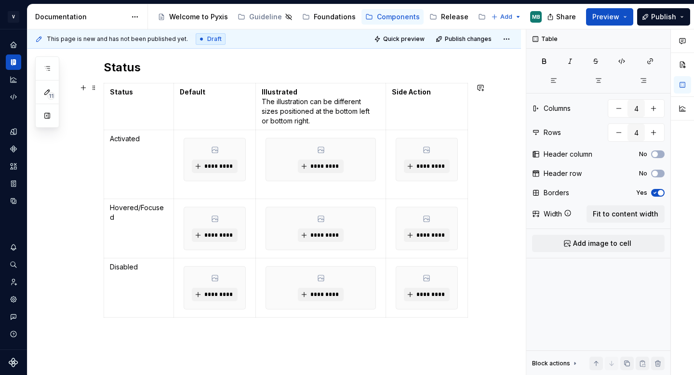
scroll to position [131, 0]
click at [321, 112] on p "Illustrated The illustration can be different sizes positioned at the bottom le…" at bounding box center [321, 105] width 118 height 39
type textarea "*"
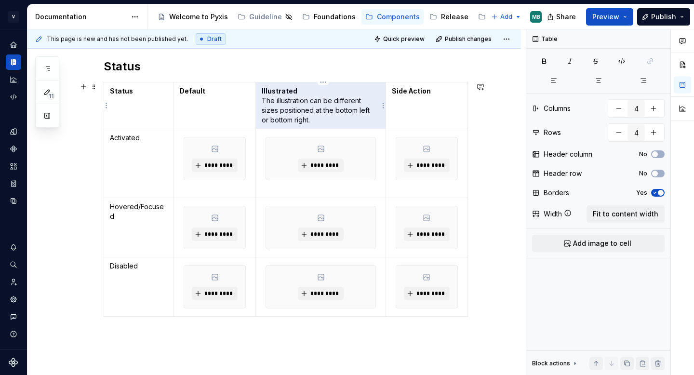
drag, startPoint x: 298, startPoint y: 121, endPoint x: 268, endPoint y: 121, distance: 29.4
click at [269, 121] on p "Illustrated The illustration can be different sizes positioned at the bottom le…" at bounding box center [321, 105] width 118 height 39
click at [280, 121] on p "Illustrated The illustration can be different sizes positioned at the bottom le…" at bounding box center [321, 105] width 118 height 39
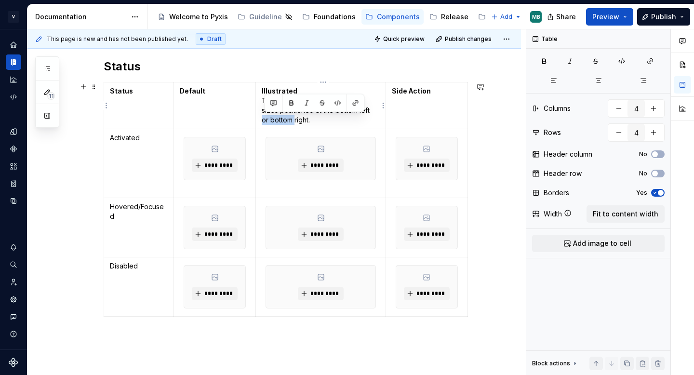
drag, startPoint x: 297, startPoint y: 120, endPoint x: 264, endPoint y: 120, distance: 33.2
click at [264, 120] on p "Illustrated The illustration can be different sizes positioned at the bottom le…" at bounding box center [321, 105] width 118 height 39
click at [288, 114] on p "Illustrated The illustration can be different sizes positioned at the bottom le…" at bounding box center [321, 105] width 118 height 39
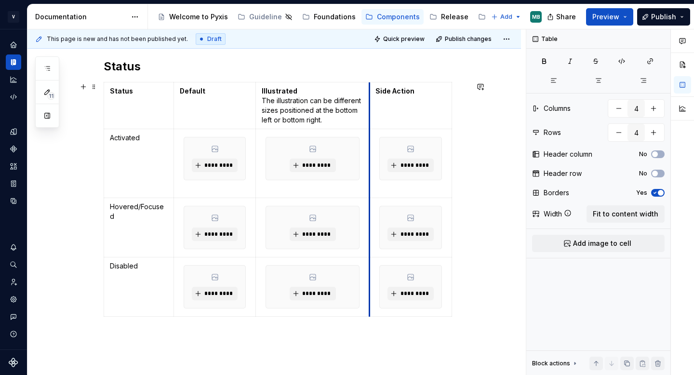
drag, startPoint x: 388, startPoint y: 97, endPoint x: 372, endPoint y: 97, distance: 15.9
click at [372, 97] on td "Side Action" at bounding box center [410, 105] width 82 height 47
click at [314, 80] on html "V Vade MB Dataset Hornet Documentation Accessibility guide for tree Page tree. …" at bounding box center [347, 187] width 694 height 375
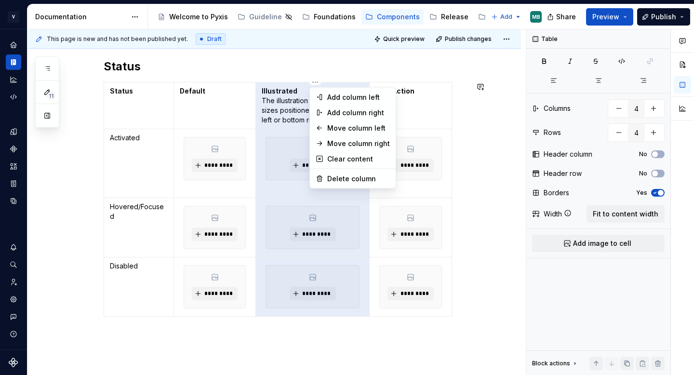
click at [228, 98] on html "V Vade MB Dataset Hornet Documentation Accessibility guide for tree Page tree. …" at bounding box center [347, 187] width 694 height 375
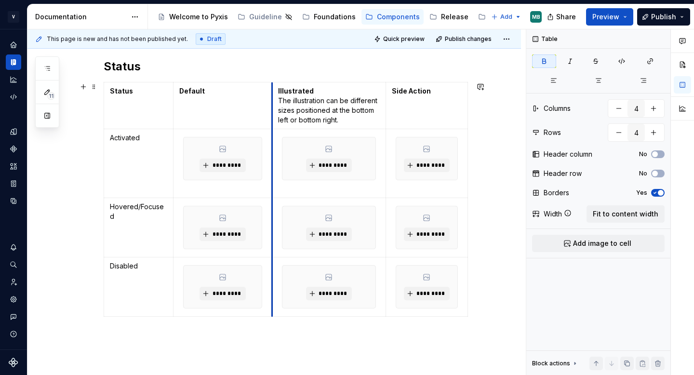
drag, startPoint x: 257, startPoint y: 100, endPoint x: 275, endPoint y: 100, distance: 17.3
drag, startPoint x: 469, startPoint y: 101, endPoint x: 490, endPoint y: 100, distance: 21.2
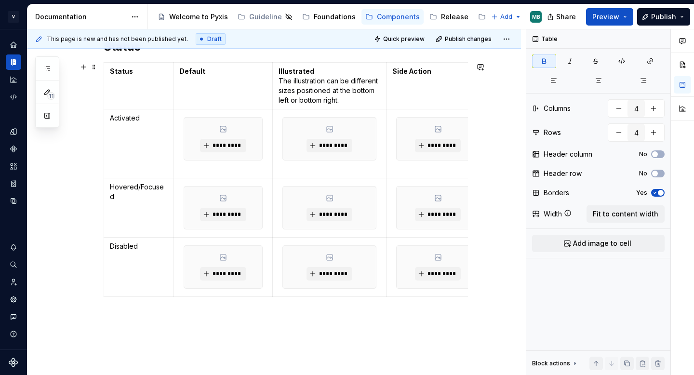
scroll to position [0, 3]
click at [227, 146] on span "*********" at bounding box center [223, 146] width 29 height 8
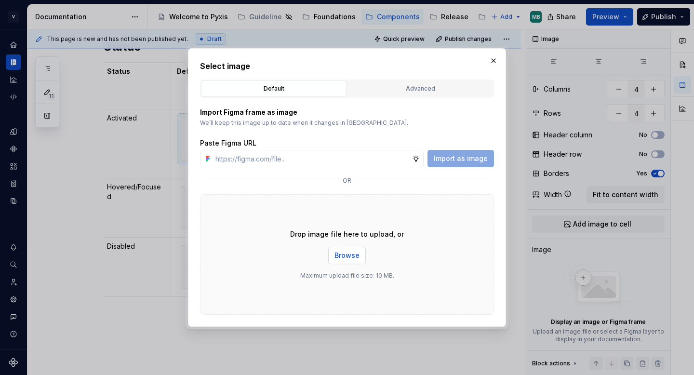
click at [339, 256] on span "Browse" at bounding box center [346, 255] width 25 height 10
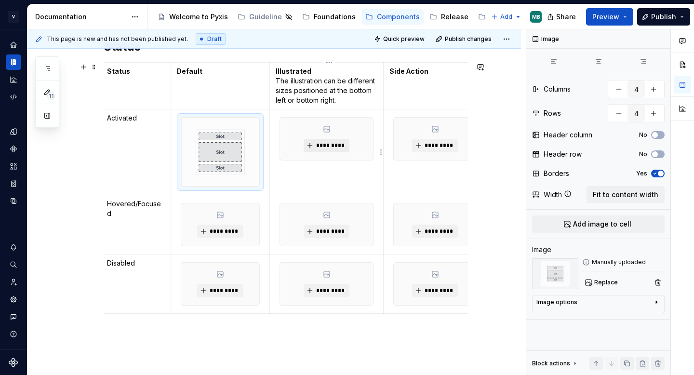
click at [334, 148] on span "*********" at bounding box center [329, 146] width 29 height 8
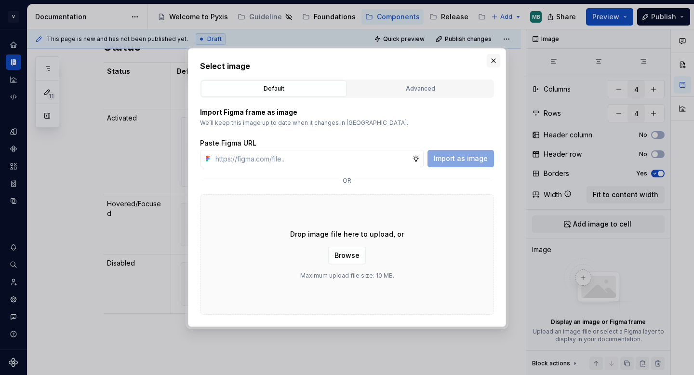
click at [491, 61] on button "button" at bounding box center [492, 60] width 13 height 13
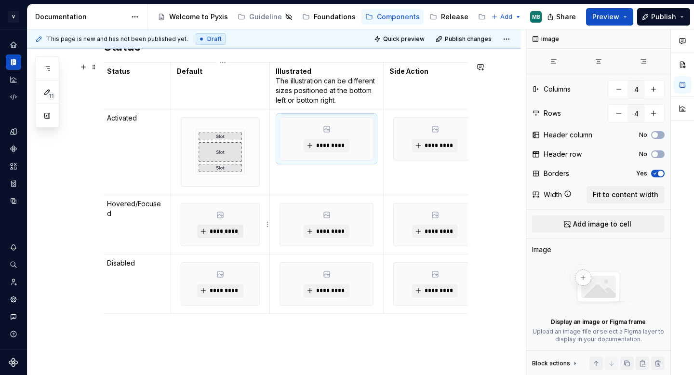
click at [233, 234] on span "*********" at bounding box center [223, 231] width 29 height 8
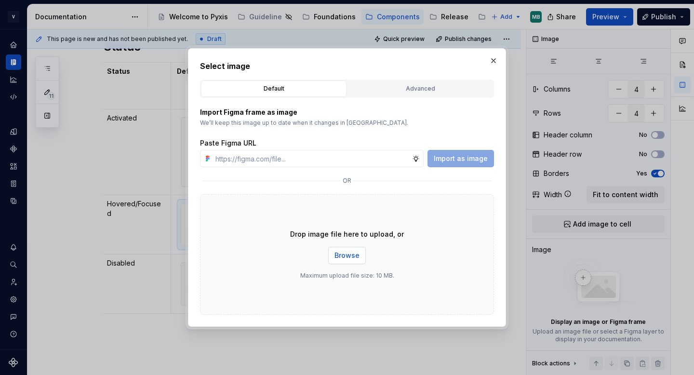
click at [350, 255] on span "Browse" at bounding box center [346, 255] width 25 height 10
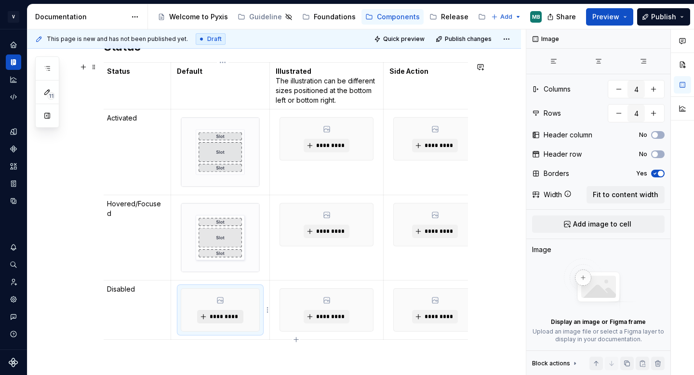
click at [224, 315] on span "*********" at bounding box center [223, 317] width 29 height 8
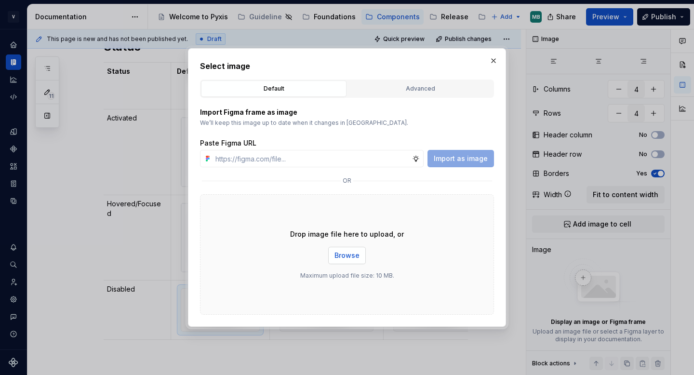
click at [342, 261] on button "Browse" at bounding box center [347, 255] width 38 height 17
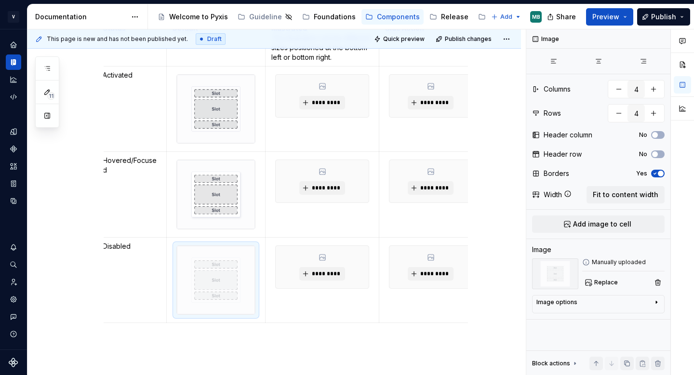
scroll to position [205, 0]
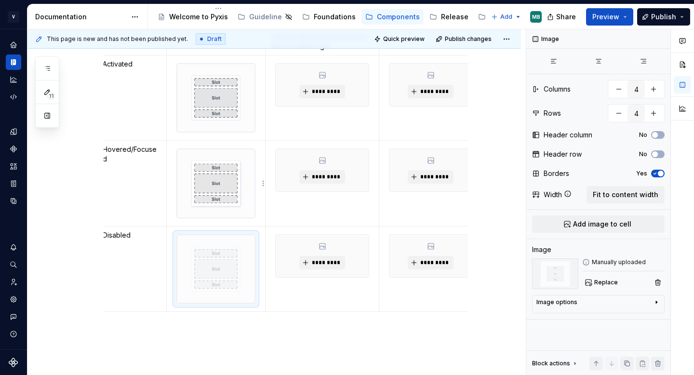
click at [277, 221] on td "*********" at bounding box center [322, 183] width 114 height 85
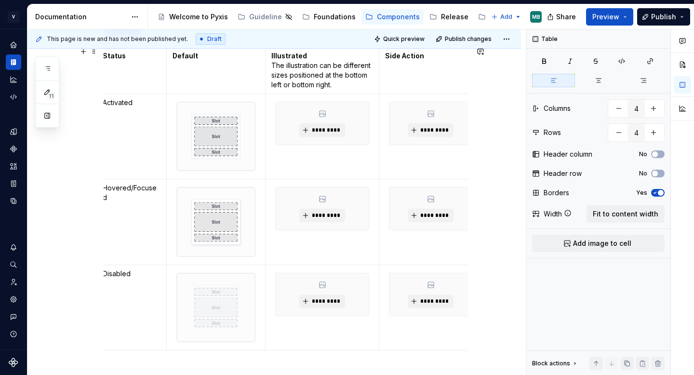
scroll to position [166, 0]
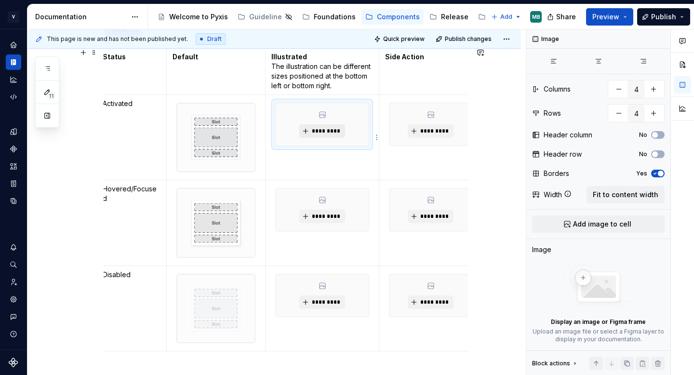
click at [324, 130] on span "*********" at bounding box center [325, 131] width 29 height 8
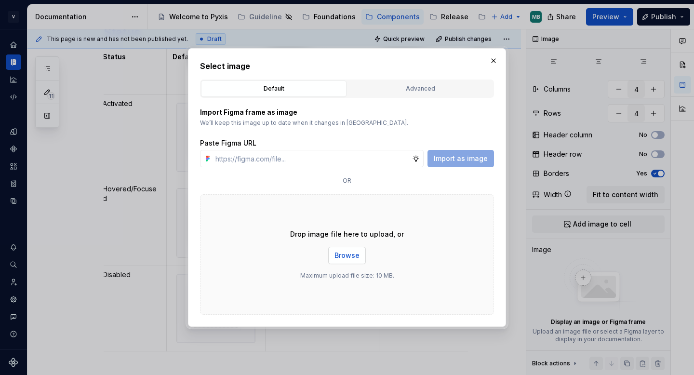
click at [347, 251] on span "Browse" at bounding box center [346, 255] width 25 height 10
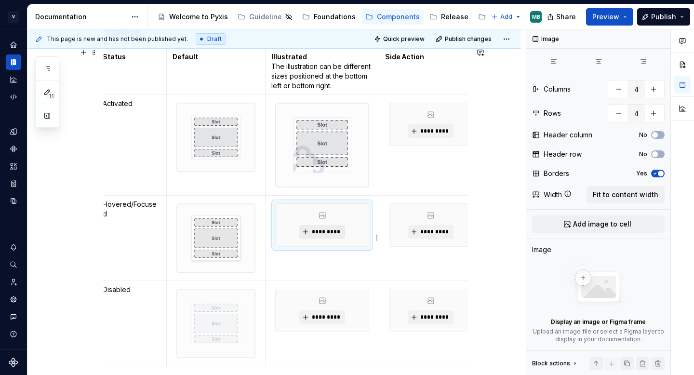
click at [323, 233] on span "*********" at bounding box center [325, 232] width 29 height 8
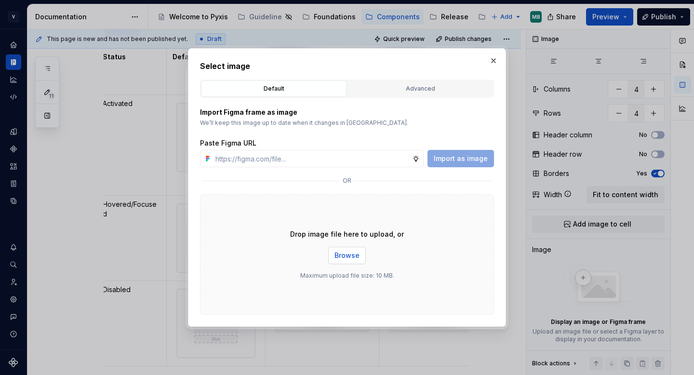
click at [354, 258] on span "Browse" at bounding box center [346, 255] width 25 height 10
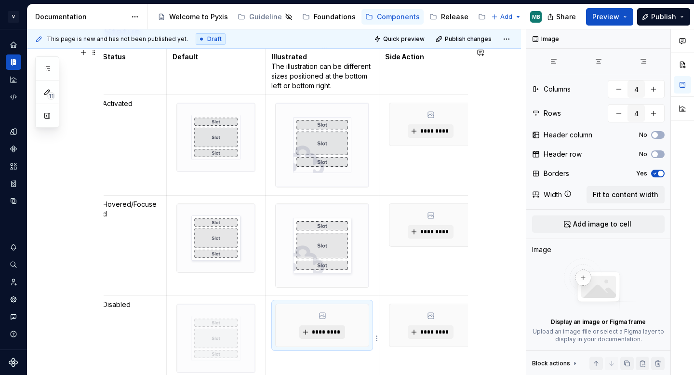
click at [326, 330] on span "*********" at bounding box center [325, 332] width 29 height 8
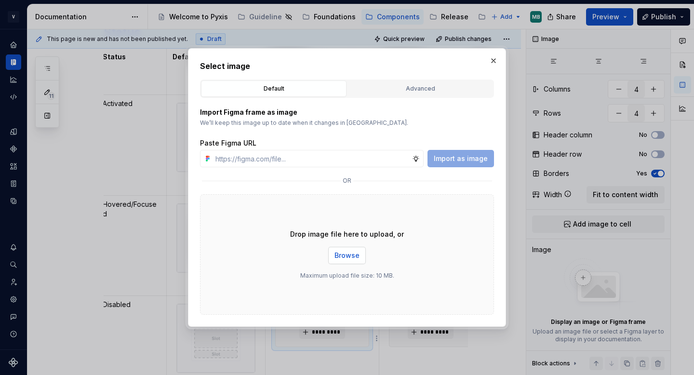
click at [349, 257] on span "Browse" at bounding box center [346, 255] width 25 height 10
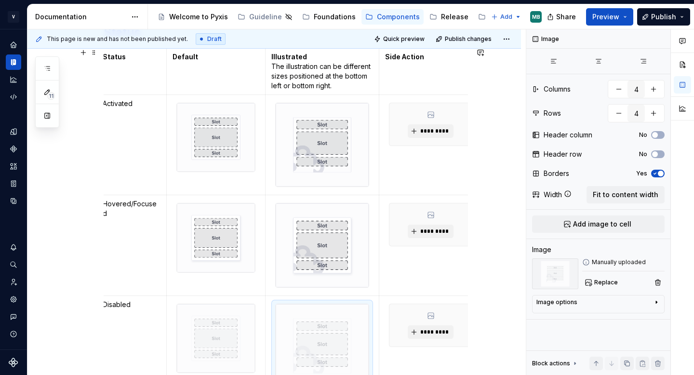
click at [79, 239] on div "Status Status Default Illustrated The illustration can be different sizes posit…" at bounding box center [273, 262] width 493 height 522
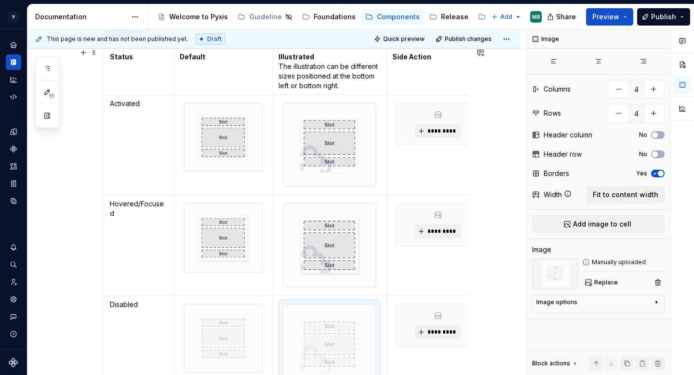
scroll to position [134, 0]
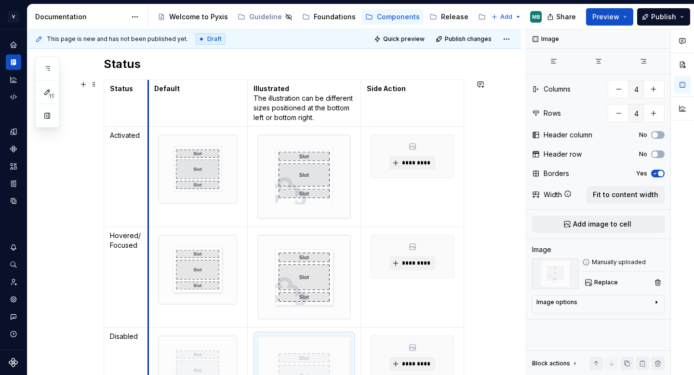
drag, startPoint x: 176, startPoint y: 101, endPoint x: 151, endPoint y: 101, distance: 25.5
click at [151, 101] on td "Default" at bounding box center [197, 103] width 99 height 47
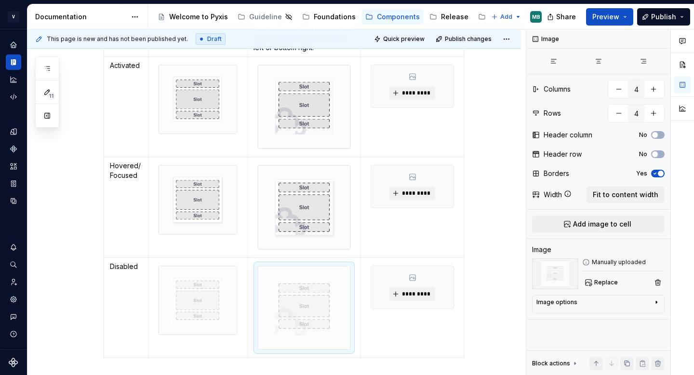
scroll to position [206, 0]
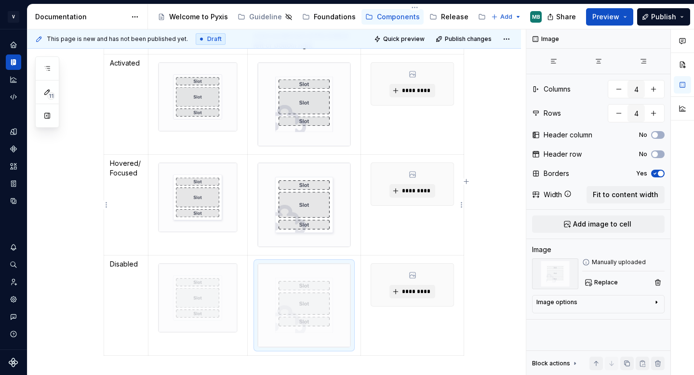
click at [395, 238] on td "*********" at bounding box center [412, 205] width 103 height 100
click at [210, 311] on img at bounding box center [197, 297] width 79 height 68
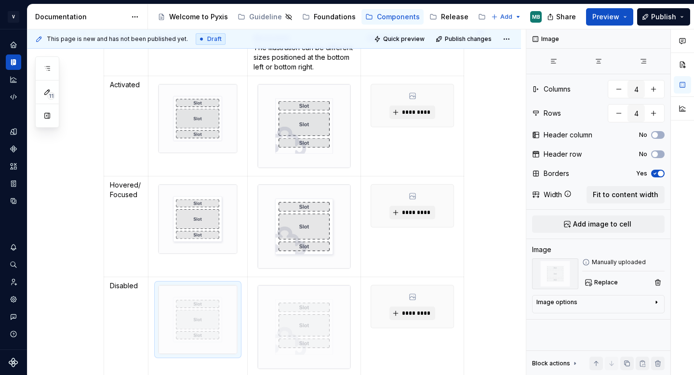
scroll to position [183, 0]
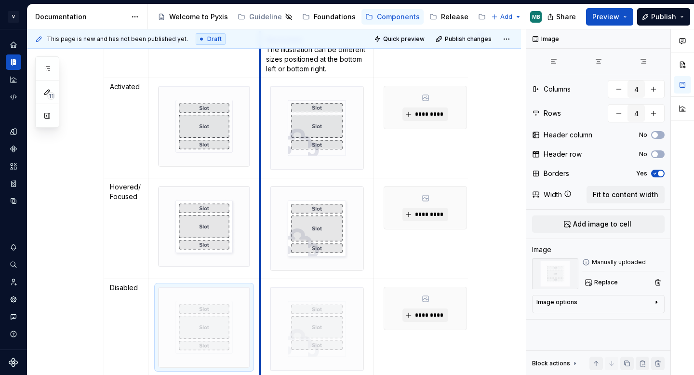
drag, startPoint x: 250, startPoint y: 68, endPoint x: 263, endPoint y: 69, distance: 13.0
click at [263, 69] on td "Illustrated The illustration can be different sizes positioned at the bottom le…" at bounding box center [317, 54] width 114 height 47
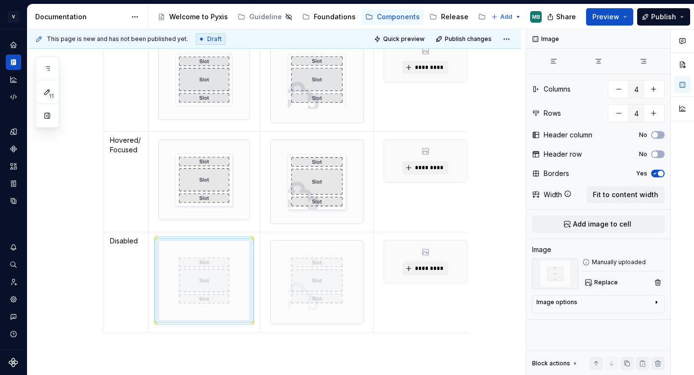
scroll to position [235, 0]
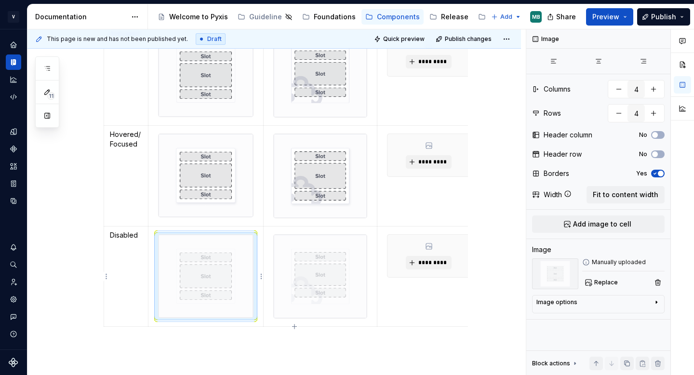
click at [245, 267] on img at bounding box center [205, 276] width 95 height 83
click at [235, 339] on div "Status Status Default Illustrated The illustration can be different sizes posit…" at bounding box center [286, 148] width 364 height 387
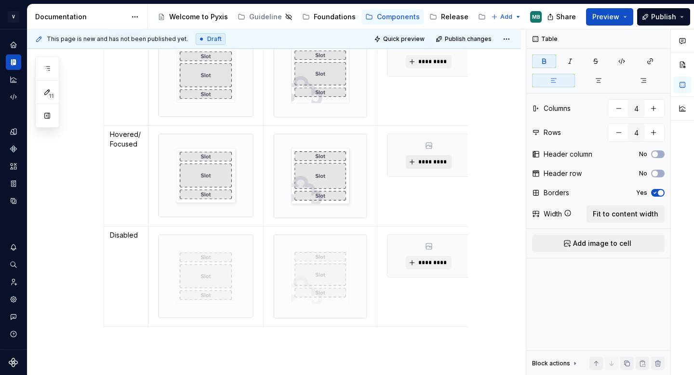
scroll to position [97, 0]
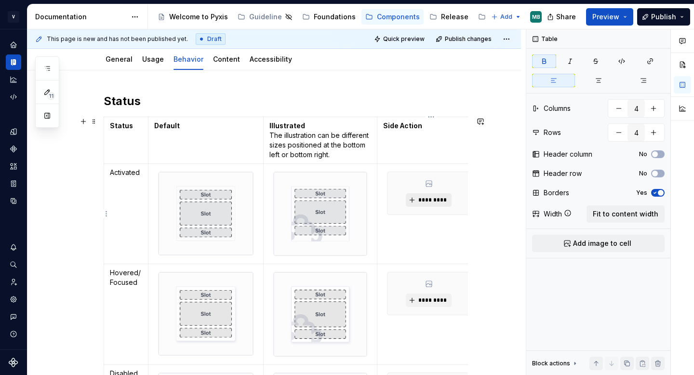
click at [419, 198] on button "*********" at bounding box center [429, 199] width 46 height 13
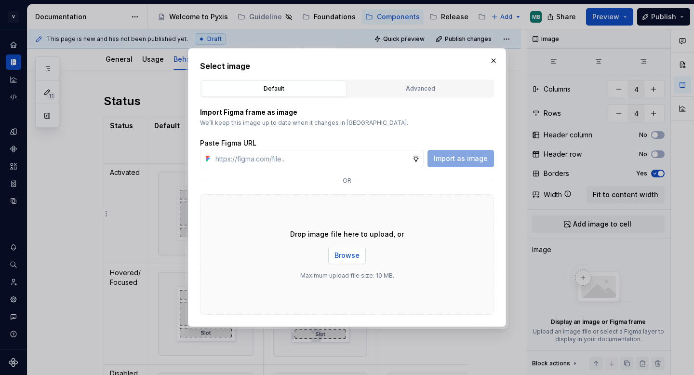
click at [350, 259] on span "Browse" at bounding box center [346, 255] width 25 height 10
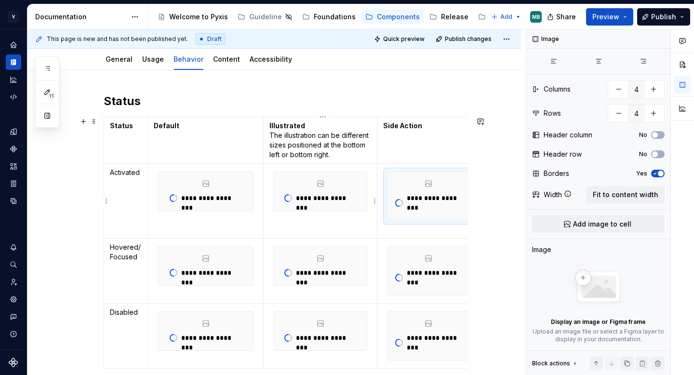
scroll to position [0, 9]
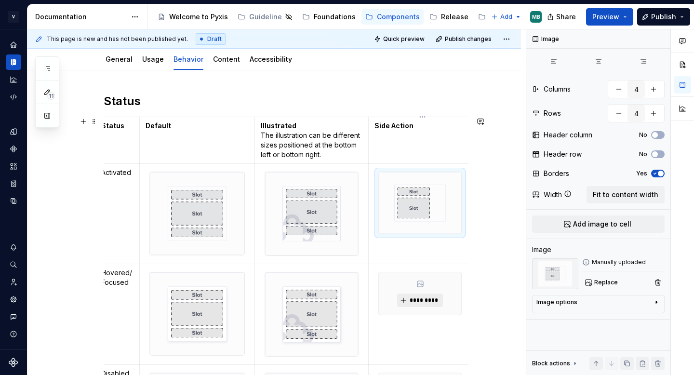
click at [420, 299] on span "*********" at bounding box center [423, 300] width 29 height 8
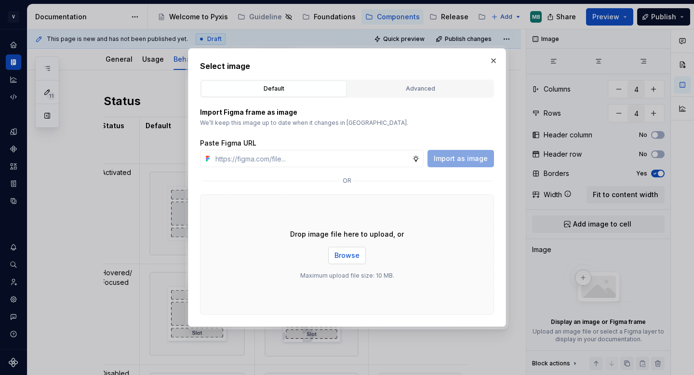
click at [346, 262] on button "Browse" at bounding box center [347, 255] width 38 height 17
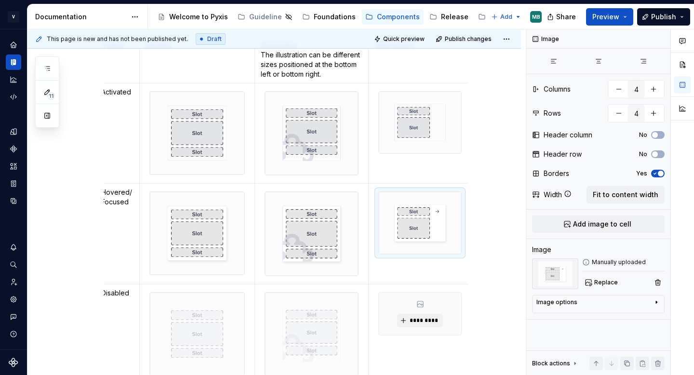
scroll to position [214, 0]
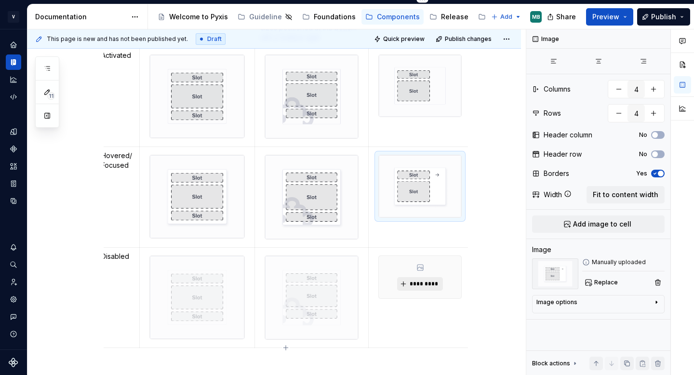
click at [425, 285] on span "*********" at bounding box center [423, 284] width 29 height 8
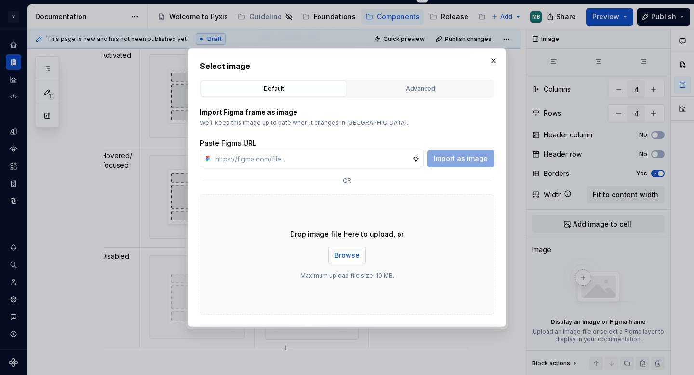
click at [350, 254] on span "Browse" at bounding box center [346, 255] width 25 height 10
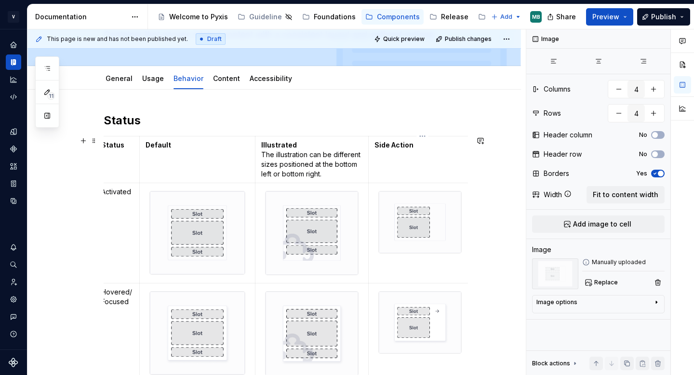
scroll to position [0, 13]
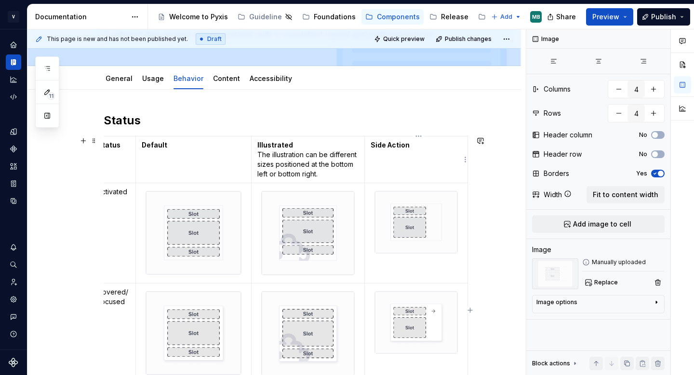
click at [467, 153] on html "V Vade MB Dataset Hornet Documentation Accessibility guide for tree Page tree. …" at bounding box center [347, 187] width 694 height 375
click at [471, 150] on html "V Vade MB Dataset Hornet Documentation Accessibility guide for tree Page tree. …" at bounding box center [347, 187] width 694 height 375
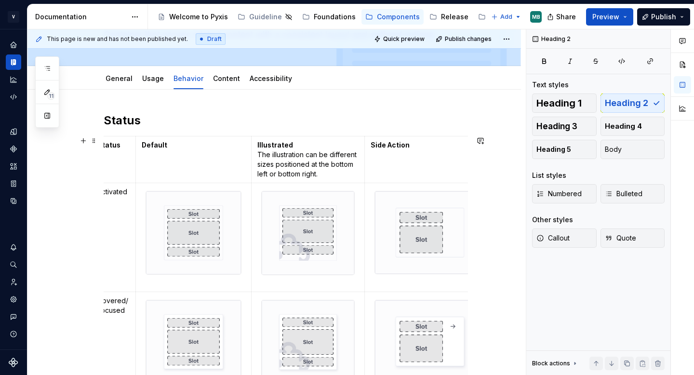
drag, startPoint x: 469, startPoint y: 150, endPoint x: 496, endPoint y: 152, distance: 27.5
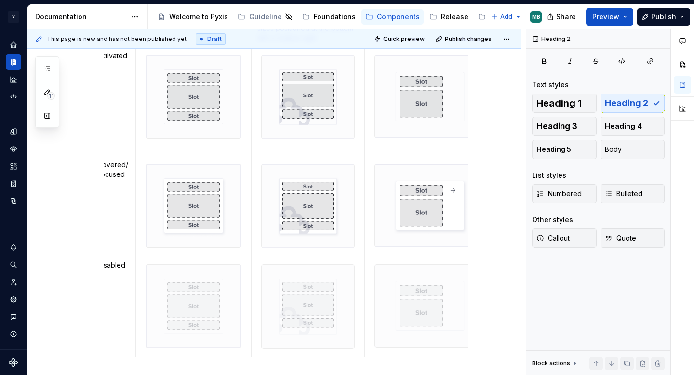
scroll to position [219, 0]
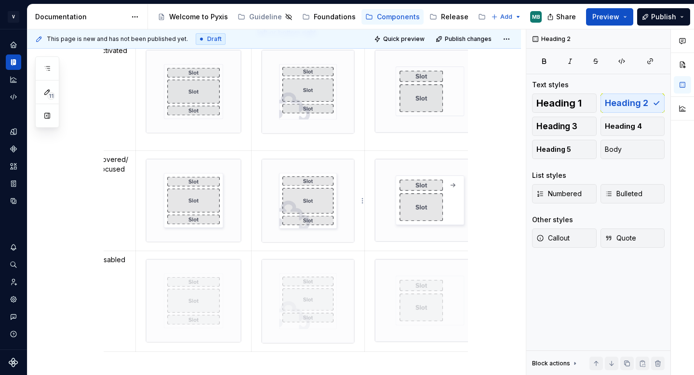
click at [330, 236] on img at bounding box center [308, 200] width 93 height 83
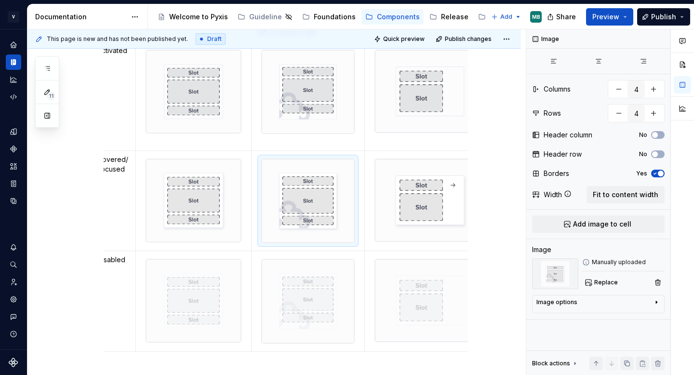
click at [90, 242] on div "Status Status Default Illustrated The illustration can be different sizes posit…" at bounding box center [273, 213] width 493 height 531
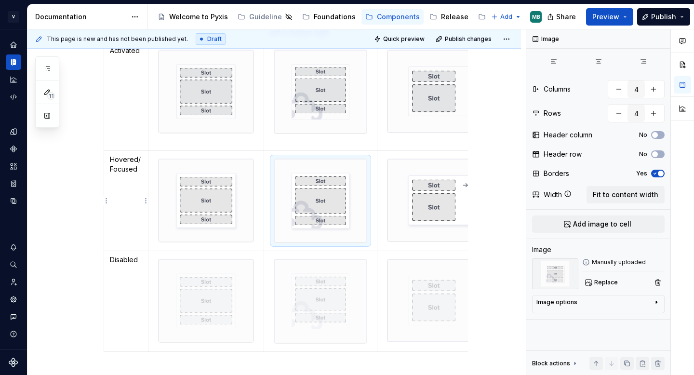
click at [132, 237] on td "Hovered/Focused" at bounding box center [126, 200] width 44 height 100
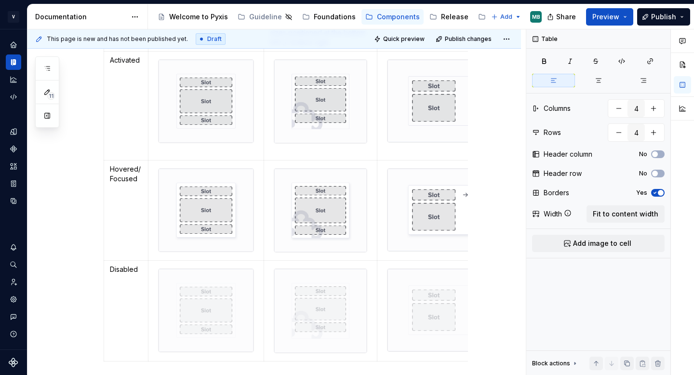
scroll to position [216, 0]
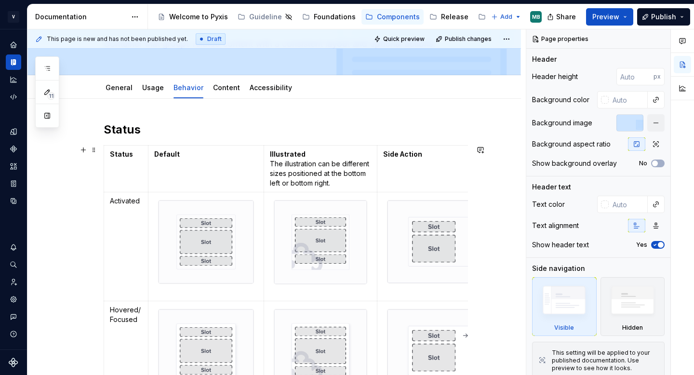
scroll to position [9, 0]
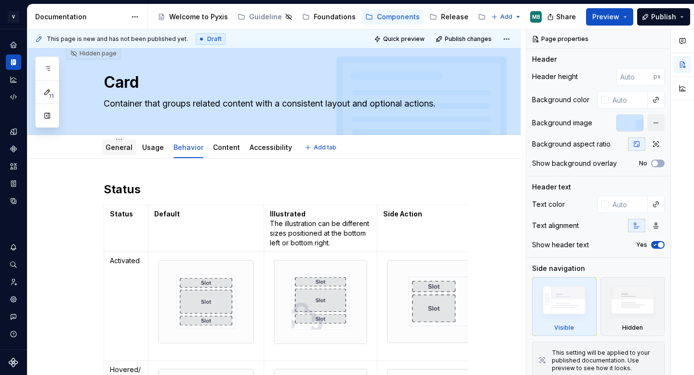
click at [119, 149] on link "General" at bounding box center [118, 147] width 27 height 8
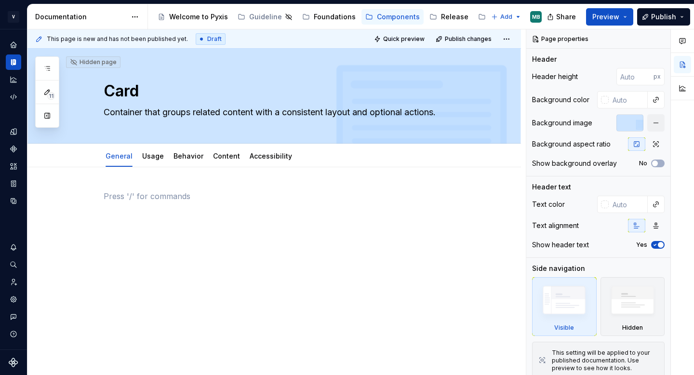
click at [136, 216] on div at bounding box center [286, 208] width 364 height 37
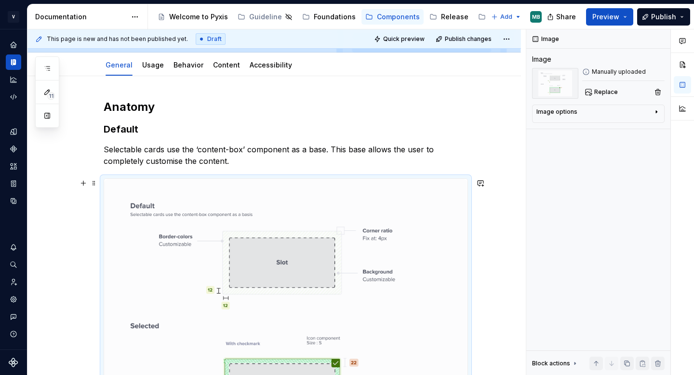
scroll to position [95, 0]
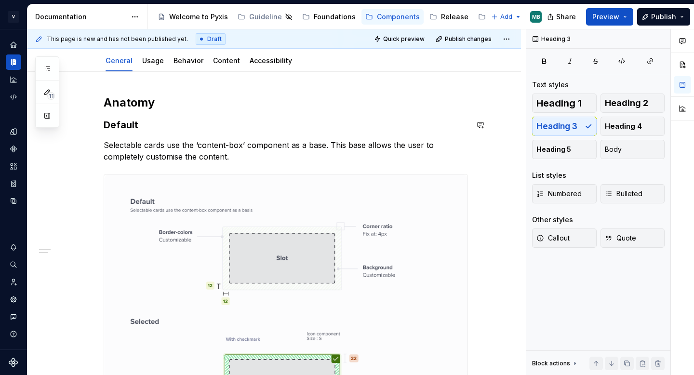
click at [125, 117] on div "Anatomy Default Selectable cards use the ‘content-box’ component as a base. Thi…" at bounding box center [286, 274] width 364 height 358
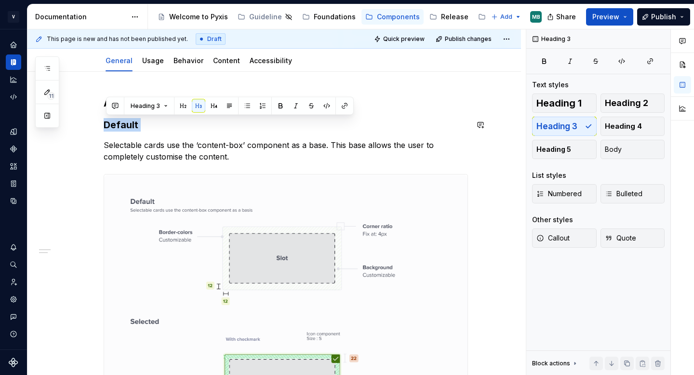
click at [125, 117] on div "Anatomy Default Selectable cards use the ‘content-box’ component as a base. Thi…" at bounding box center [286, 274] width 364 height 358
type textarea "*"
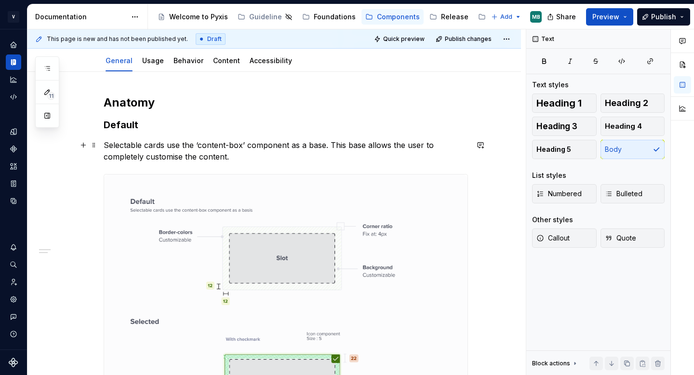
click at [162, 151] on p "Selectable cards use the ‘content-box’ component as a base. This base allows th…" at bounding box center [286, 150] width 364 height 23
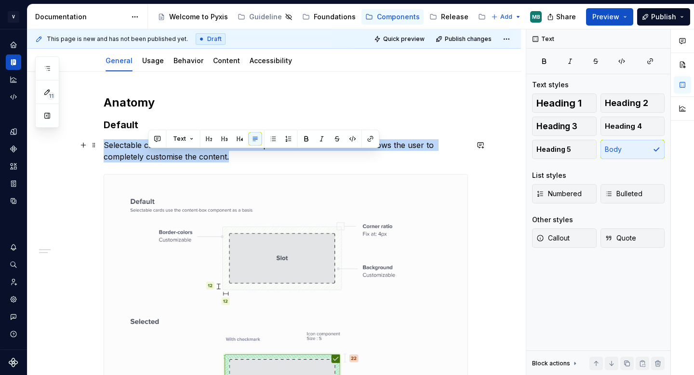
click at [162, 151] on p "Selectable cards use the ‘content-box’ component as a base. This base allows th…" at bounding box center [286, 150] width 364 height 23
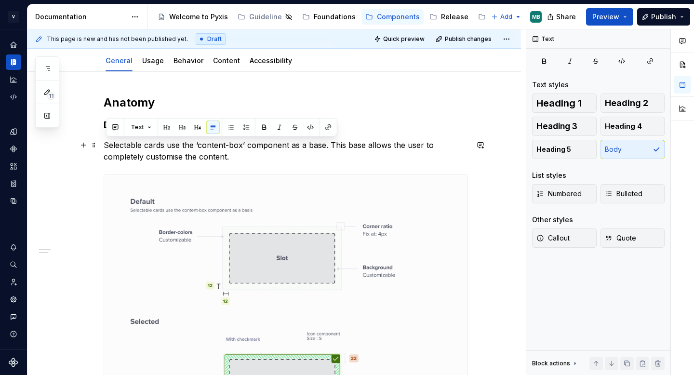
click at [218, 153] on p "Selectable cards use the ‘content-box’ component as a base. This base allows th…" at bounding box center [286, 150] width 364 height 23
drag, startPoint x: 150, startPoint y: 146, endPoint x: 106, endPoint y: 144, distance: 44.3
click at [106, 144] on p "Selectable cards use the ‘content-box’ component as a base. This base allows th…" at bounding box center [286, 150] width 364 height 23
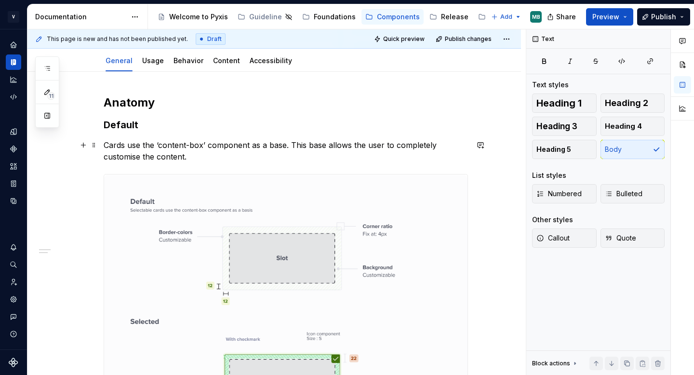
type textarea "*"
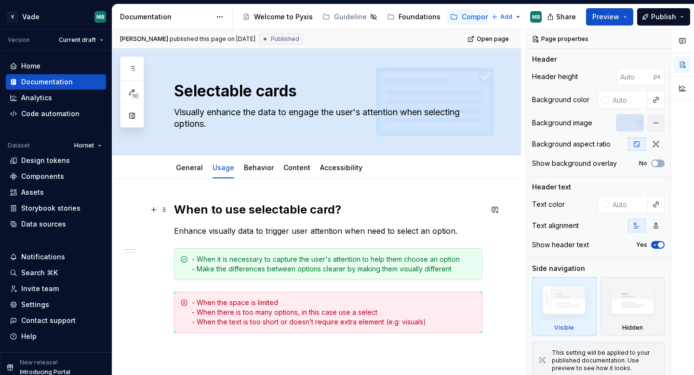
click at [188, 216] on h2 "When to use selectable card?" at bounding box center [328, 209] width 308 height 15
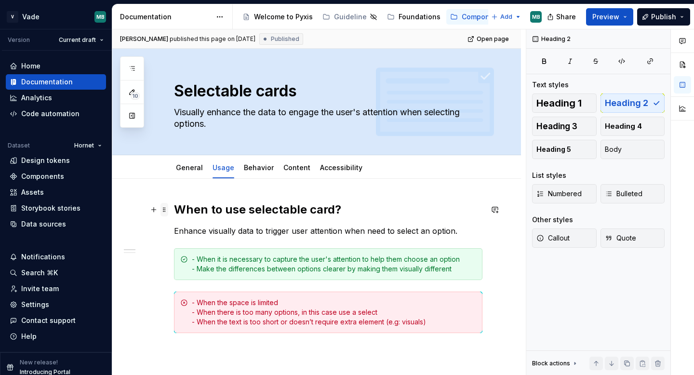
click at [163, 210] on span at bounding box center [164, 209] width 8 height 13
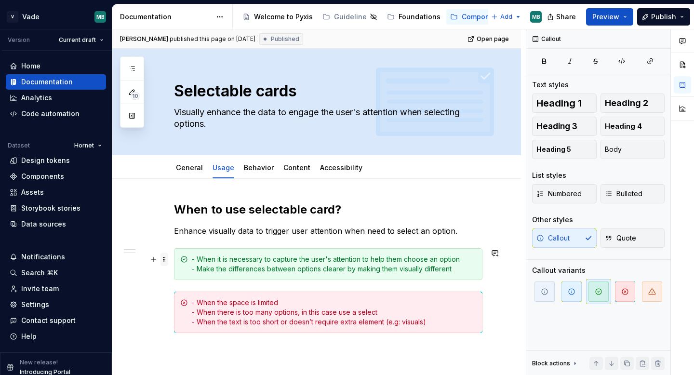
click at [168, 257] on span at bounding box center [164, 258] width 8 height 13
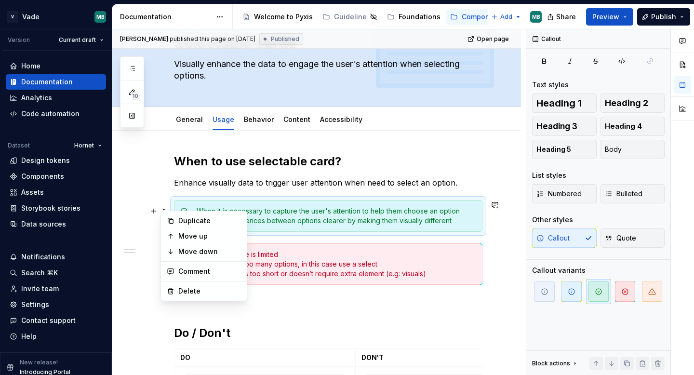
scroll to position [53, 0]
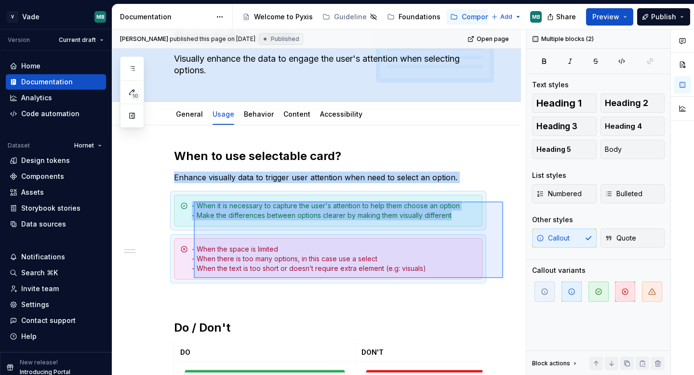
drag, startPoint x: 503, startPoint y: 278, endPoint x: 194, endPoint y: 200, distance: 318.3
click at [194, 200] on div "**********" at bounding box center [318, 202] width 413 height 346
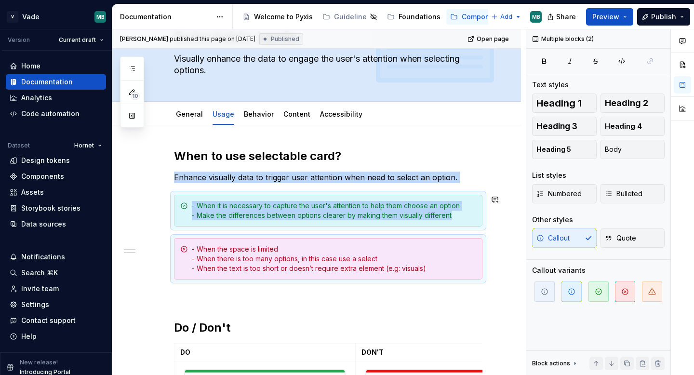
copy div "Enhance visually data to trigger user attention when need to select an option. …"
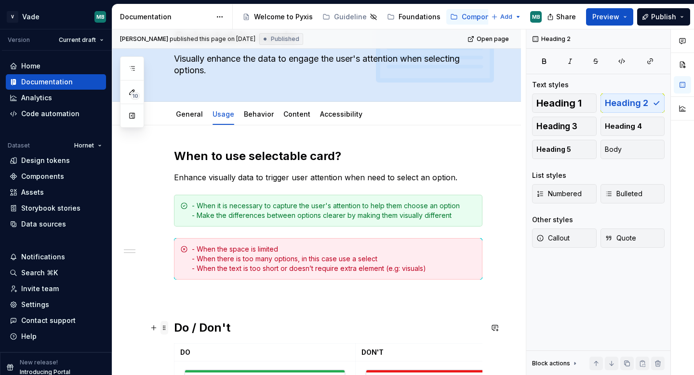
click at [165, 326] on span at bounding box center [164, 327] width 8 height 13
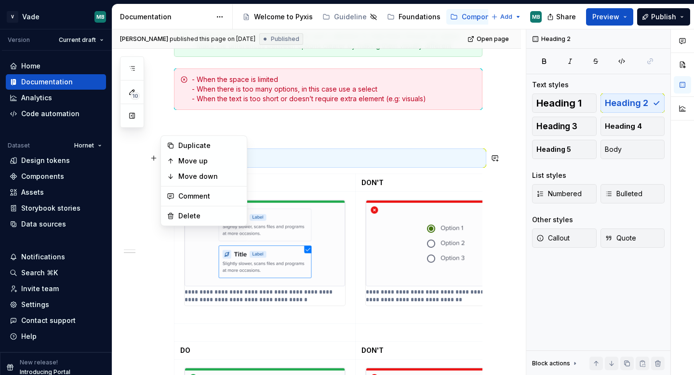
scroll to position [262, 0]
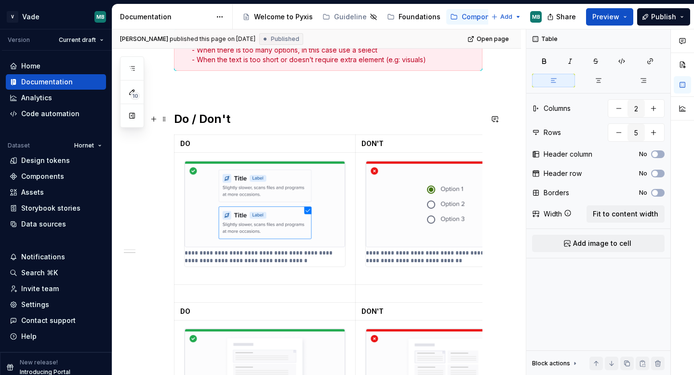
click at [407, 292] on p at bounding box center [445, 293] width 169 height 10
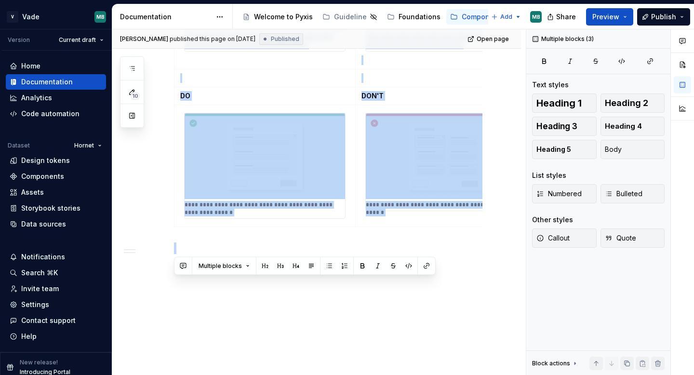
scroll to position [480, 0]
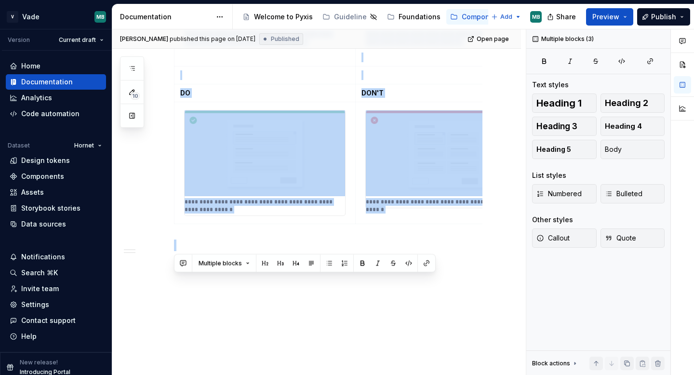
drag, startPoint x: 174, startPoint y: 115, endPoint x: 443, endPoint y: 290, distance: 320.2
click at [443, 290] on div "**********" at bounding box center [316, 37] width 408 height 677
copy div "**********"
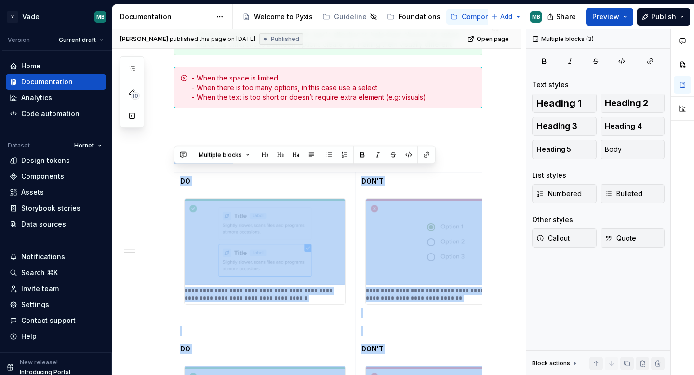
scroll to position [0, 0]
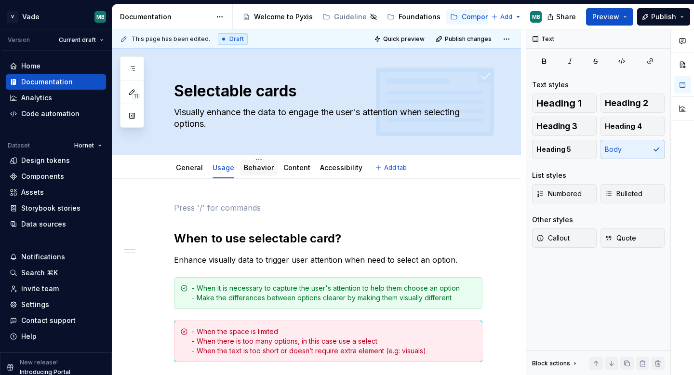
click at [258, 164] on link "Behavior" at bounding box center [259, 167] width 30 height 8
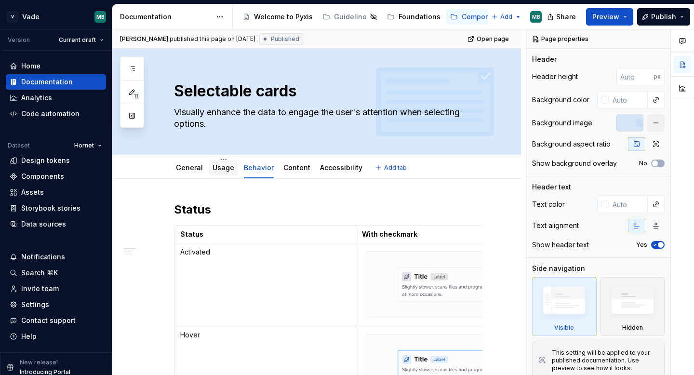
click at [226, 172] on div "Usage" at bounding box center [223, 168] width 22 height 10
click at [223, 173] on div "Usage" at bounding box center [223, 167] width 29 height 15
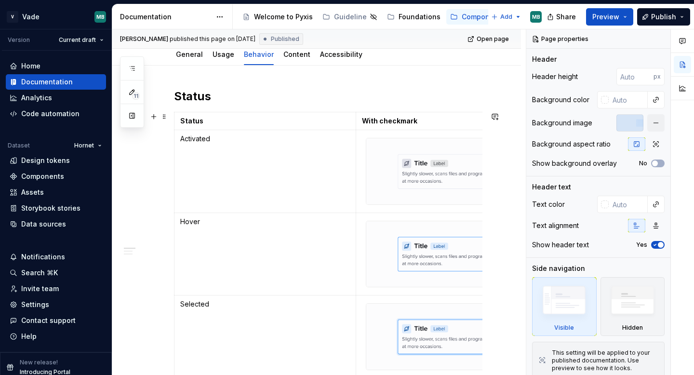
scroll to position [45, 0]
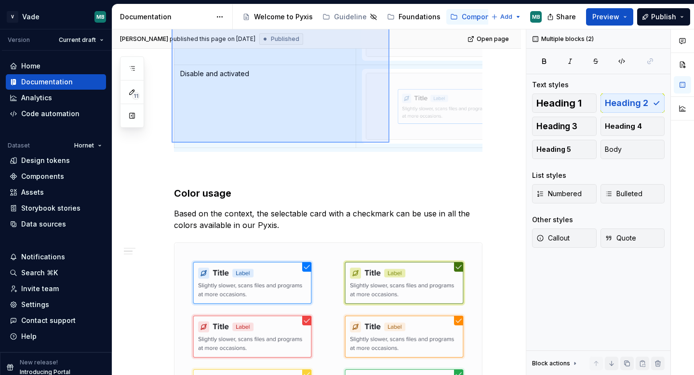
drag, startPoint x: 171, startPoint y: 154, endPoint x: 388, endPoint y: 144, distance: 217.0
click at [389, 143] on div "Clara Pinel published this page on April 22, 2025 Published Open page Selectabl…" at bounding box center [318, 202] width 413 height 346
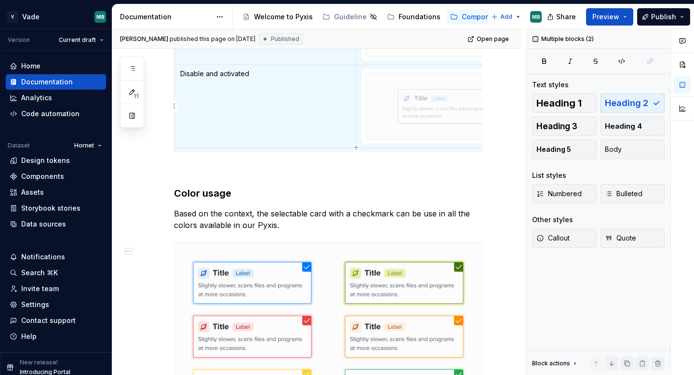
scroll to position [285, 0]
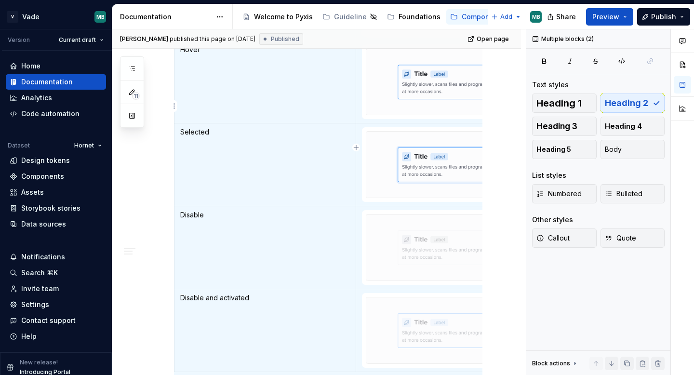
copy h2 "Status"
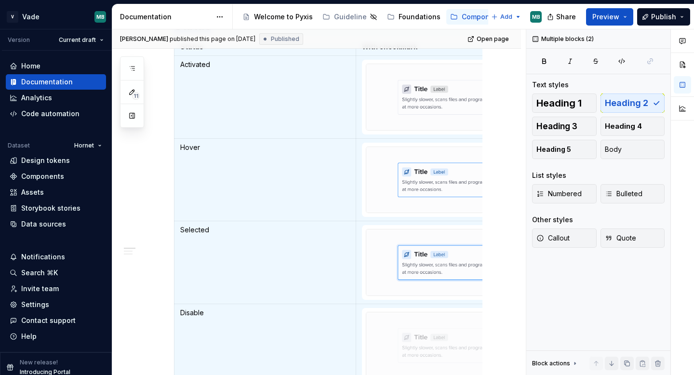
scroll to position [0, 0]
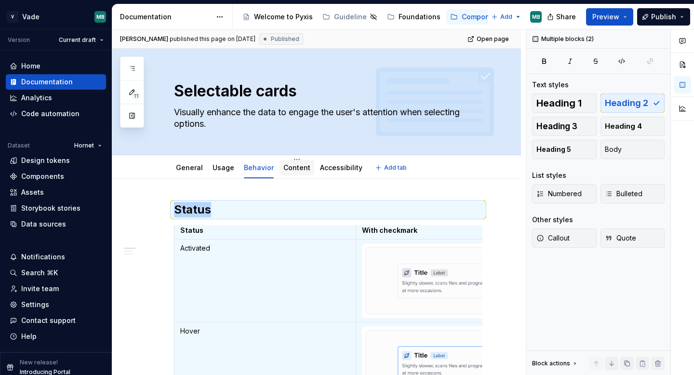
click at [289, 171] on link "Content" at bounding box center [296, 167] width 27 height 8
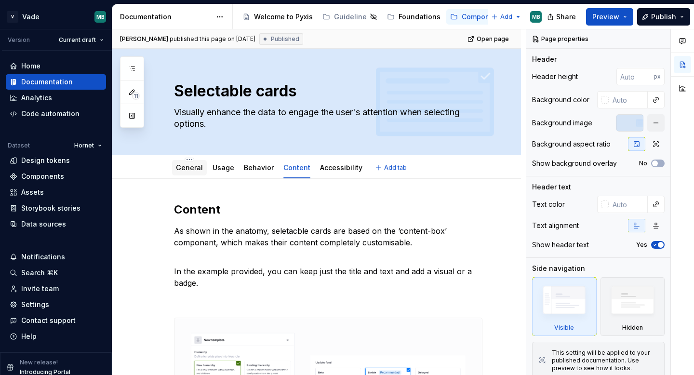
click at [194, 167] on link "General" at bounding box center [189, 167] width 27 height 8
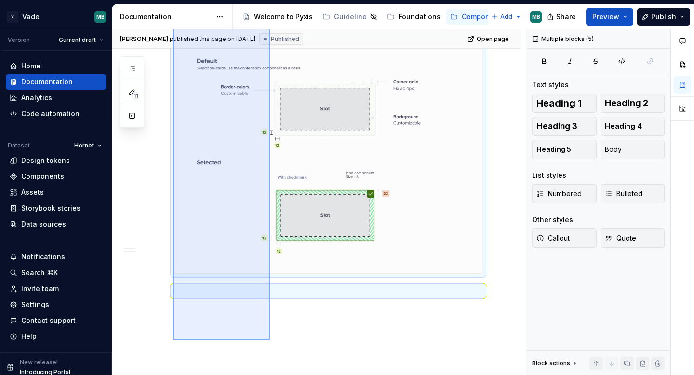
scroll to position [796, 0]
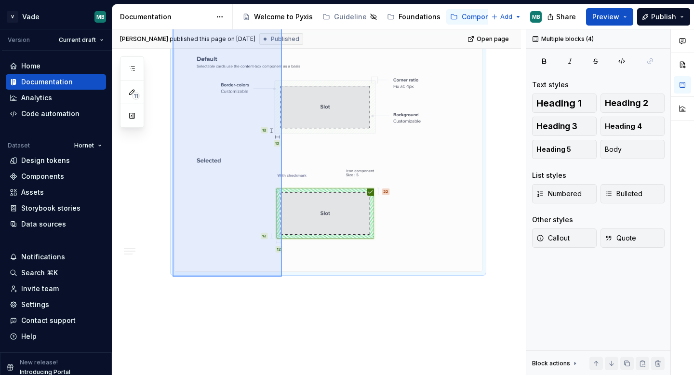
drag, startPoint x: 172, startPoint y: 139, endPoint x: 282, endPoint y: 275, distance: 174.7
click at [282, 276] on div "**********" at bounding box center [318, 202] width 413 height 346
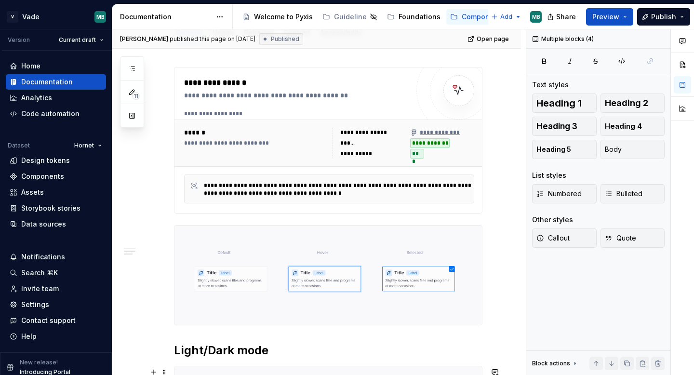
scroll to position [0, 0]
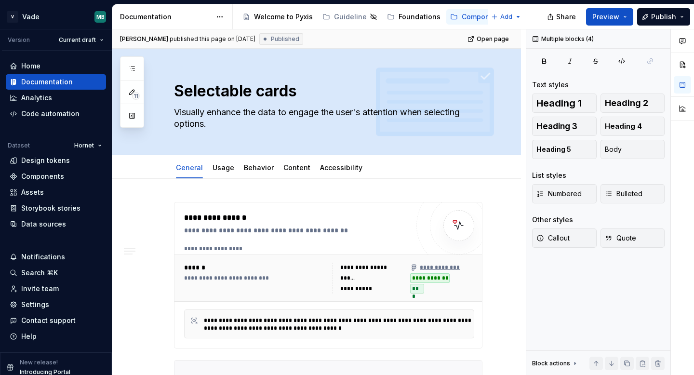
type textarea "*"
